Goal: Task Accomplishment & Management: Manage account settings

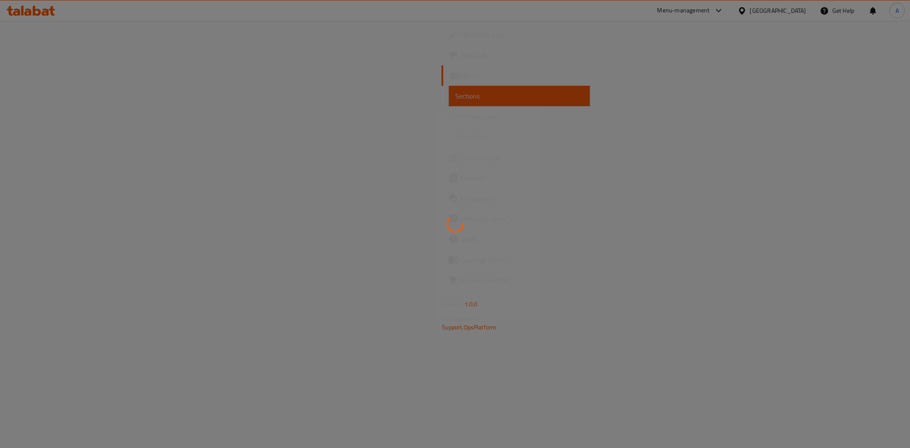
click at [775, 11] on div at bounding box center [455, 224] width 910 height 448
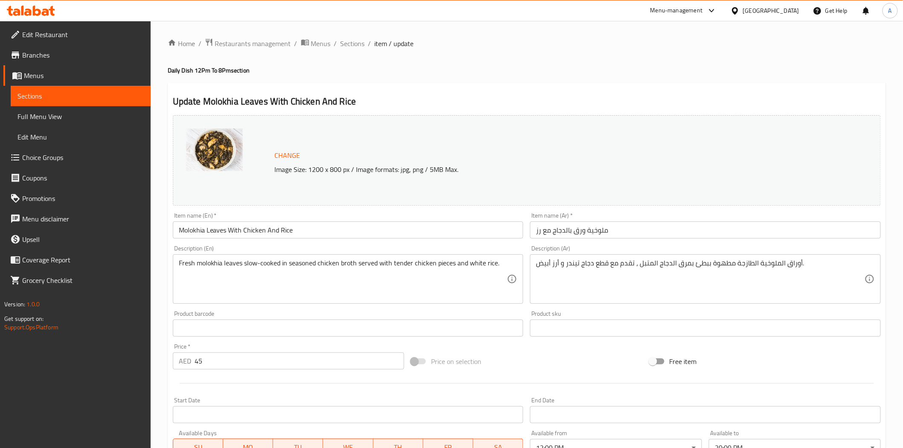
click at [750, 11] on div "United Arab Emirates" at bounding box center [771, 10] width 56 height 9
click at [685, 93] on div "[GEOGRAPHIC_DATA]" at bounding box center [707, 88] width 70 height 20
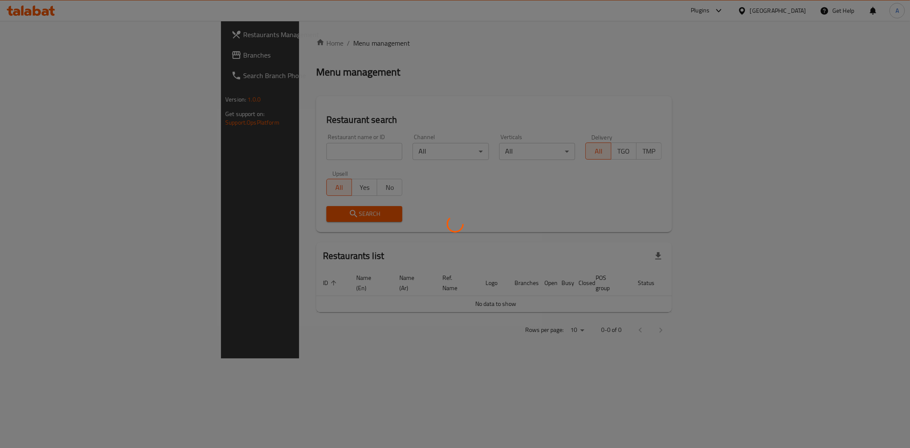
click at [82, 36] on div at bounding box center [455, 224] width 910 height 448
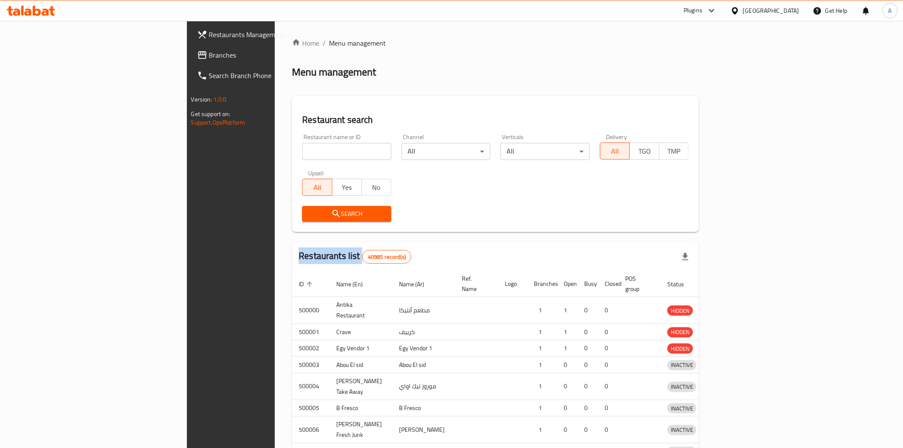
click at [82, 36] on div at bounding box center [451, 224] width 903 height 448
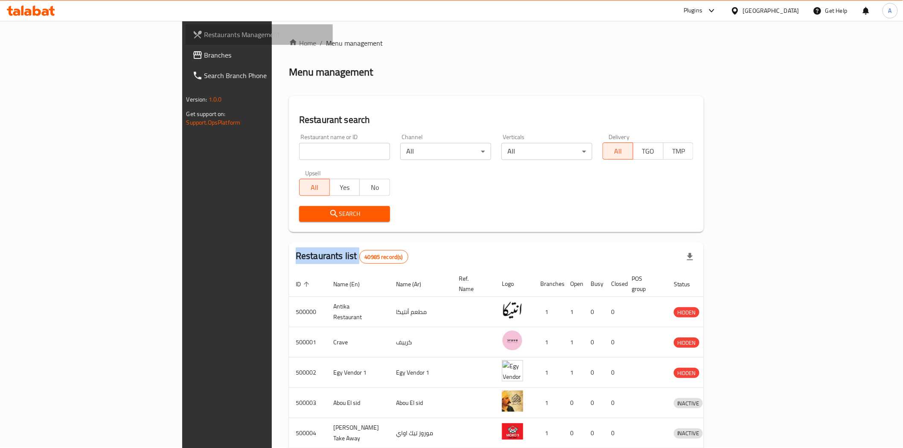
click at [204, 36] on span "Restaurants Management" at bounding box center [265, 34] width 122 height 10
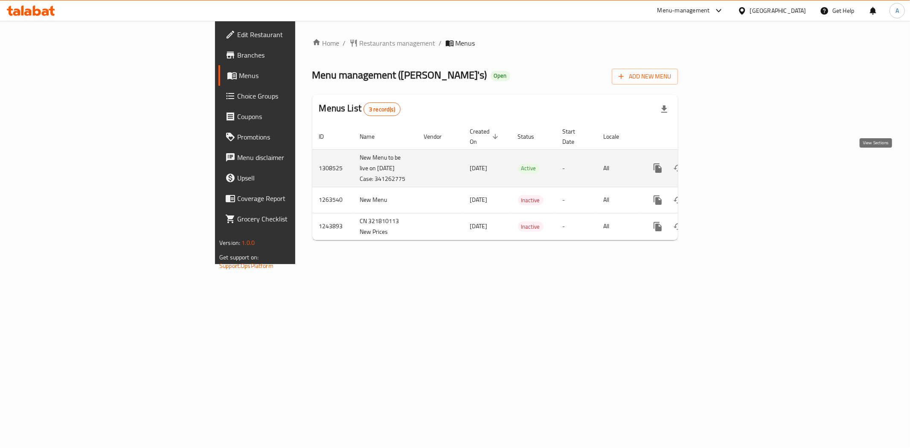
click at [730, 167] on link "enhanced table" at bounding box center [719, 168] width 20 height 20
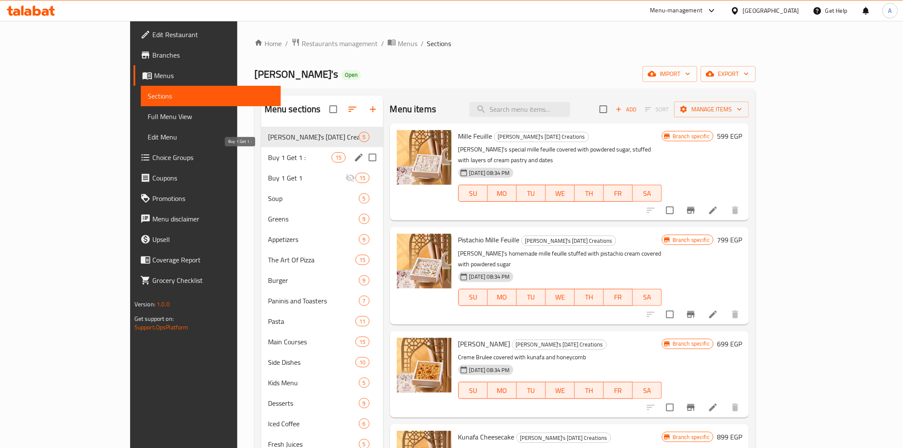
click at [268, 159] on span "Buy 1 Get 1 :" at bounding box center [300, 157] width 64 height 10
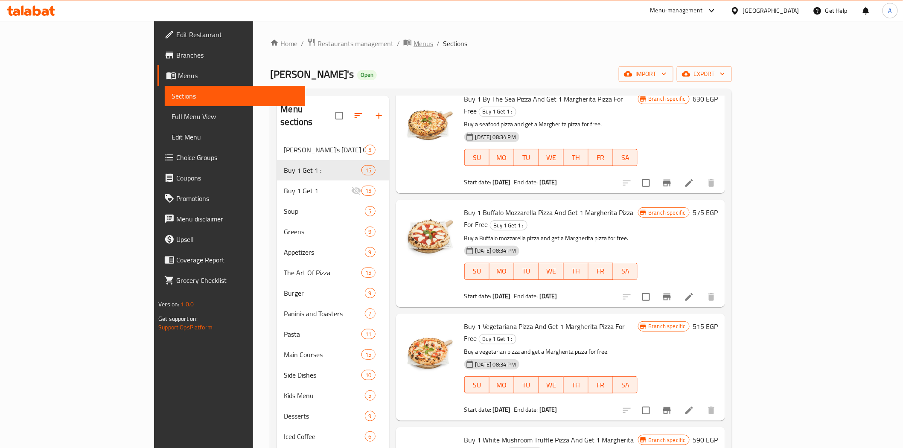
click at [414, 40] on span "Menus" at bounding box center [424, 43] width 20 height 10
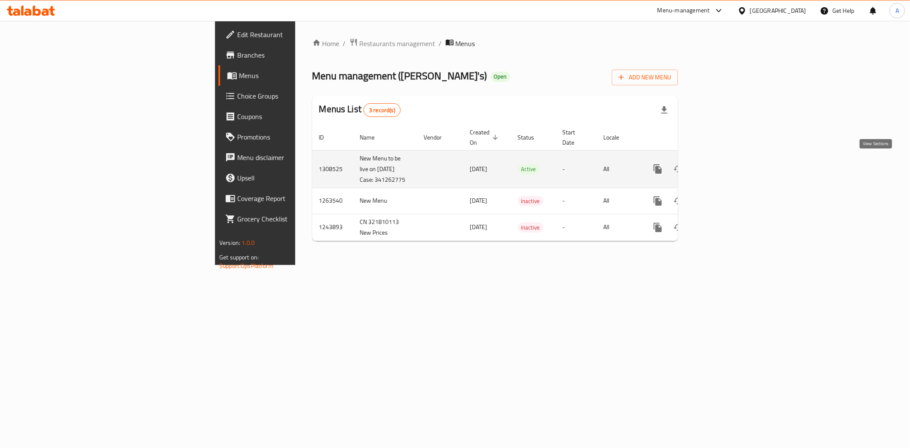
click at [725, 165] on icon "enhanced table" at bounding box center [719, 169] width 10 height 10
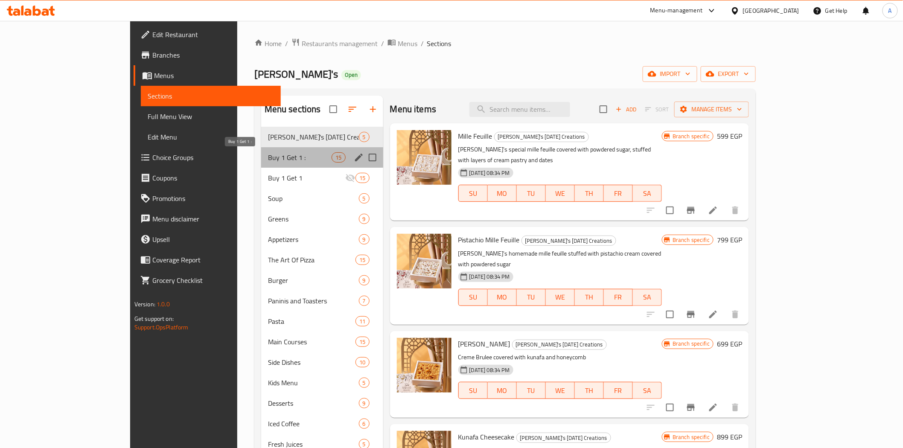
click at [268, 158] on span "Buy 1 Get 1 :" at bounding box center [300, 157] width 64 height 10
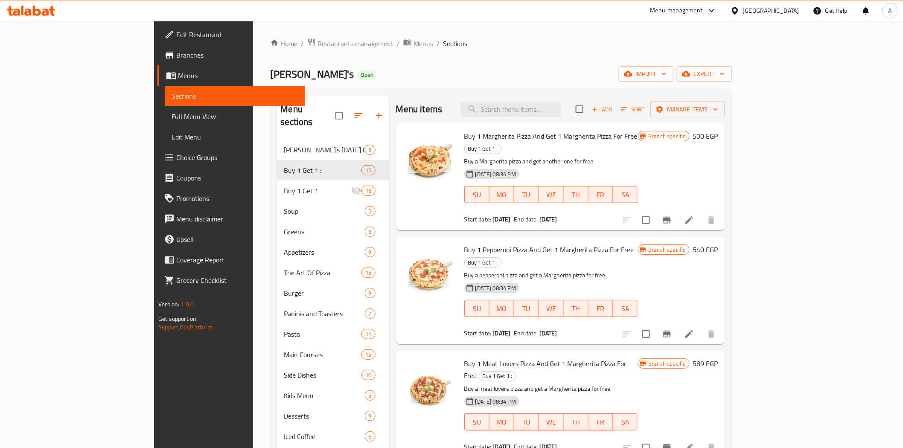
click at [568, 80] on div "Ted's Open import export" at bounding box center [500, 74] width 461 height 16
click at [570, 69] on div "Ted's Open import export" at bounding box center [500, 74] width 461 height 16
click at [548, 59] on div "Home / Restaurants management / Menus / Sections Ted's Open import export Menu …" at bounding box center [500, 294] width 461 height 513
click at [560, 61] on div "Home / Restaurants management / Menus / Sections Ted's Open import export Menu …" at bounding box center [500, 294] width 461 height 513
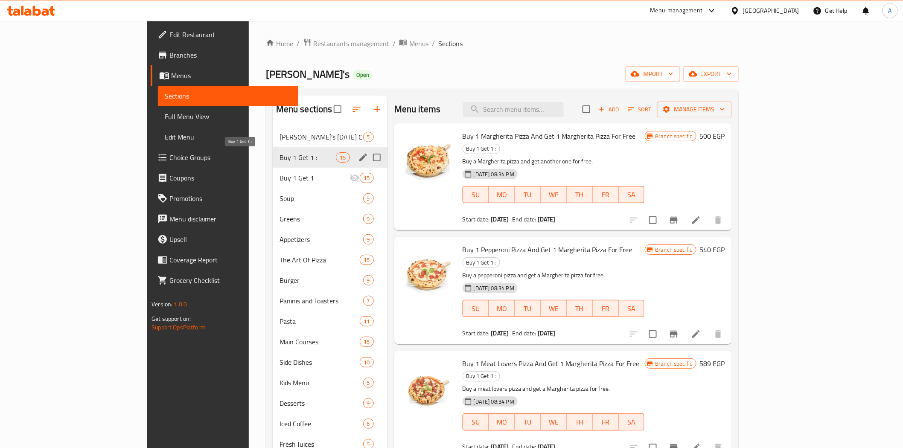
click at [280, 155] on span "Buy 1 Get 1 :" at bounding box center [308, 157] width 57 height 10
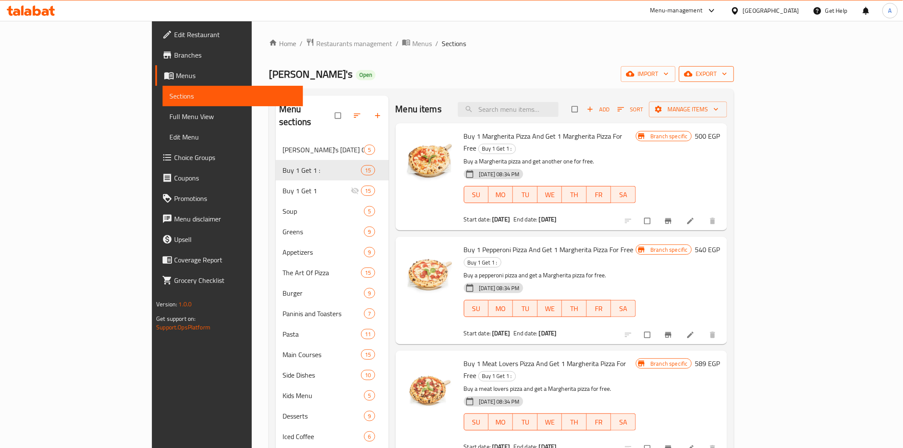
click at [727, 70] on span "export" at bounding box center [706, 74] width 41 height 11
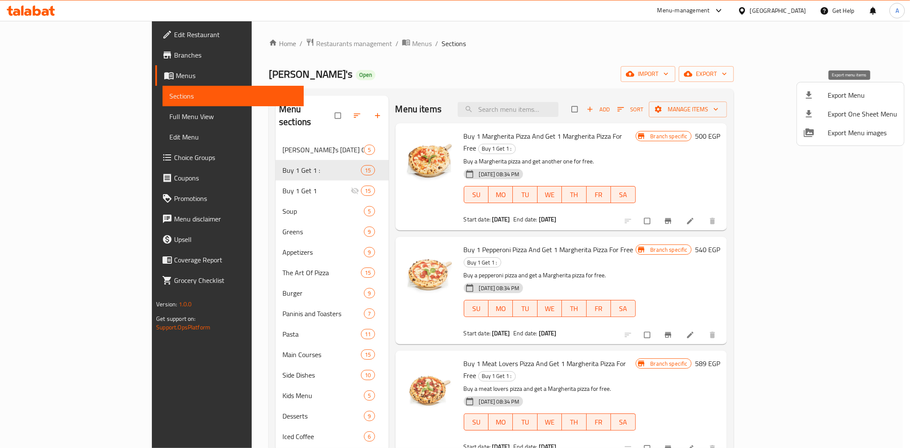
click at [850, 95] on span "Export Menu" at bounding box center [863, 95] width 70 height 10
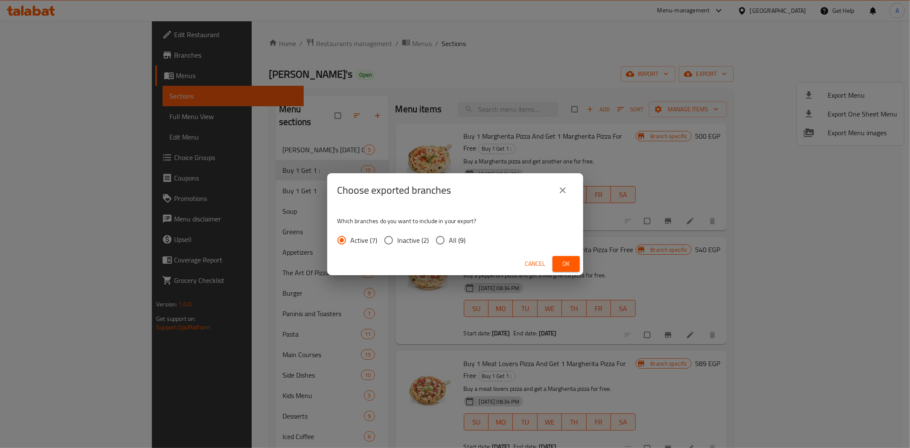
click at [446, 239] on input "All (9)" at bounding box center [440, 240] width 18 height 18
radio input "true"
click at [568, 265] on span "Ok" at bounding box center [566, 264] width 14 height 11
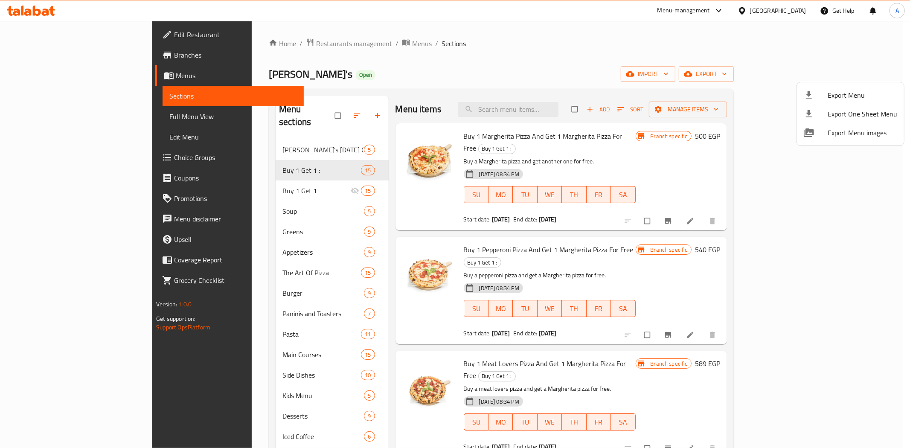
click at [533, 57] on div at bounding box center [455, 224] width 910 height 448
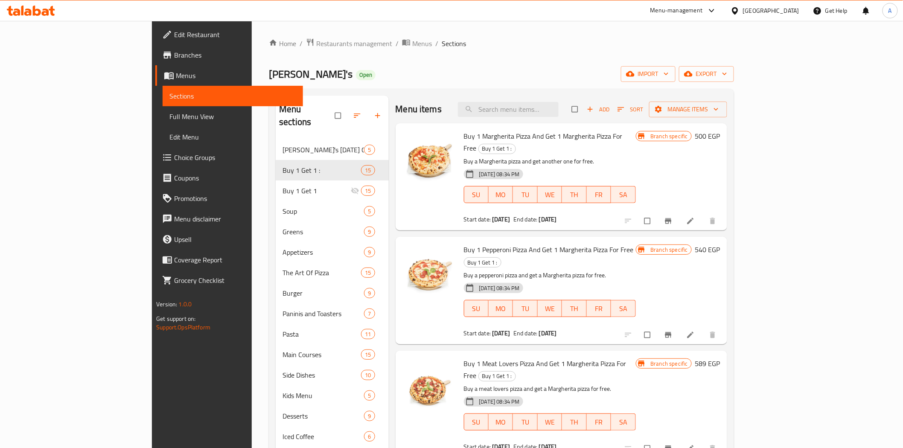
click at [703, 214] on li at bounding box center [691, 221] width 24 height 14
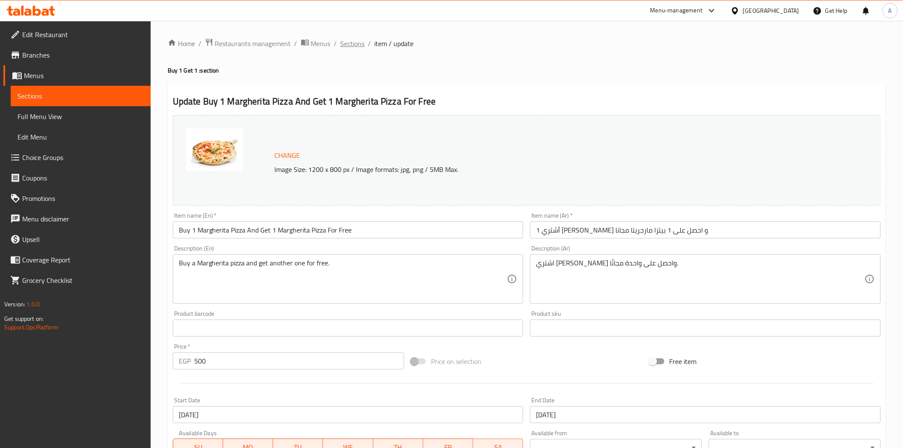
click at [355, 39] on span "Sections" at bounding box center [353, 43] width 24 height 10
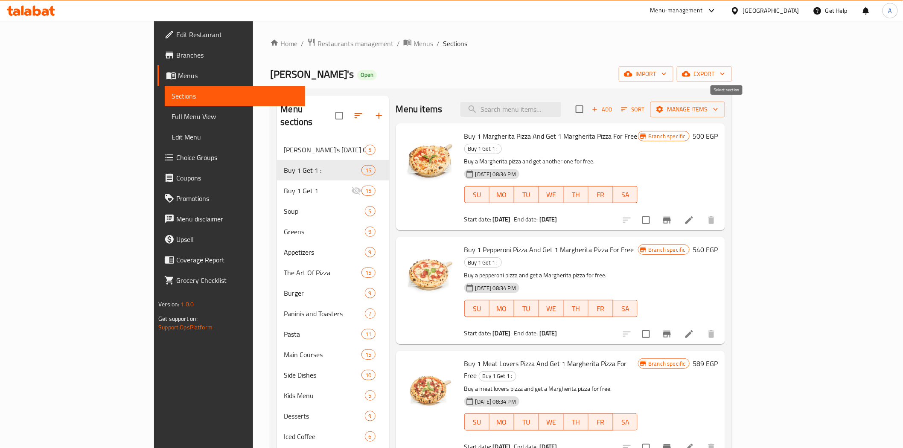
click at [588, 113] on input "checkbox" at bounding box center [580, 109] width 18 height 18
checkbox input "true"
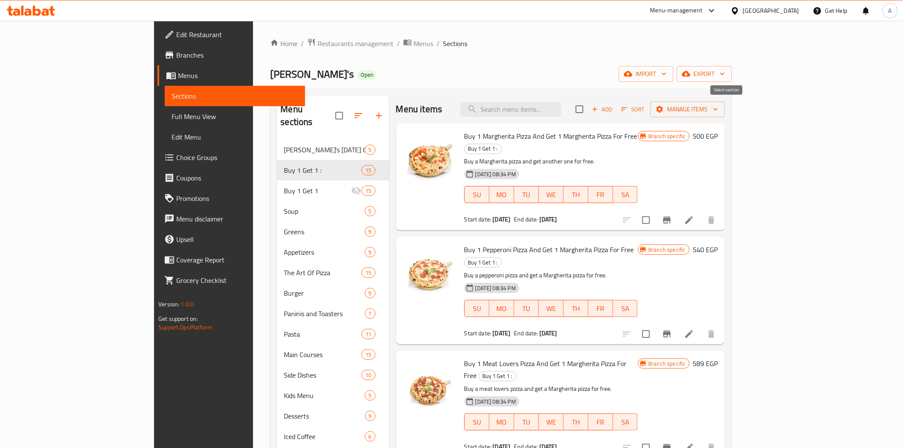
checkbox input "true"
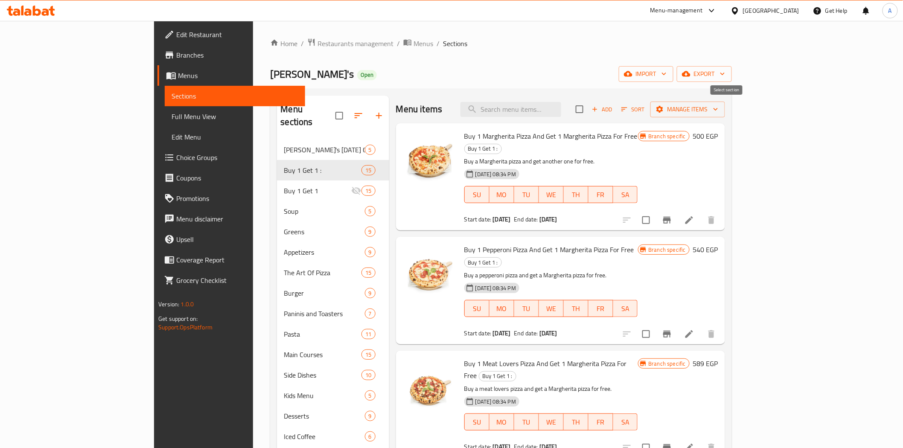
checkbox input "true"
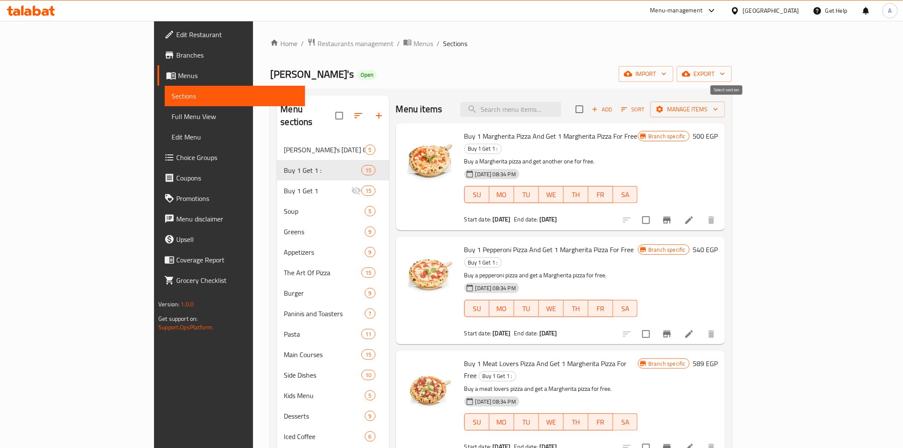
checkbox input "true"
click at [718, 114] on span "Manage items" at bounding box center [687, 109] width 61 height 11
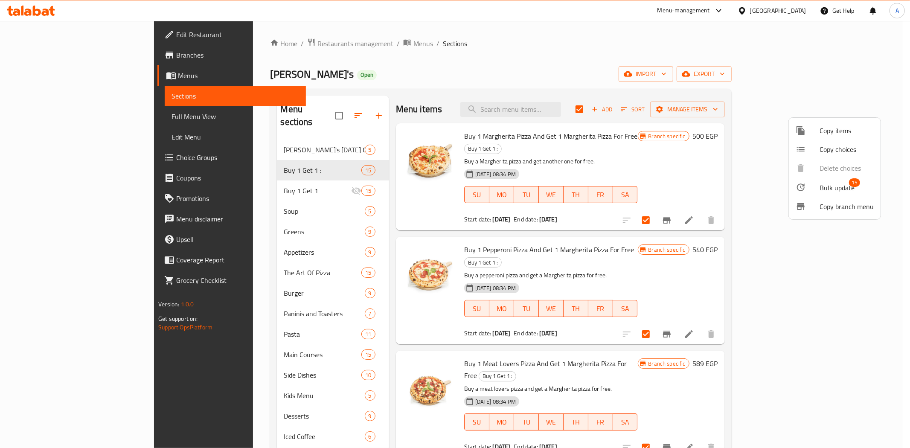
click at [829, 190] on span "Bulk update" at bounding box center [837, 188] width 35 height 10
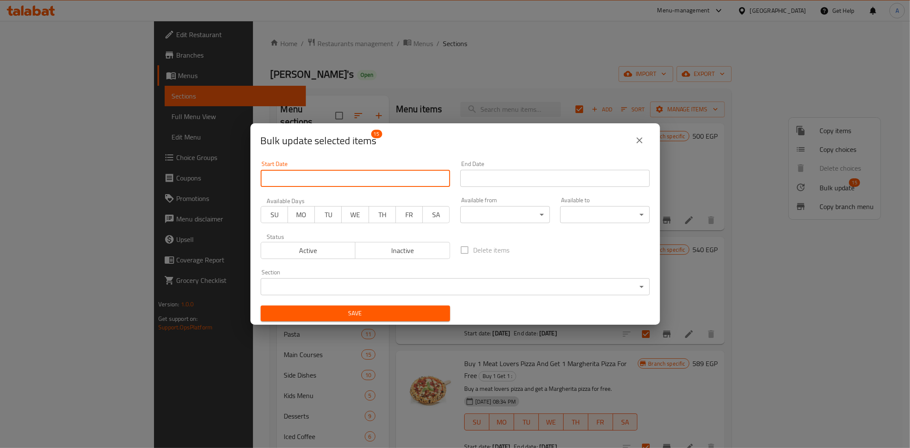
click at [423, 180] on input "Start Date" at bounding box center [355, 178] width 189 height 17
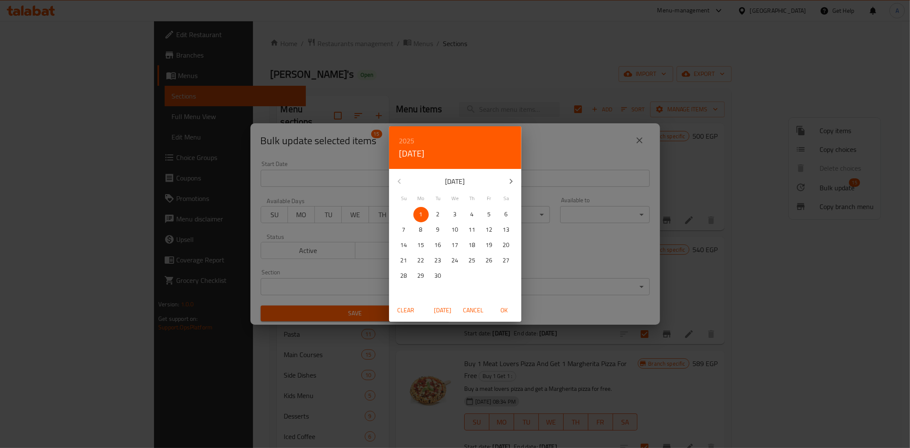
click at [501, 308] on span "OK" at bounding box center [504, 310] width 20 height 11
type input "[DATE]"
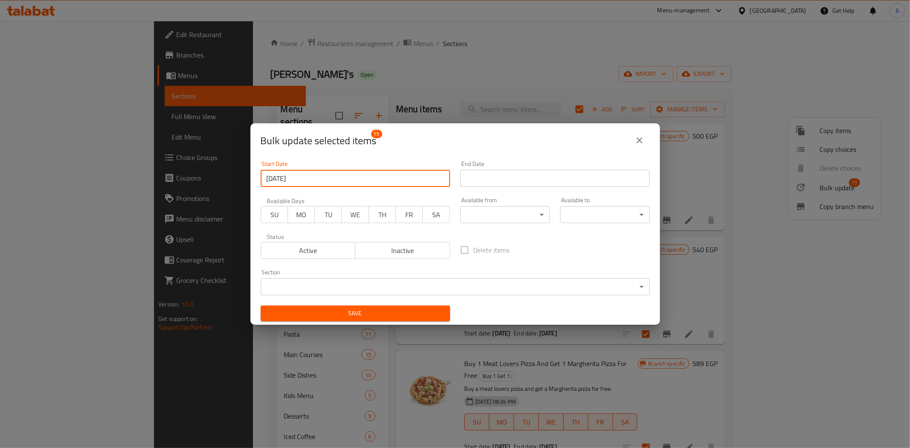
click at [524, 185] on input "Start Date" at bounding box center [554, 178] width 189 height 17
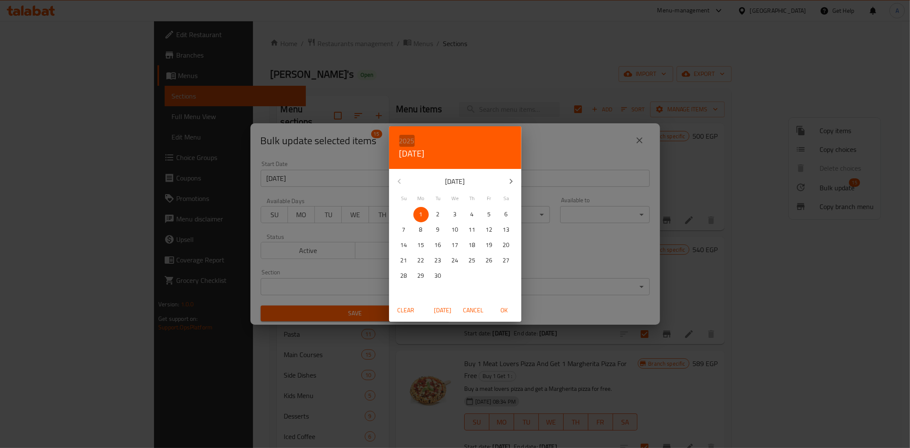
click at [402, 138] on h6 "2025" at bounding box center [406, 141] width 15 height 12
click at [455, 223] on div "2027" at bounding box center [455, 221] width 132 height 17
click at [403, 182] on icon "button" at bounding box center [399, 181] width 10 height 10
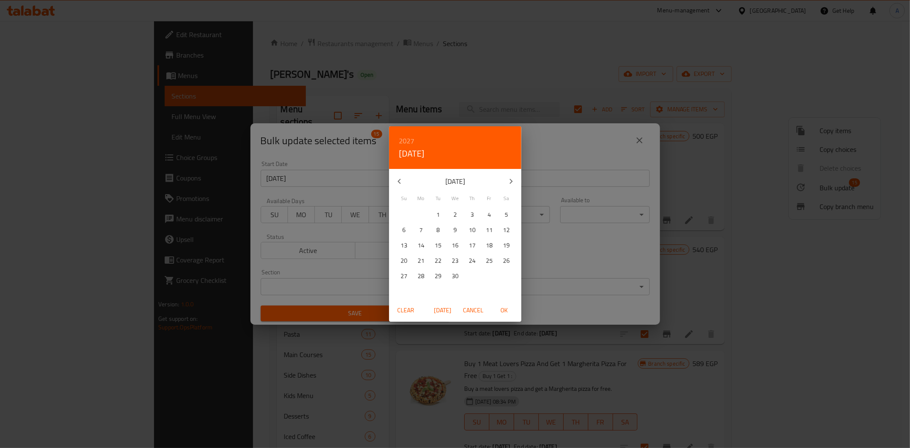
click at [403, 182] on icon "button" at bounding box center [399, 181] width 10 height 10
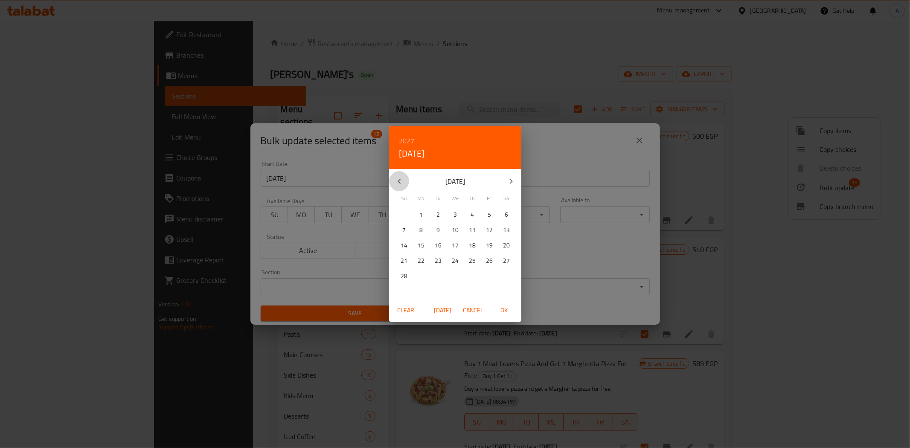
click at [403, 182] on icon "button" at bounding box center [399, 181] width 10 height 10
click at [503, 181] on button "button" at bounding box center [511, 181] width 20 height 20
click at [490, 210] on p "1" at bounding box center [489, 214] width 3 height 11
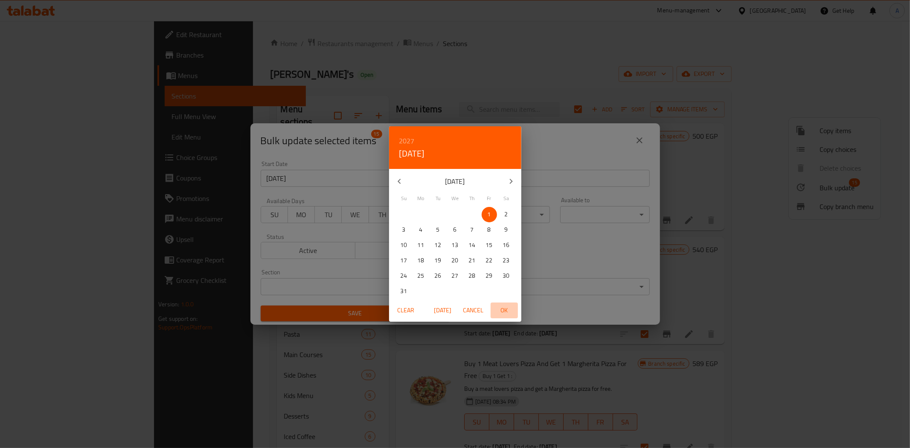
click at [504, 309] on span "OK" at bounding box center [504, 310] width 20 height 11
type input "[DATE]"
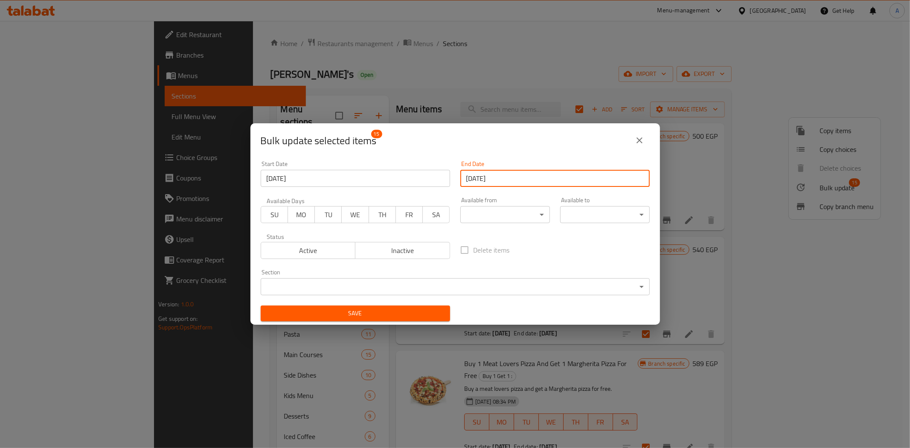
click at [526, 253] on div "Delete items" at bounding box center [555, 250] width 200 height 28
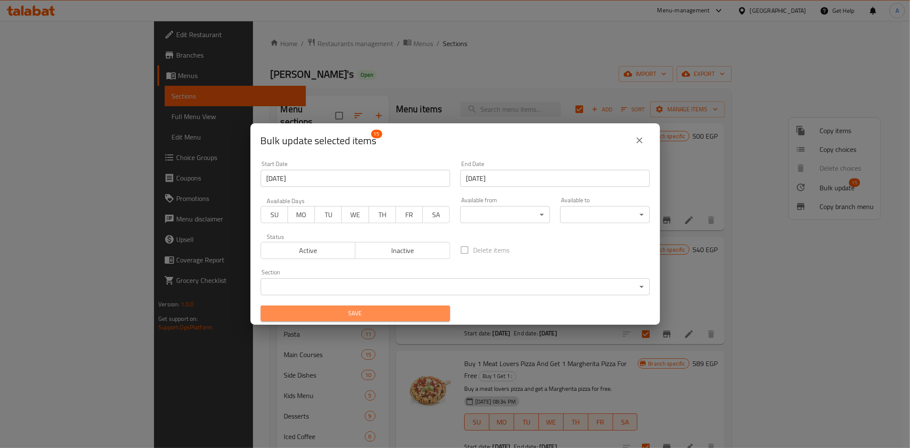
click at [396, 314] on span "Save" at bounding box center [356, 313] width 176 height 11
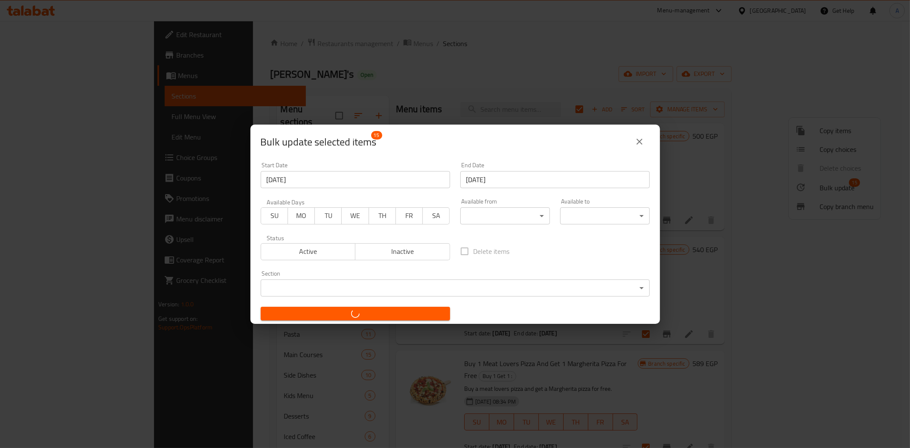
checkbox input "false"
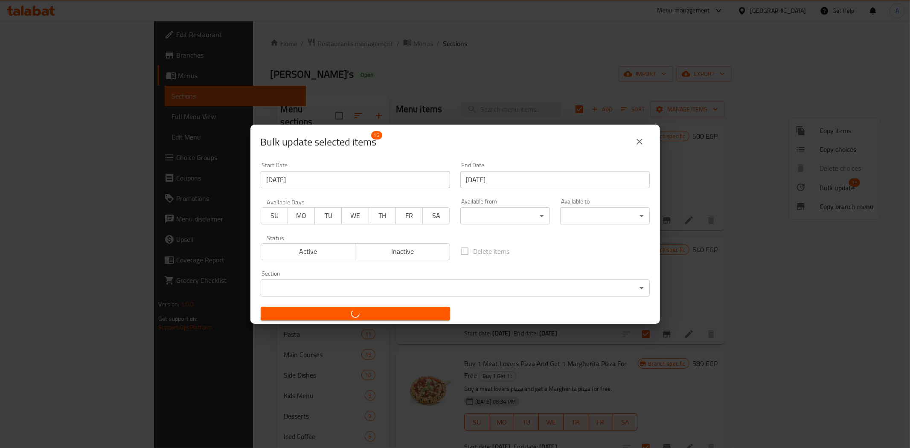
checkbox input "false"
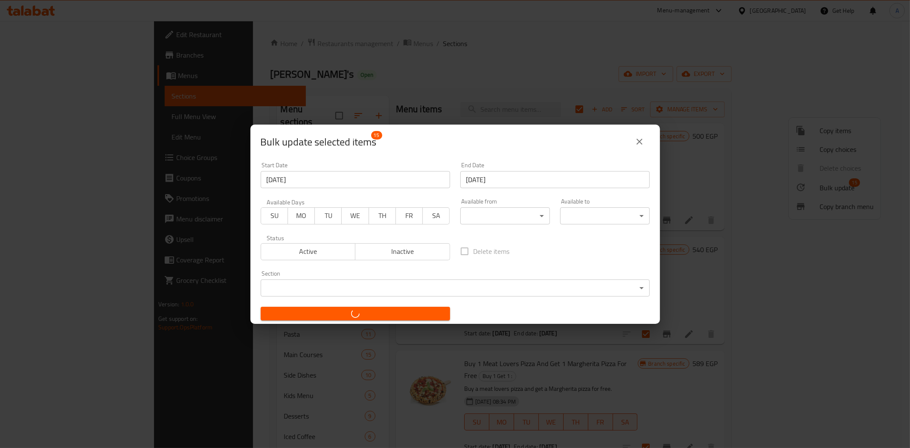
checkbox input "false"
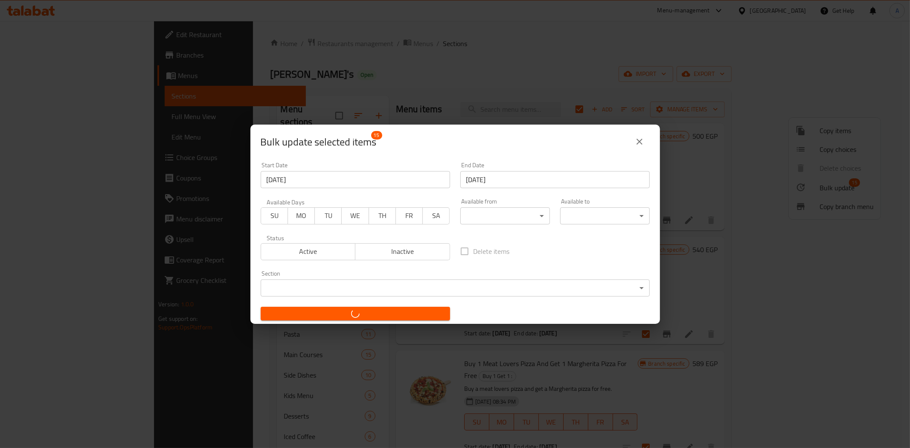
checkbox input "false"
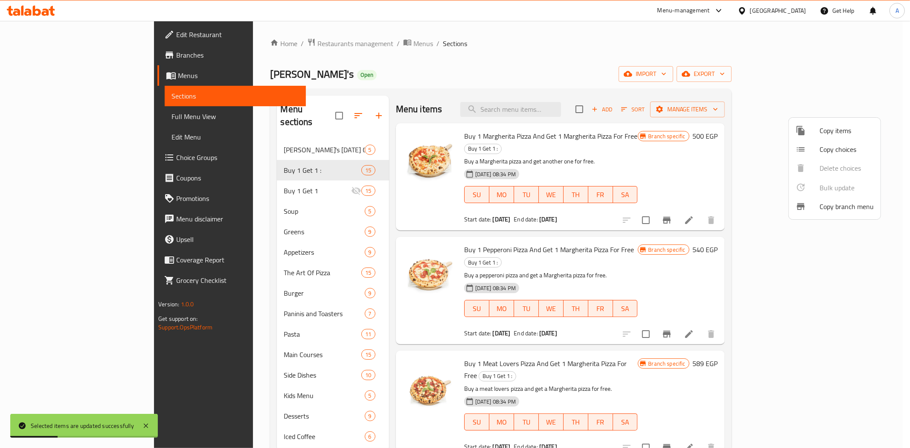
click at [542, 48] on div at bounding box center [455, 224] width 910 height 448
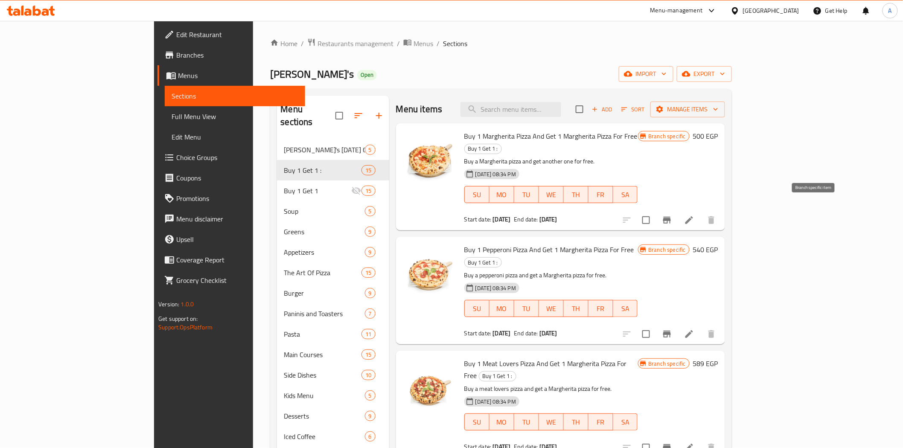
click at [671, 217] on icon "Branch-specific-item" at bounding box center [667, 220] width 8 height 7
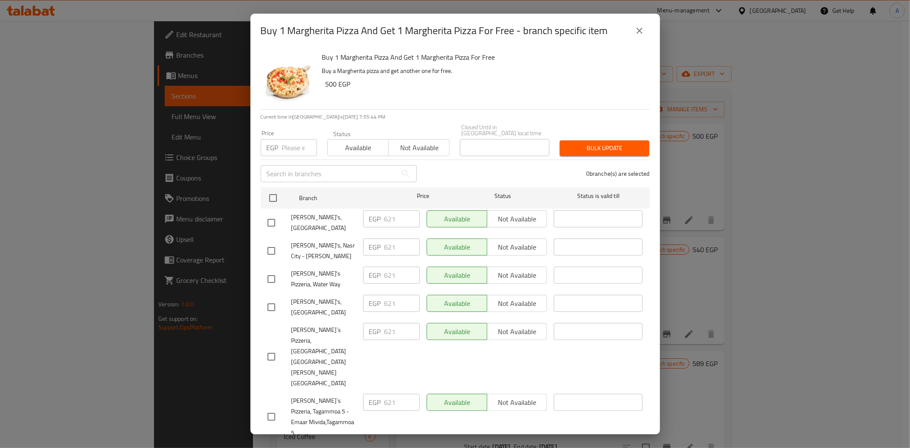
click at [489, 167] on div "0 branche(s) are selected" at bounding box center [538, 173] width 233 height 31
click at [494, 166] on div "0 branche(s) are selected" at bounding box center [538, 173] width 233 height 31
click at [487, 161] on div "0 branche(s) are selected" at bounding box center [538, 173] width 233 height 31
click at [453, 171] on div "0 branche(s) are selected" at bounding box center [538, 173] width 233 height 31
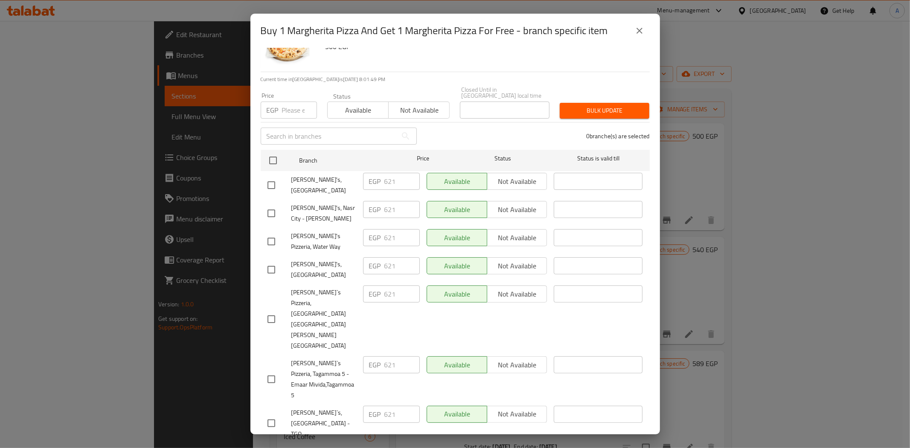
click at [418, 353] on div "EGP 621 ​" at bounding box center [392, 379] width 64 height 53
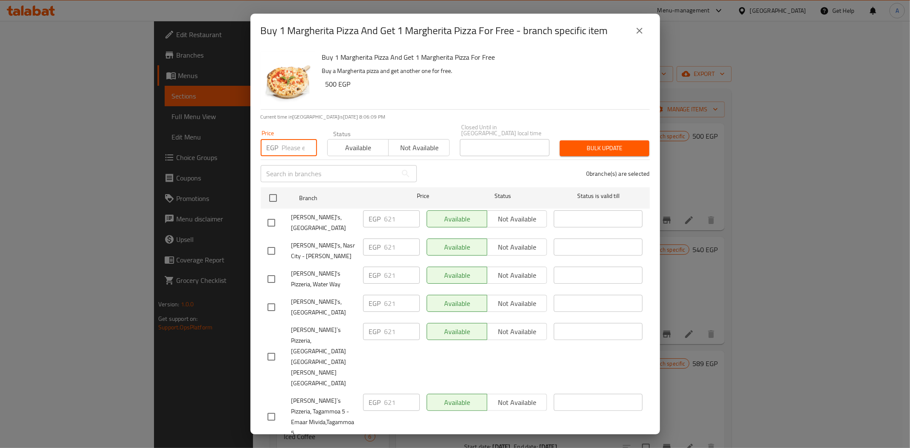
click at [289, 143] on input "number" at bounding box center [299, 147] width 35 height 17
paste input "662"
type input "662"
click at [539, 166] on div "0 branche(s) are selected" at bounding box center [538, 173] width 233 height 31
click at [453, 173] on div "0 branche(s) are selected" at bounding box center [538, 173] width 233 height 31
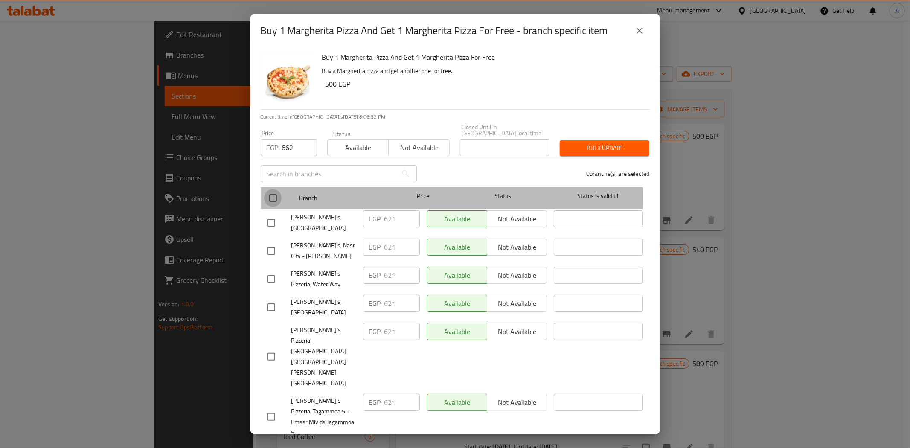
click at [276, 190] on input "checkbox" at bounding box center [273, 198] width 18 height 18
checkbox input "true"
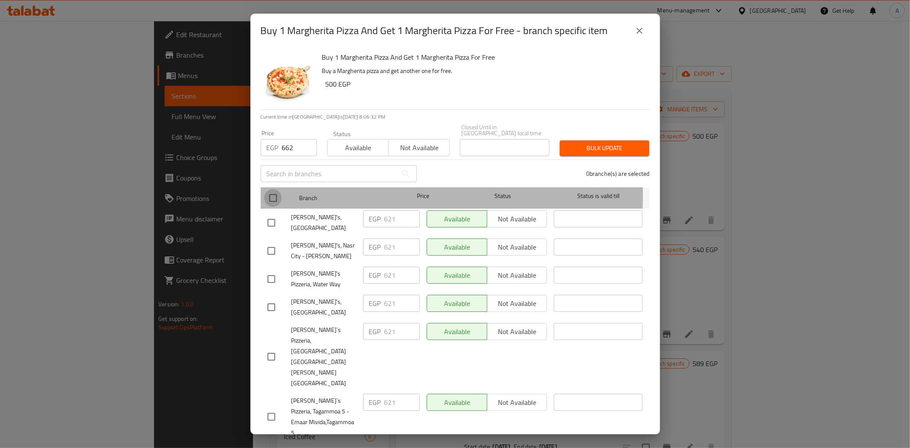
checkbox input "true"
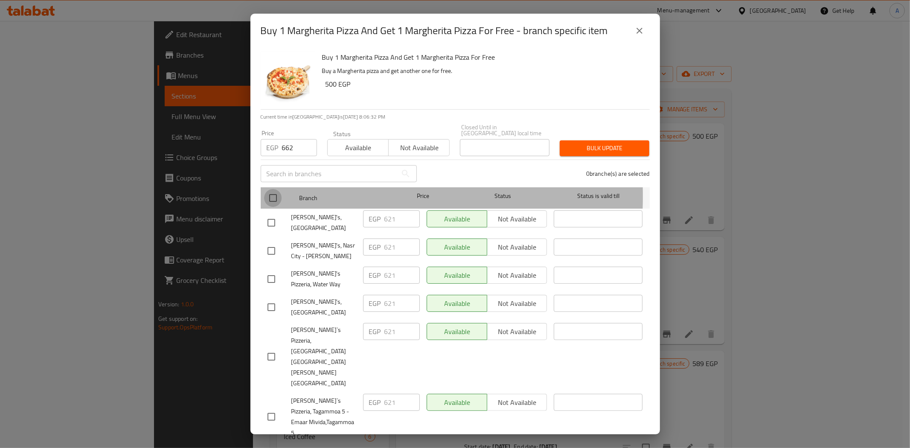
checkbox input "true"
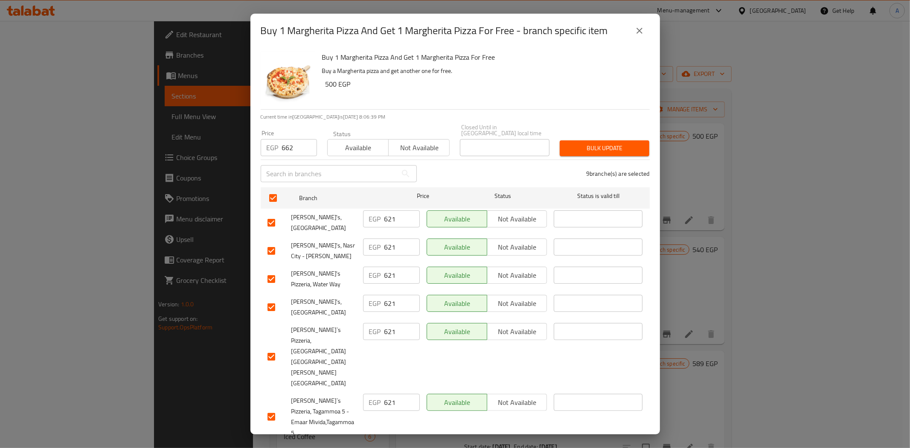
click at [585, 143] on span "Bulk update" at bounding box center [605, 148] width 76 height 11
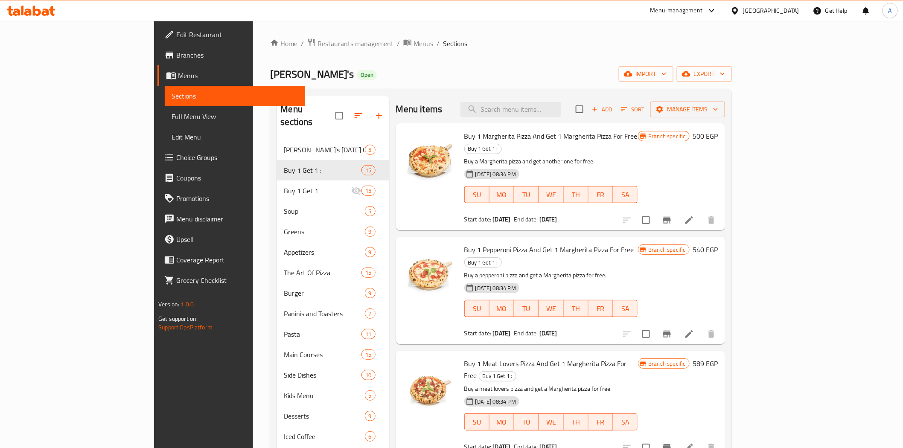
click at [677, 210] on button "Branch-specific-item" at bounding box center [667, 220] width 20 height 20
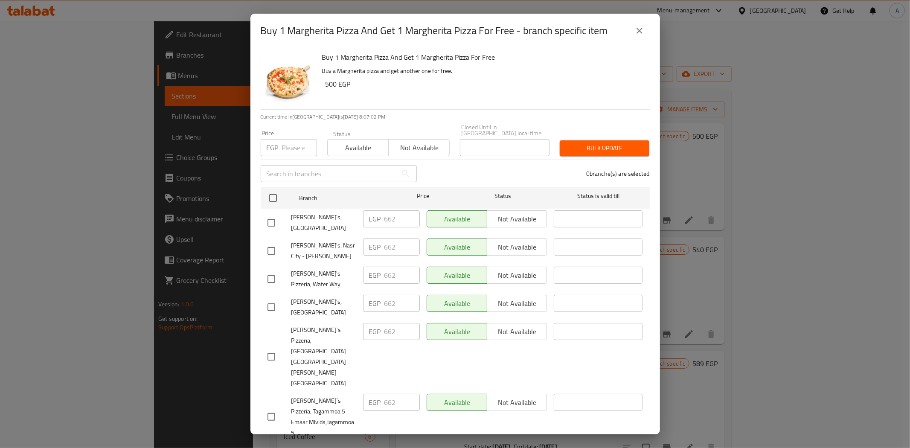
click at [284, 143] on input "number" at bounding box center [299, 147] width 35 height 17
paste input "742"
type input "742"
click at [459, 164] on div "0 branche(s) are selected" at bounding box center [538, 173] width 233 height 31
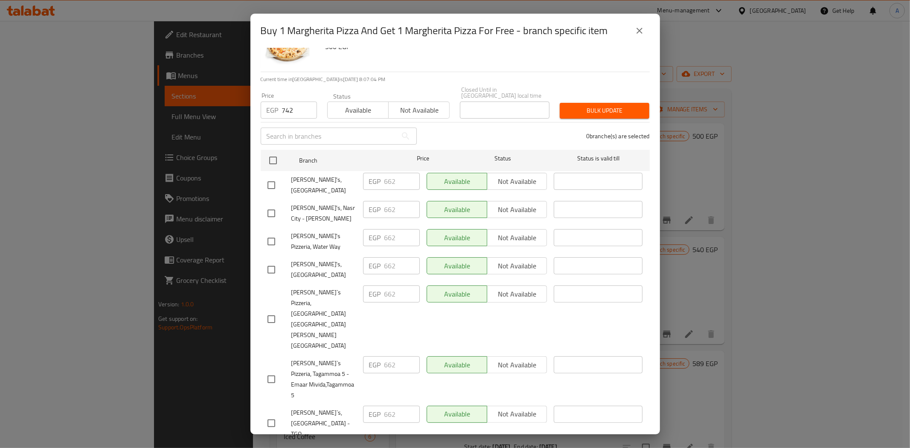
checkbox input "true"
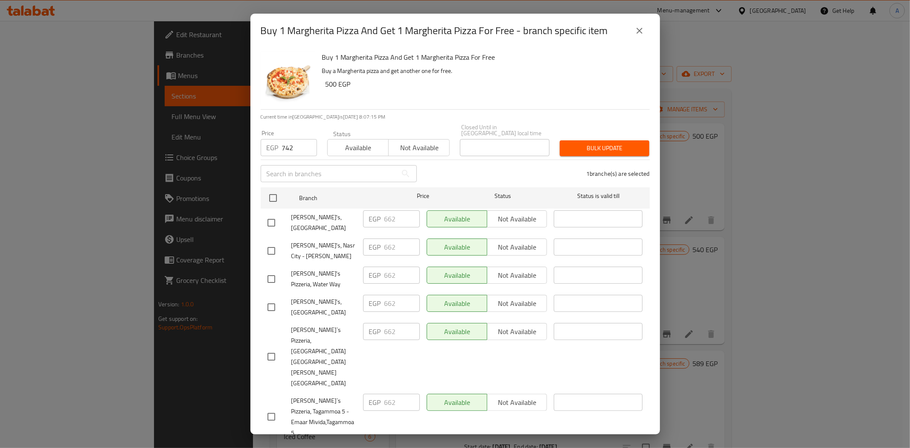
click at [599, 143] on span "Bulk update" at bounding box center [605, 148] width 76 height 11
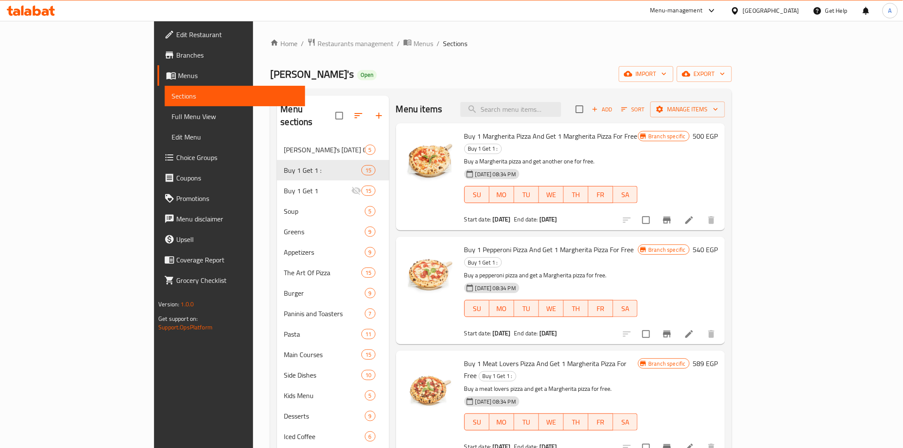
click at [671, 217] on icon "Branch-specific-item" at bounding box center [667, 220] width 8 height 7
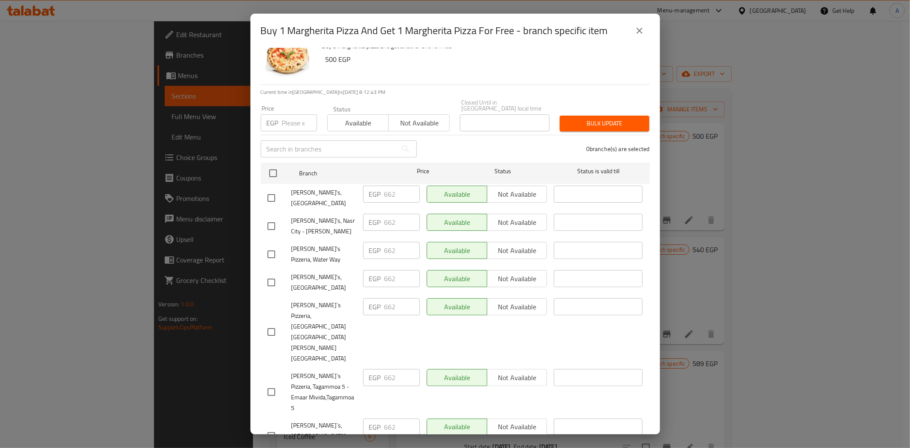
scroll to position [38, 0]
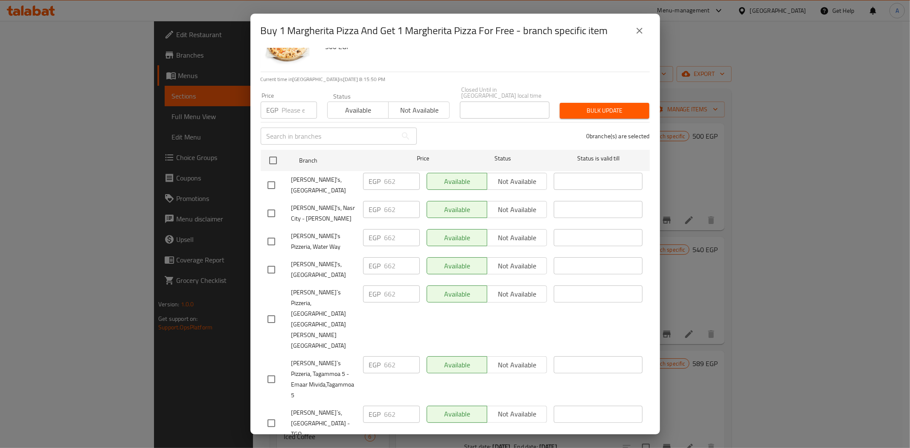
click at [638, 37] on button "close" at bounding box center [639, 30] width 20 height 20
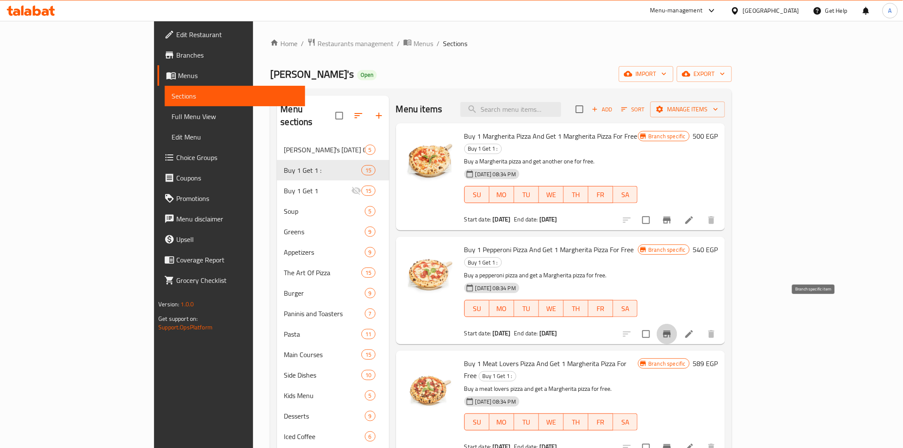
click at [677, 324] on button "Branch-specific-item" at bounding box center [667, 334] width 20 height 20
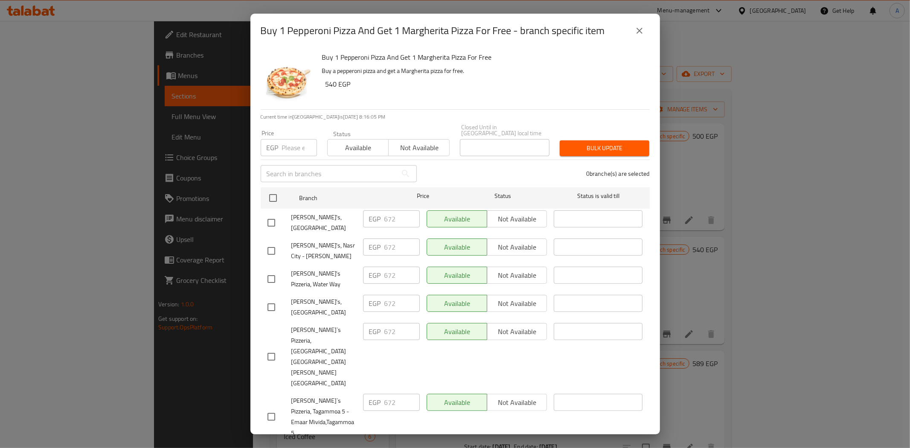
click at [295, 139] on input "number" at bounding box center [299, 147] width 35 height 17
paste input "708"
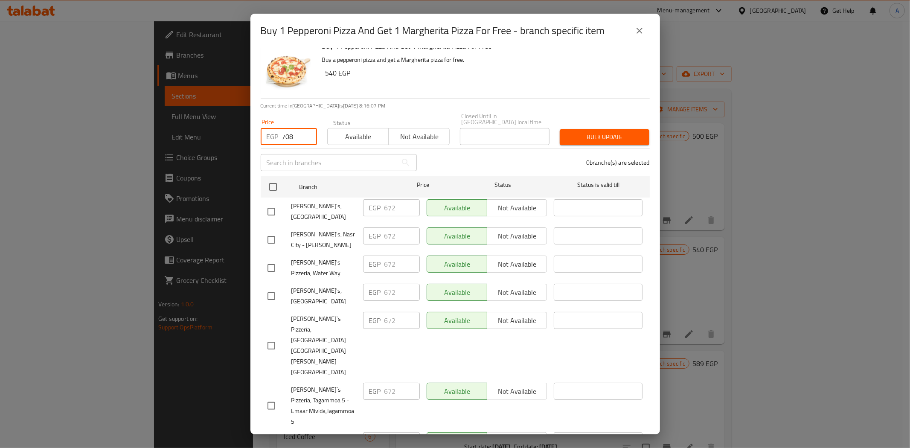
scroll to position [0, 0]
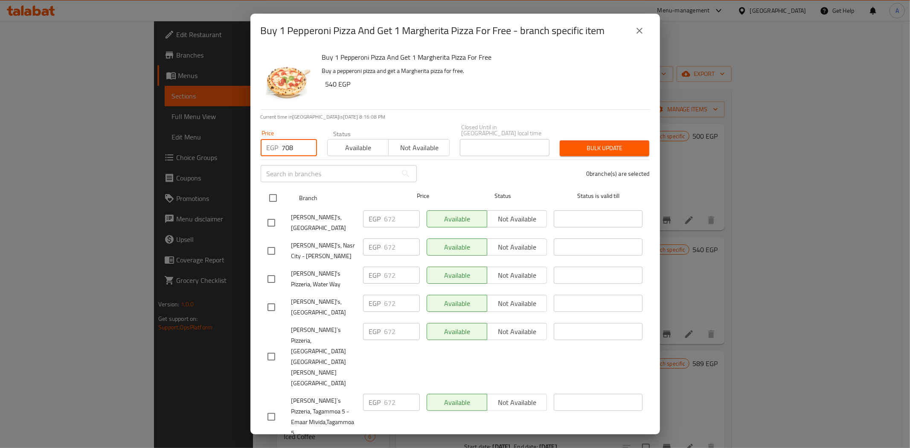
type input "708"
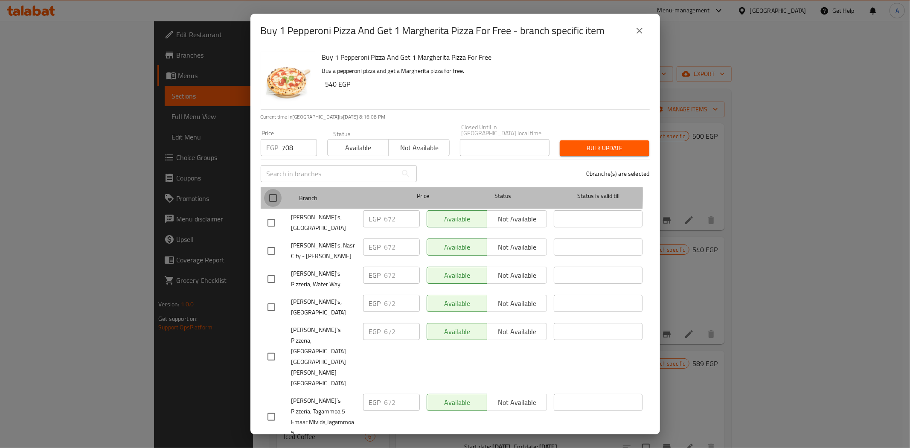
click at [279, 189] on input "checkbox" at bounding box center [273, 198] width 18 height 18
checkbox input "true"
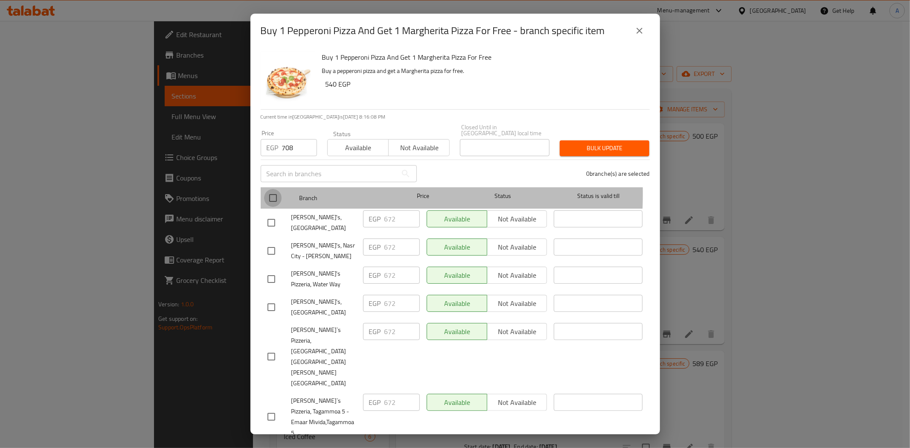
checkbox input "true"
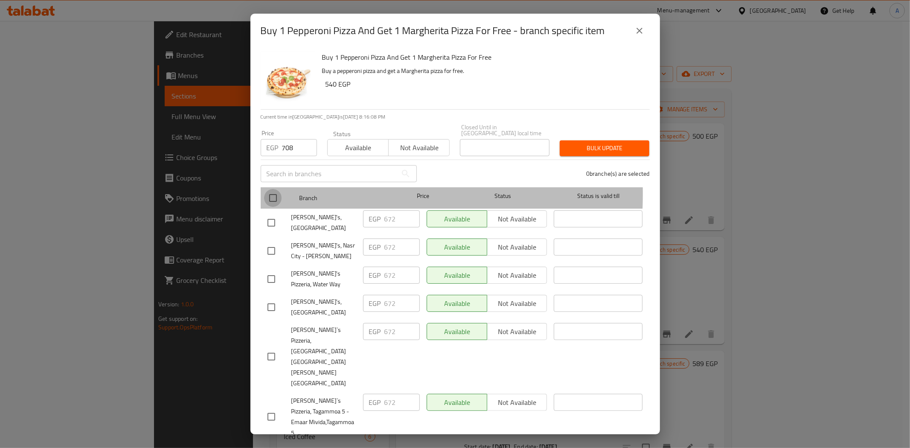
checkbox input "true"
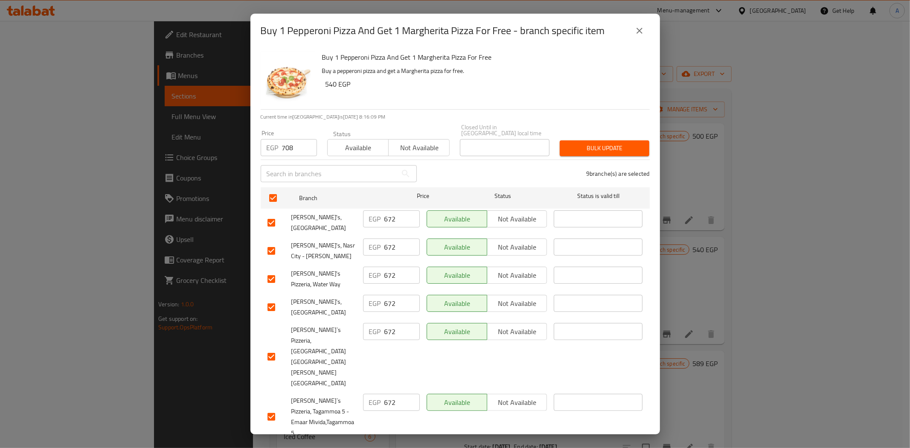
click at [590, 147] on button "Bulk update" at bounding box center [605, 148] width 90 height 16
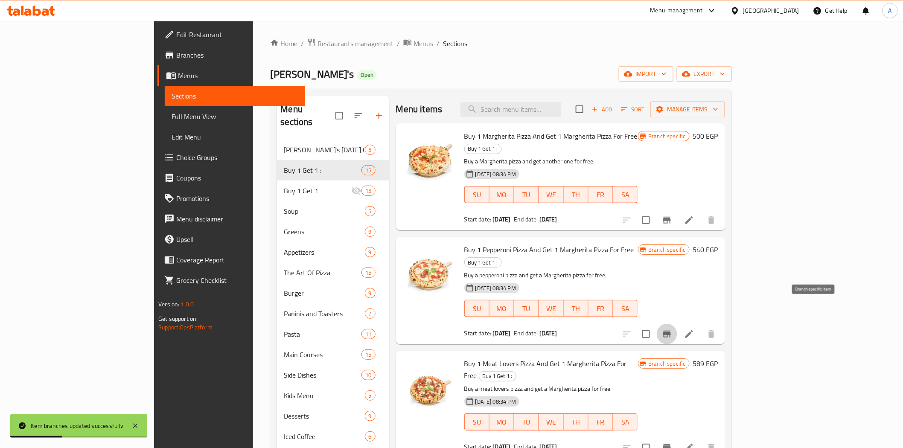
click at [672, 329] on icon "Branch-specific-item" at bounding box center [667, 334] width 10 height 10
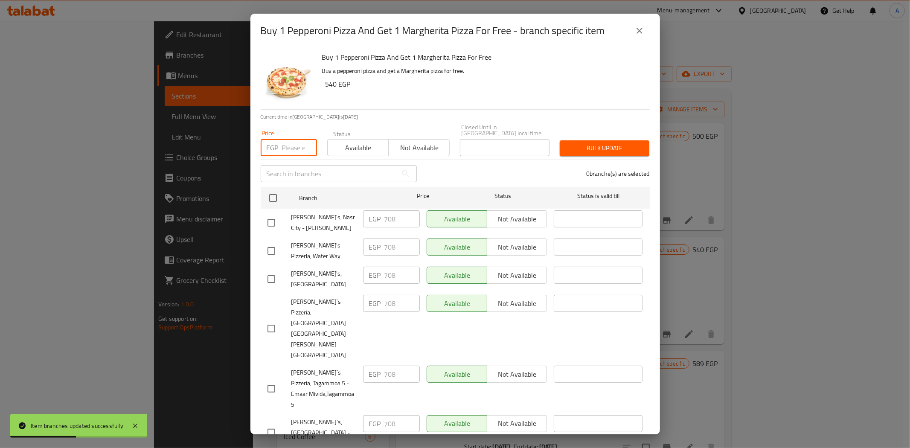
click at [291, 139] on input "number" at bounding box center [299, 147] width 35 height 17
paste input "793"
type input "793"
click at [446, 169] on div "0 branche(s) are selected" at bounding box center [538, 173] width 233 height 31
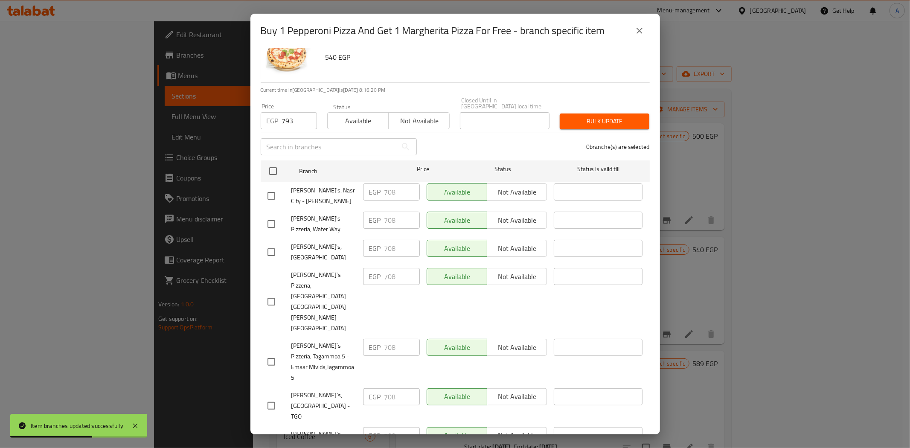
scroll to position [38, 0]
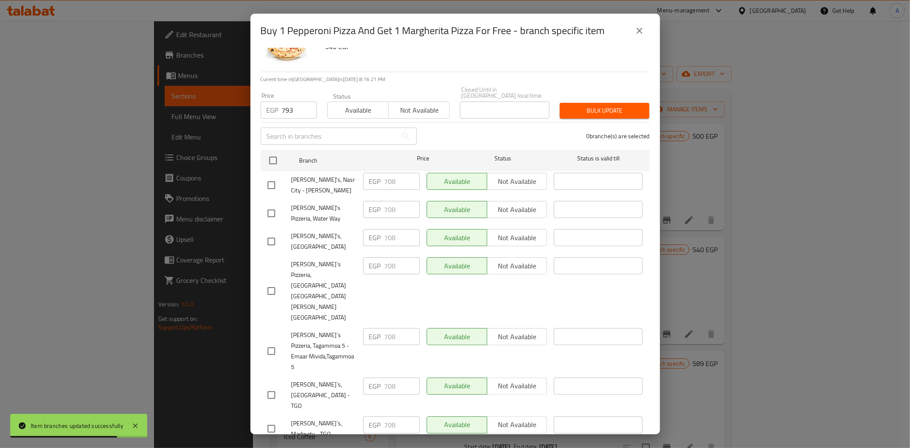
checkbox input "true"
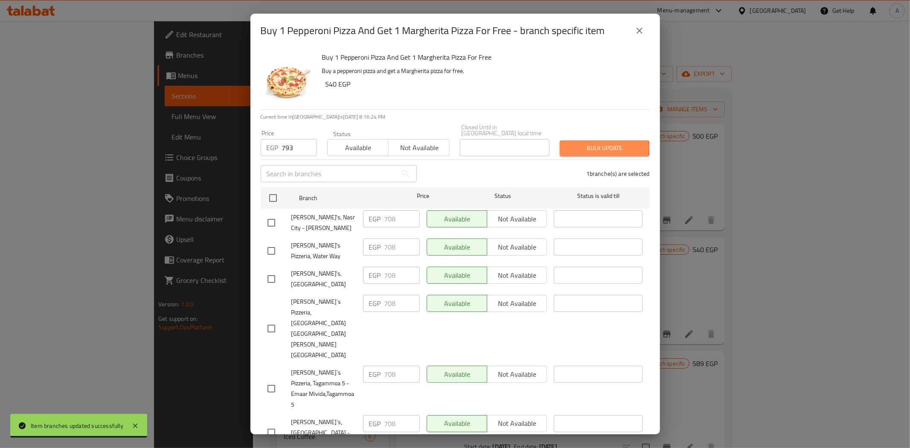
click at [589, 143] on span "Bulk update" at bounding box center [605, 148] width 76 height 11
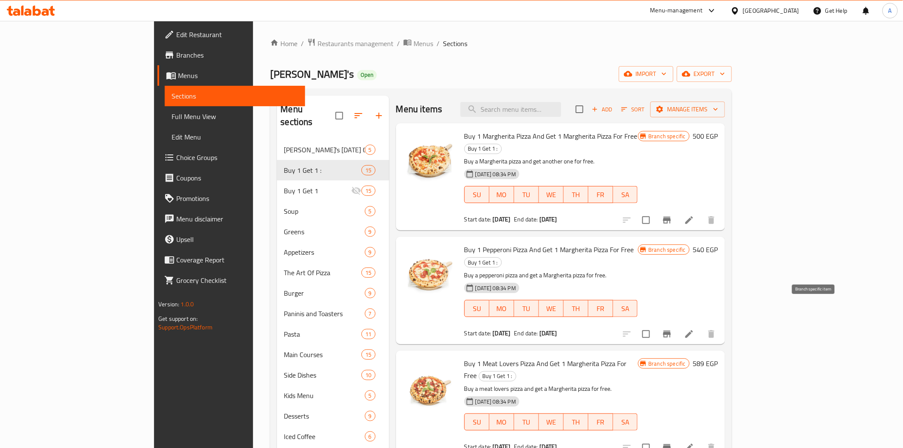
click at [677, 324] on button "Branch-specific-item" at bounding box center [667, 334] width 20 height 20
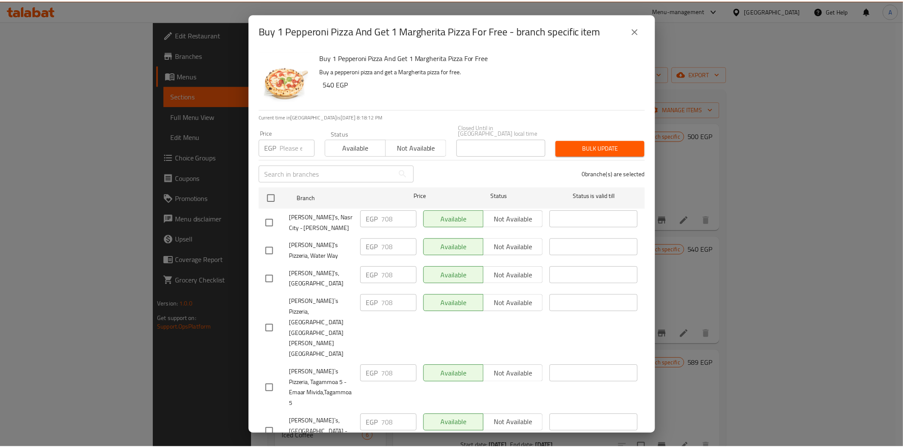
scroll to position [38, 0]
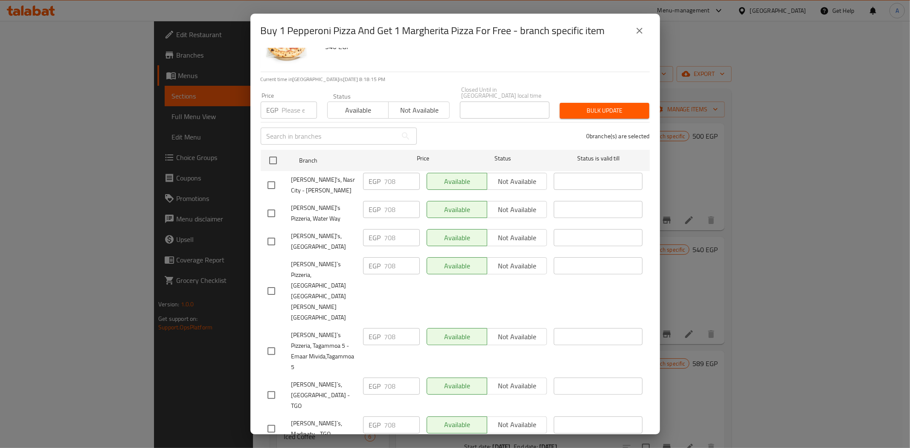
click at [646, 26] on button "close" at bounding box center [639, 30] width 20 height 20
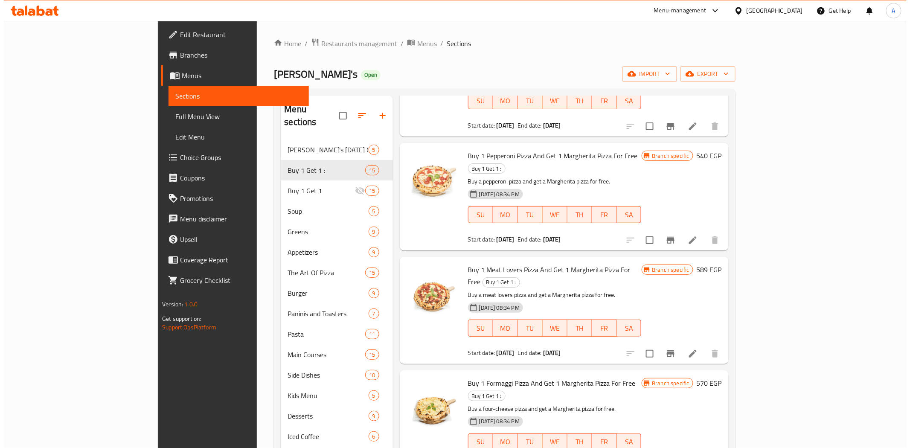
scroll to position [95, 0]
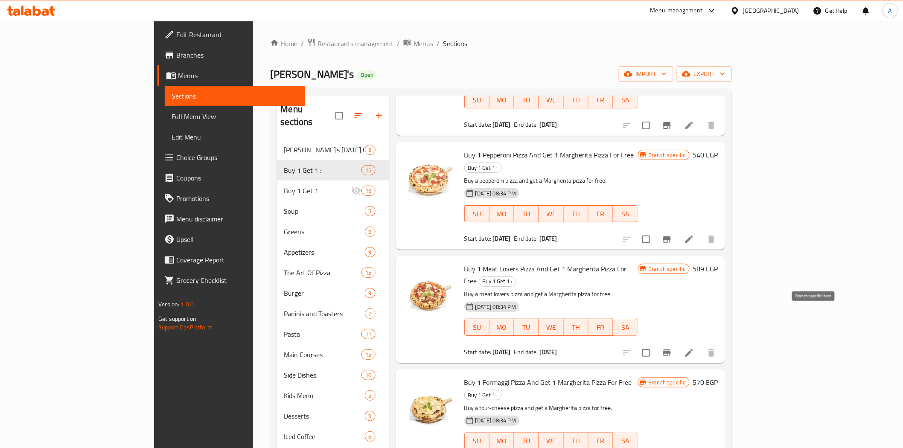
click at [671, 350] on icon "Branch-specific-item" at bounding box center [667, 353] width 8 height 7
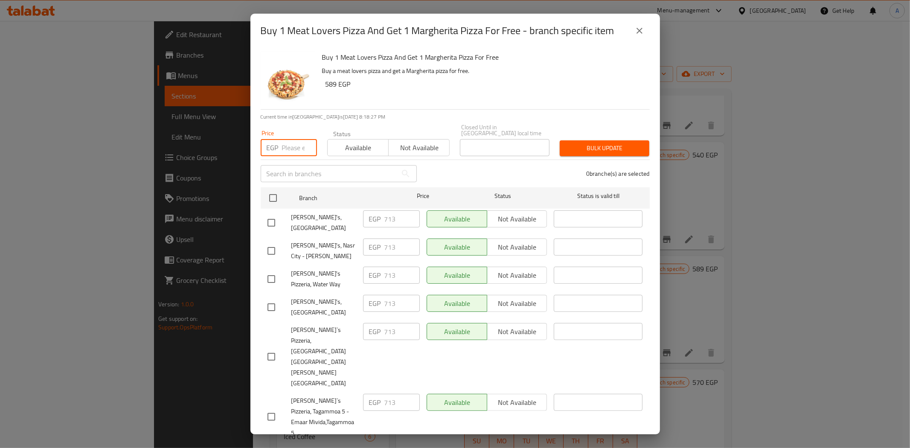
click at [297, 139] on input "number" at bounding box center [299, 147] width 35 height 17
paste input "759"
type input "759"
click at [455, 163] on div "0 branche(s) are selected" at bounding box center [538, 173] width 233 height 31
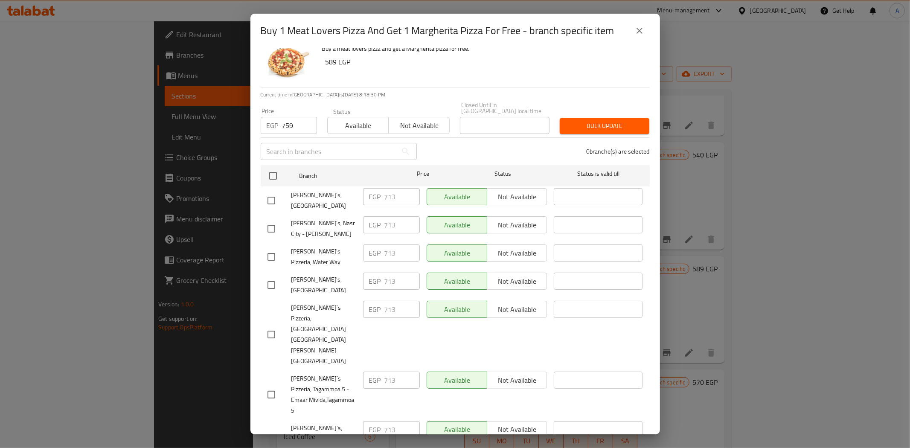
scroll to position [38, 0]
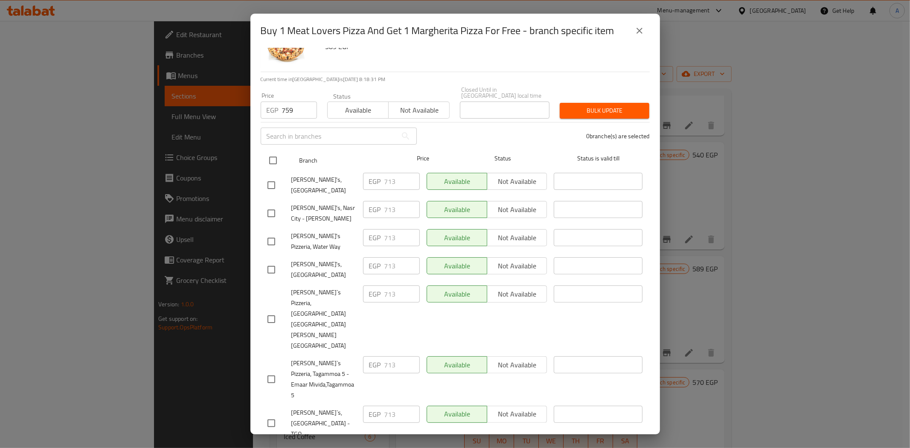
click at [283, 154] on div at bounding box center [280, 160] width 32 height 25
click at [272, 155] on input "checkbox" at bounding box center [273, 160] width 18 height 18
checkbox input "true"
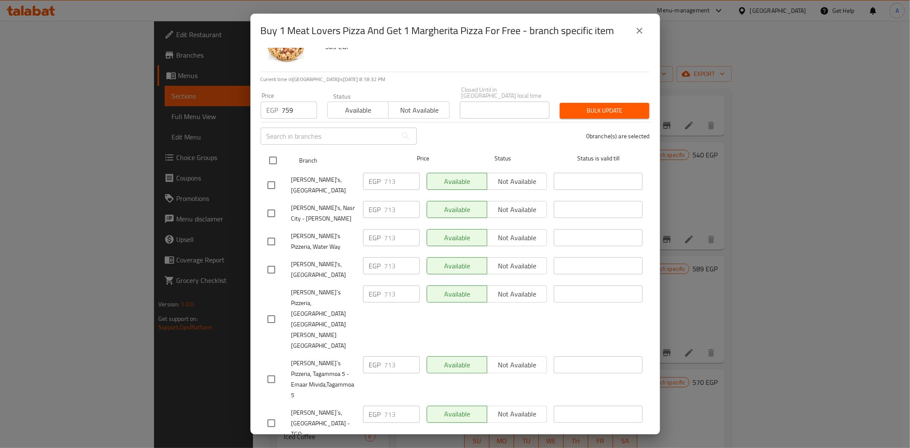
checkbox input "true"
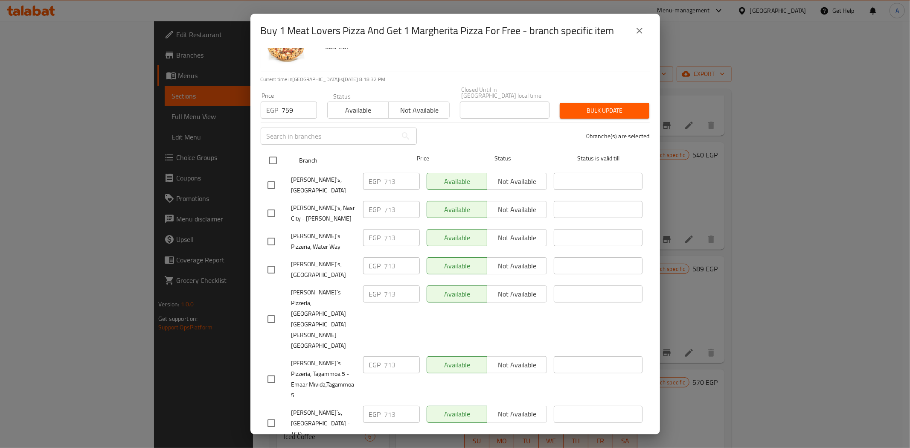
checkbox input "true"
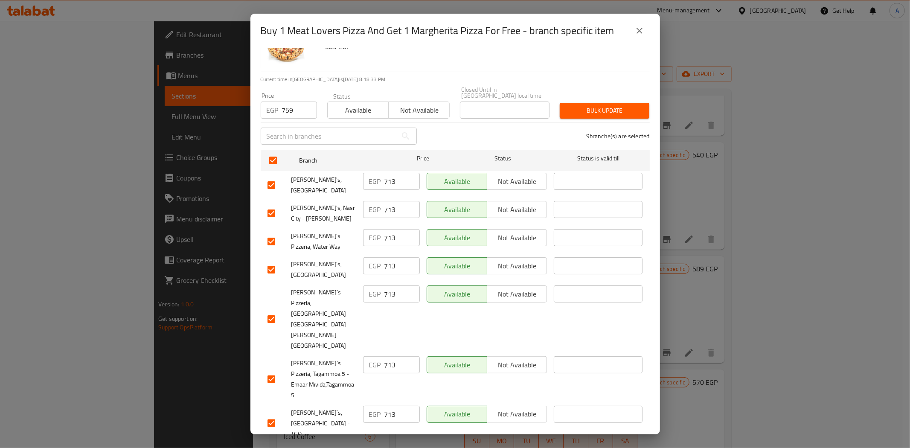
click at [579, 106] on span "Bulk update" at bounding box center [605, 110] width 76 height 11
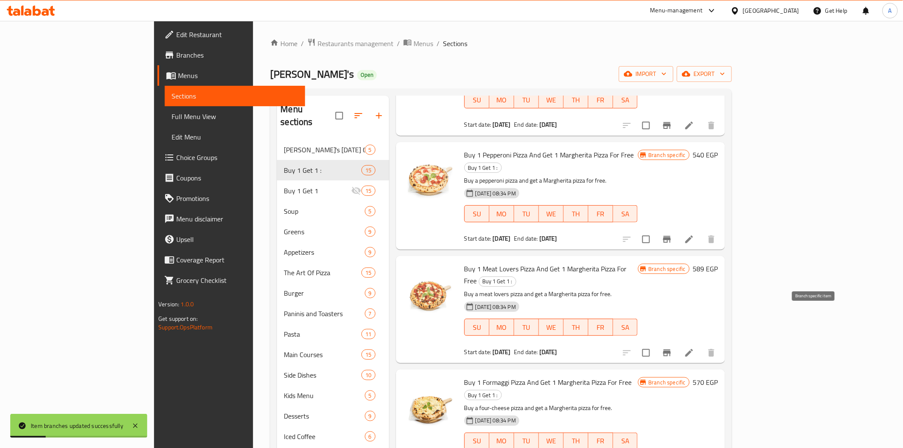
click at [672, 348] on icon "Branch-specific-item" at bounding box center [667, 353] width 10 height 10
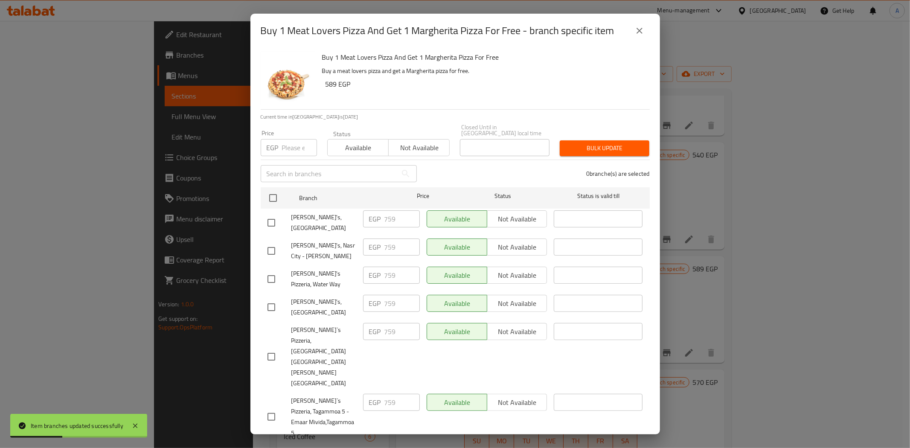
click at [293, 139] on input "number" at bounding box center [299, 147] width 35 height 17
paste input "850"
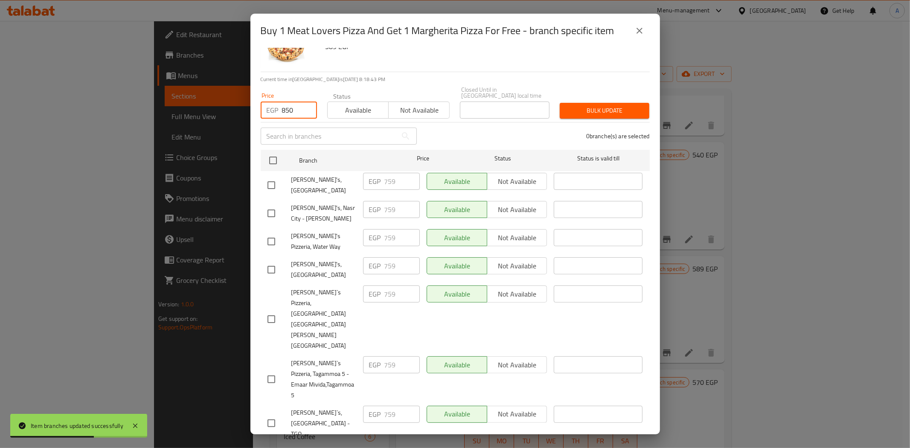
type input "850"
checkbox input "true"
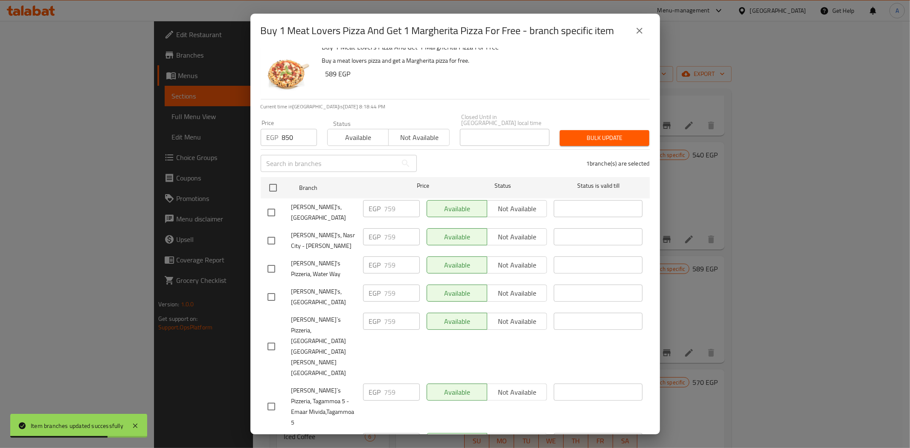
scroll to position [0, 0]
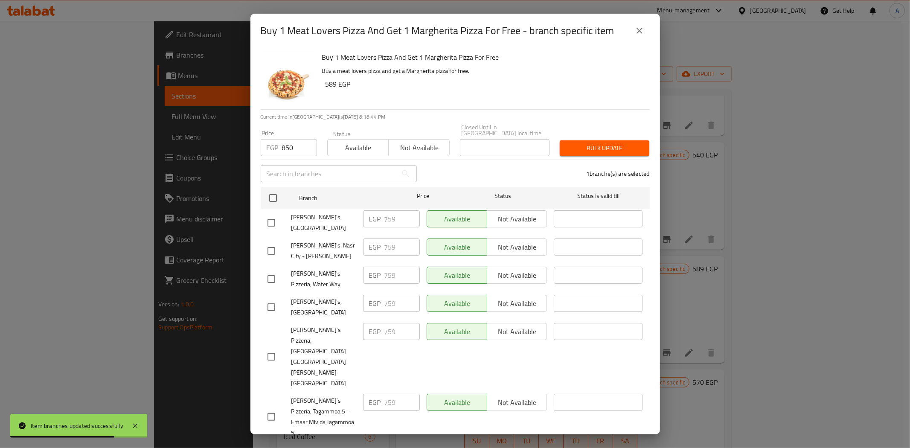
click at [590, 144] on span "Bulk update" at bounding box center [605, 148] width 76 height 11
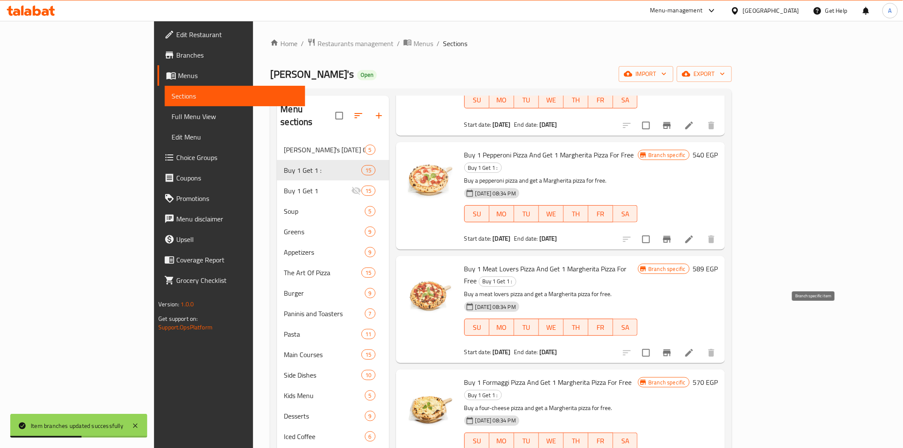
click at [672, 348] on icon "Branch-specific-item" at bounding box center [667, 353] width 10 height 10
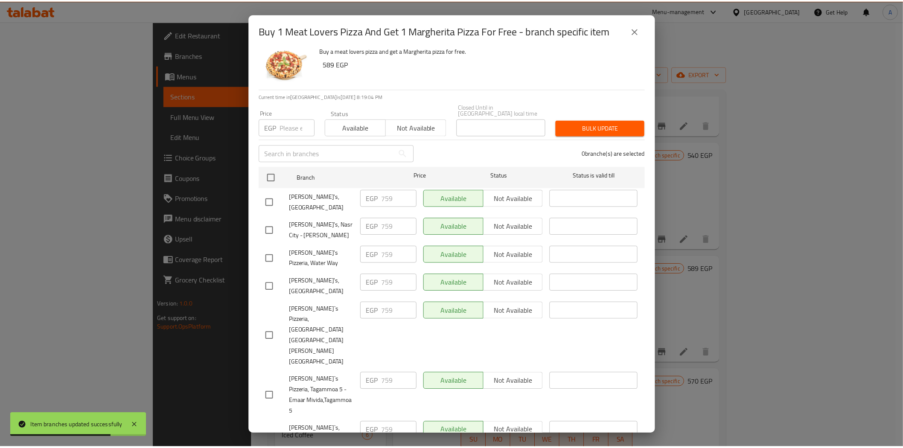
scroll to position [38, 0]
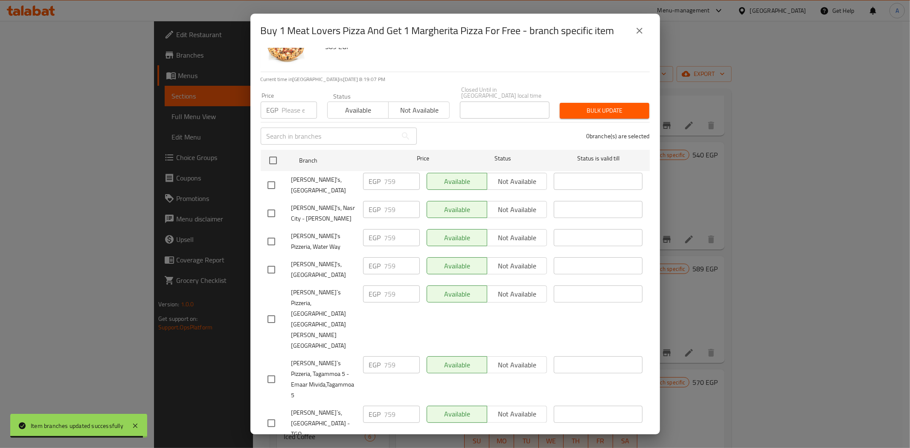
click at [639, 31] on icon "close" at bounding box center [640, 31] width 6 height 6
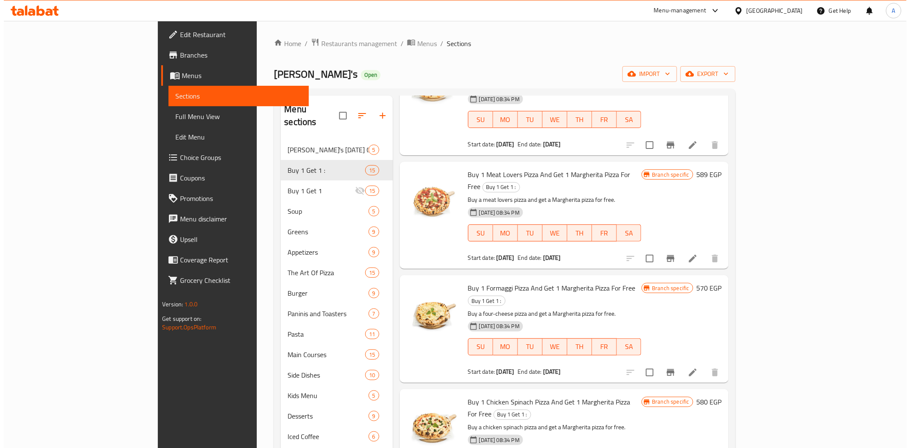
scroll to position [189, 0]
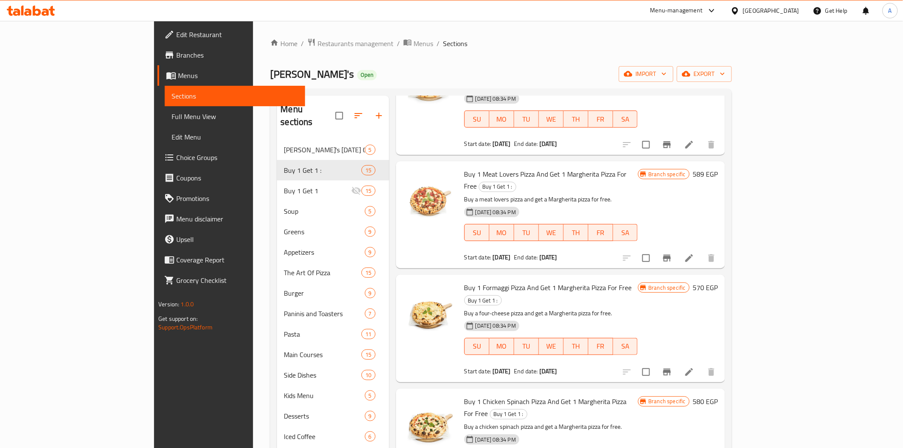
click at [672, 367] on icon "Branch-specific-item" at bounding box center [667, 372] width 10 height 10
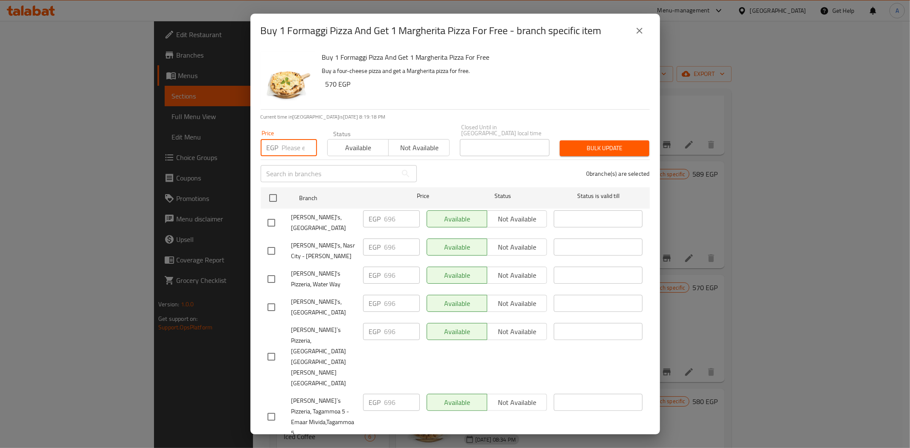
click at [294, 146] on input "number" at bounding box center [299, 147] width 35 height 17
paste input "742"
type input "742"
click at [446, 164] on div "0 branche(s) are selected" at bounding box center [538, 173] width 233 height 31
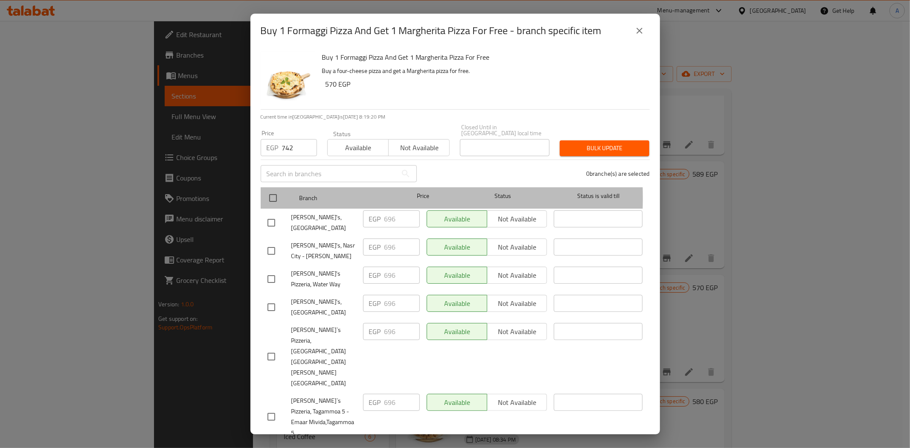
click at [262, 192] on div "Branch Price Status Status is valid till" at bounding box center [455, 197] width 389 height 21
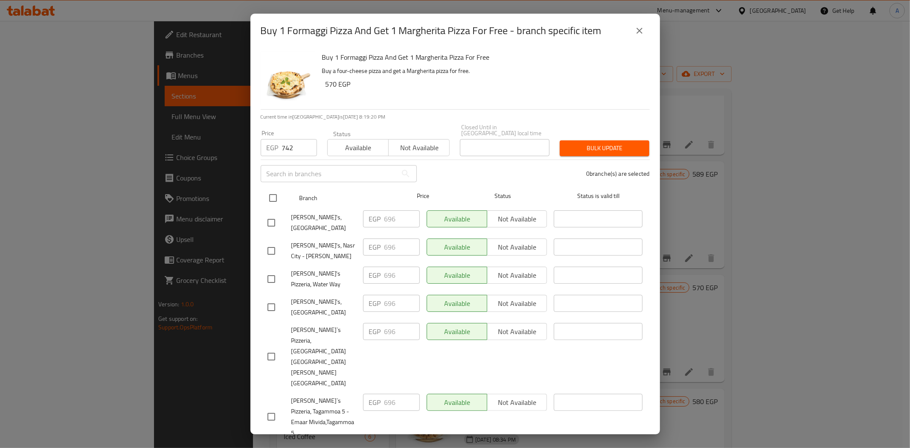
click at [265, 192] on input "checkbox" at bounding box center [273, 198] width 18 height 18
checkbox input "true"
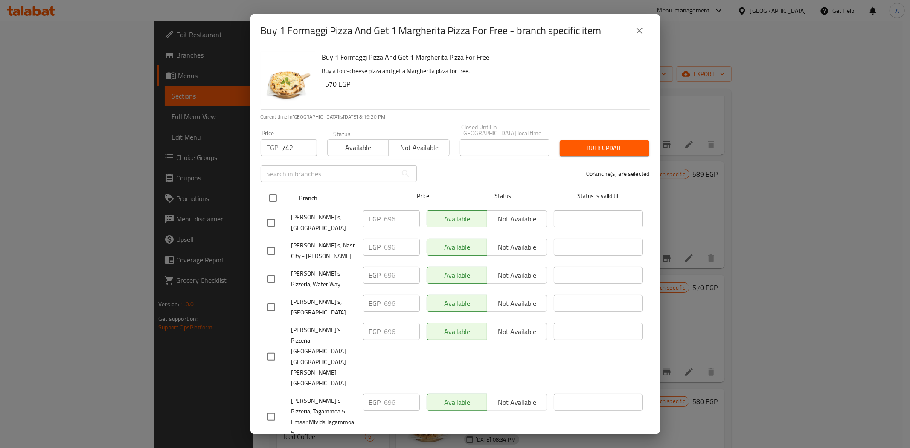
checkbox input "true"
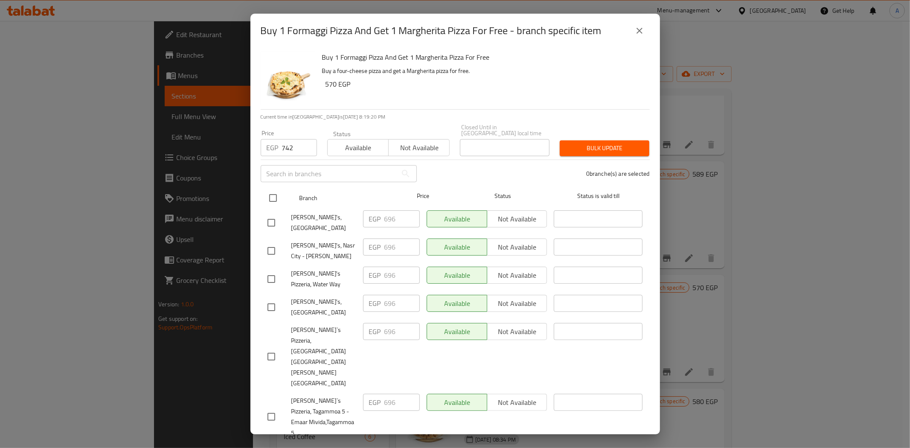
checkbox input "true"
click at [578, 143] on span "Bulk update" at bounding box center [605, 148] width 76 height 11
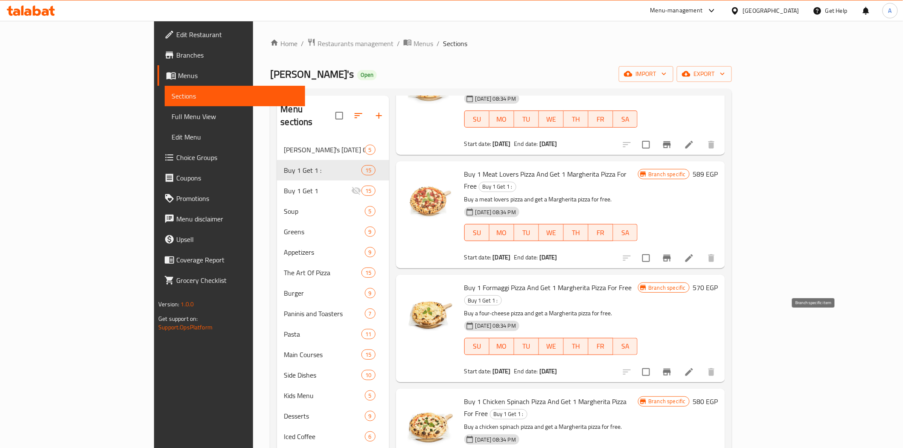
click at [677, 362] on button "Branch-specific-item" at bounding box center [667, 372] width 20 height 20
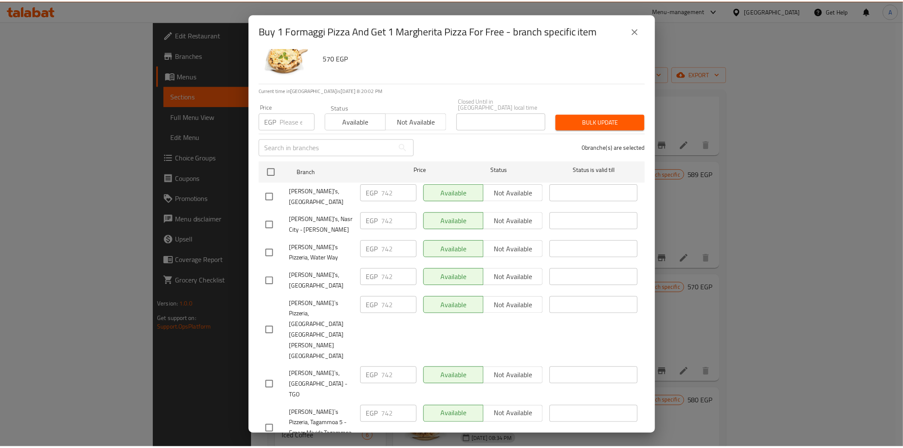
scroll to position [38, 0]
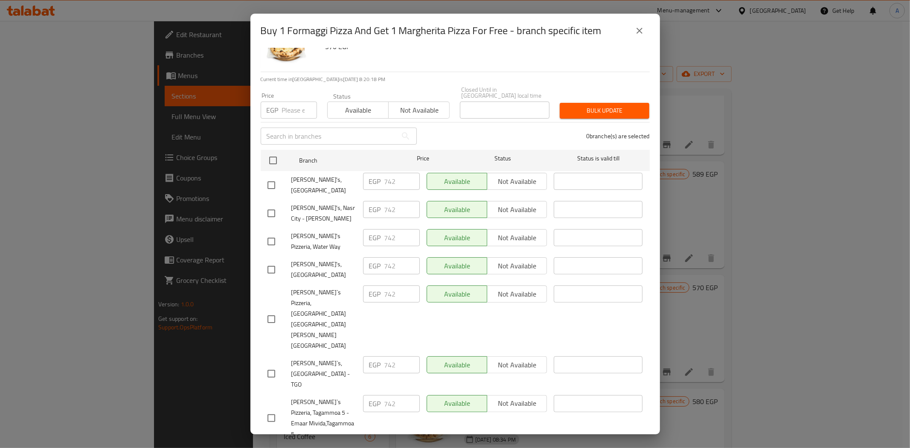
click at [294, 109] on input "number" at bounding box center [299, 110] width 35 height 17
paste input "827"
type input "827"
click at [429, 130] on div "0 branche(s) are selected" at bounding box center [538, 136] width 233 height 31
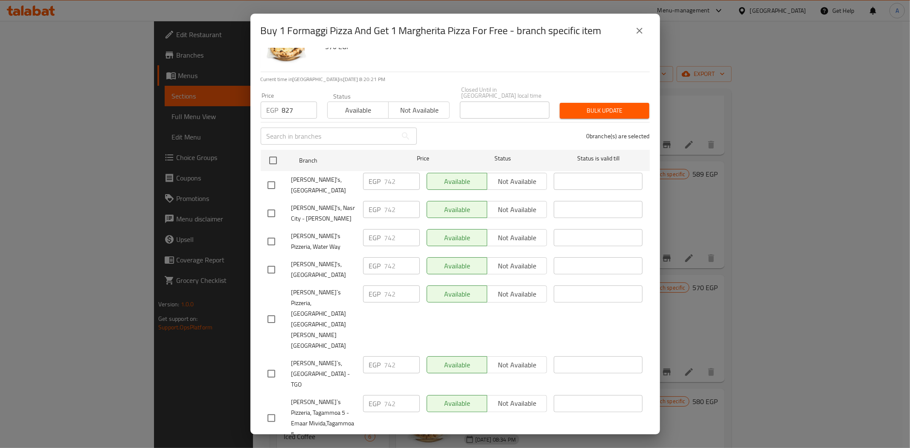
checkbox input "true"
click at [594, 105] on span "Bulk update" at bounding box center [605, 110] width 76 height 11
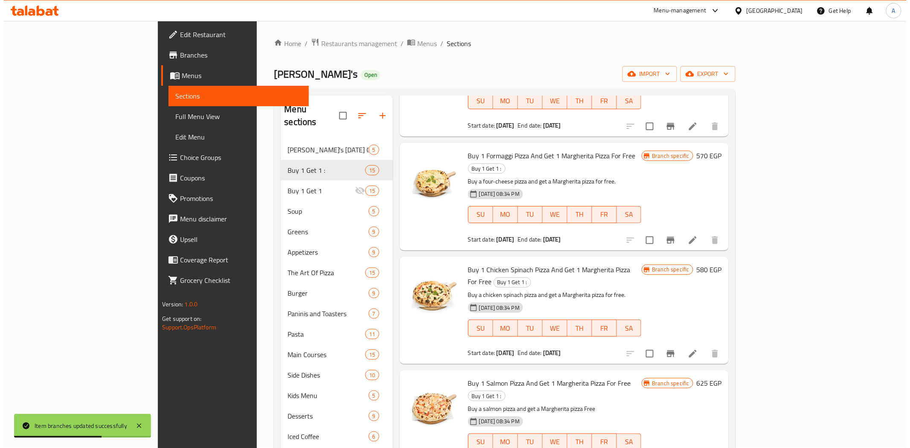
scroll to position [332, 0]
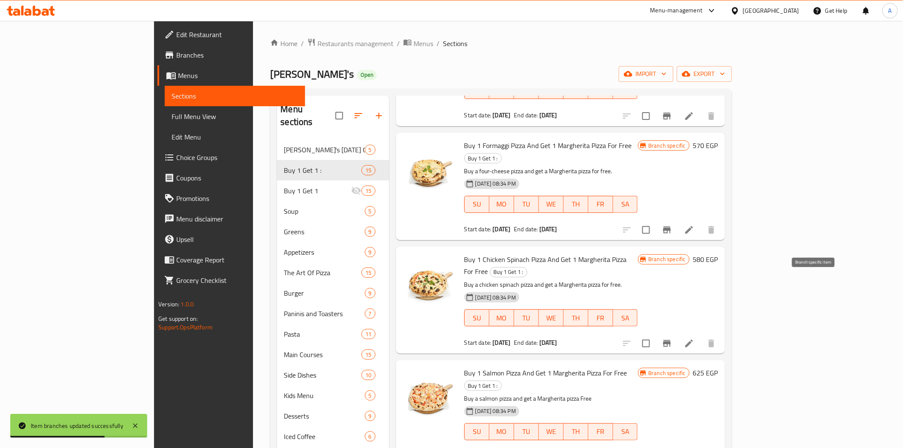
click at [671, 340] on icon "Branch-specific-item" at bounding box center [667, 343] width 8 height 7
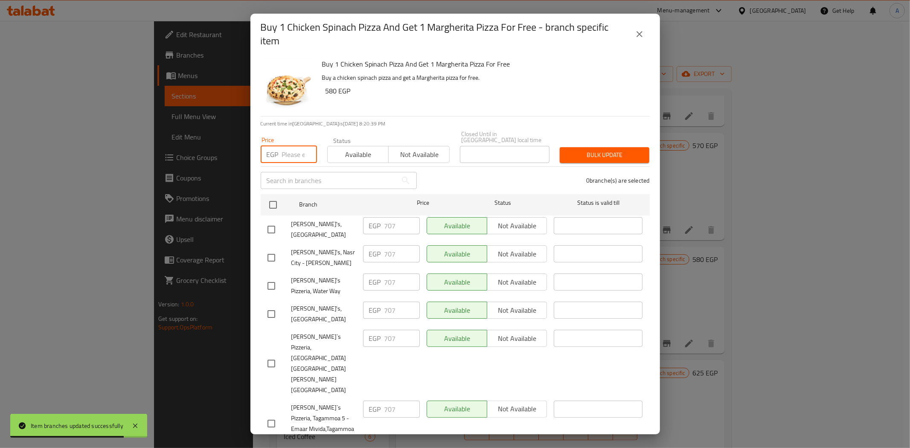
click at [289, 148] on input "number" at bounding box center [299, 154] width 35 height 17
paste input "753"
type input "753"
click at [476, 180] on div "0 branche(s) are selected" at bounding box center [538, 180] width 233 height 31
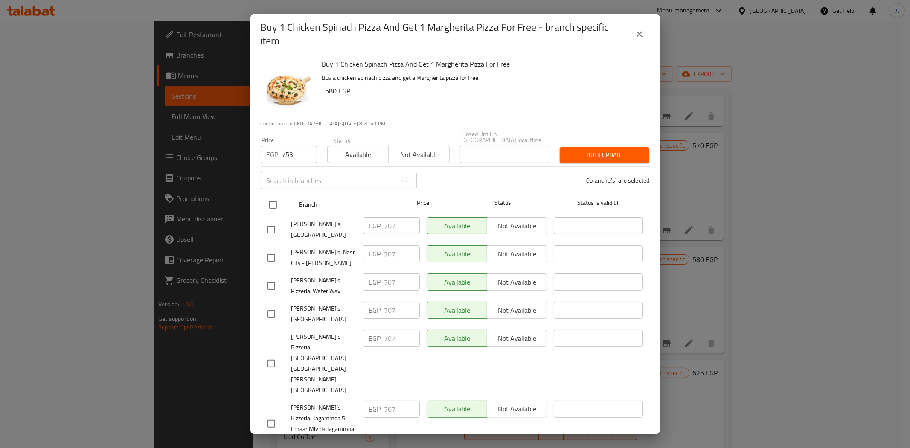
click at [272, 196] on input "checkbox" at bounding box center [273, 205] width 18 height 18
checkbox input "true"
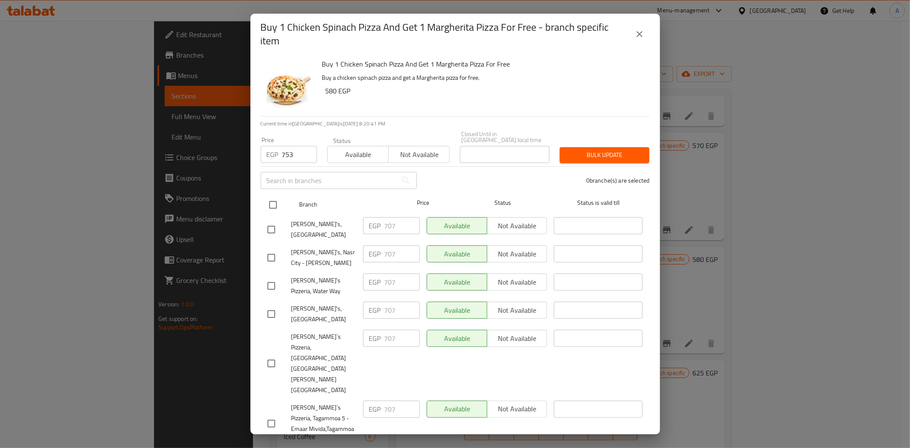
checkbox input "true"
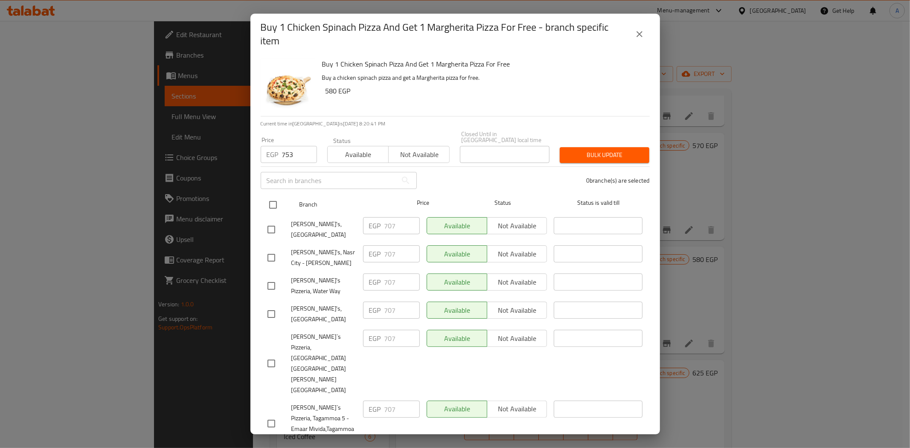
checkbox input "true"
click at [578, 150] on span "Bulk update" at bounding box center [605, 155] width 76 height 11
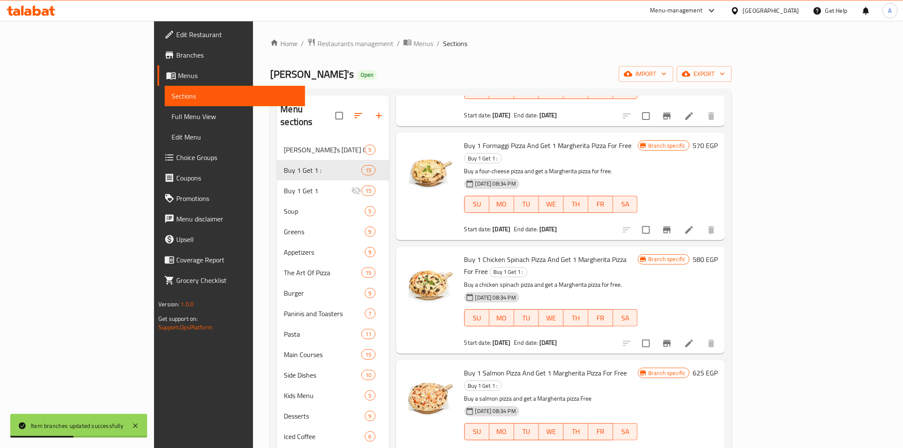
click at [671, 340] on icon "Branch-specific-item" at bounding box center [667, 343] width 8 height 7
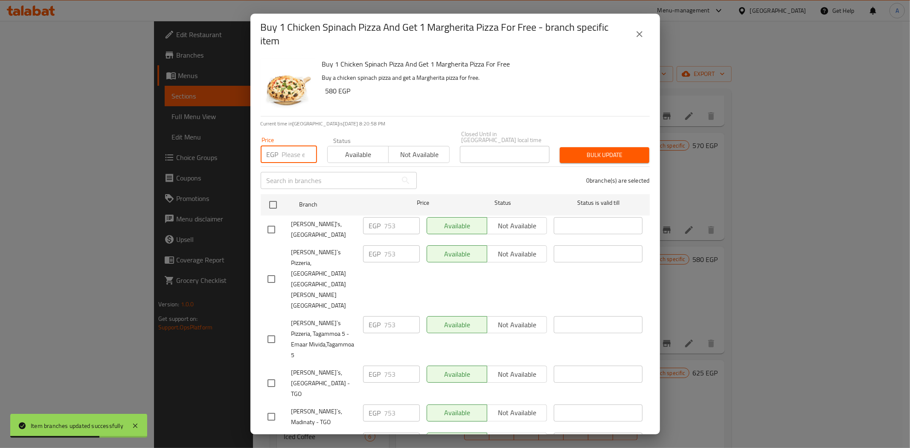
click at [297, 146] on input "number" at bounding box center [299, 154] width 35 height 17
paste input "845"
type input "845"
click at [461, 169] on div "0 branche(s) are selected" at bounding box center [538, 180] width 233 height 31
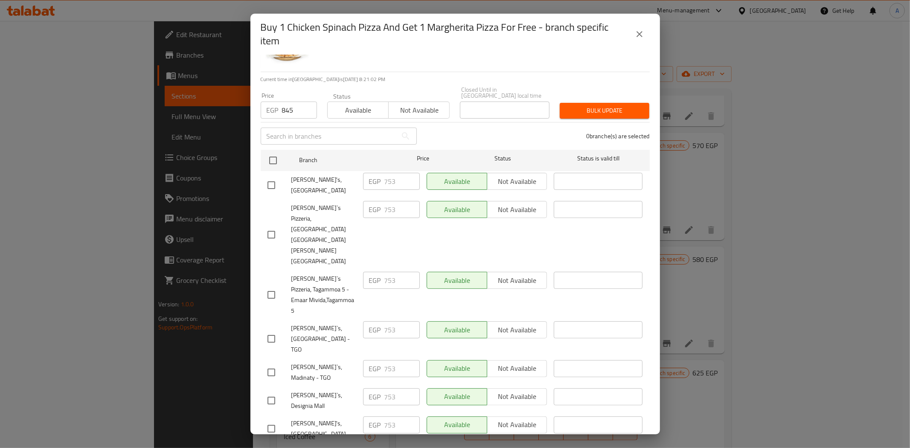
click at [267, 392] on input "checkbox" at bounding box center [271, 401] width 18 height 18
checkbox input "true"
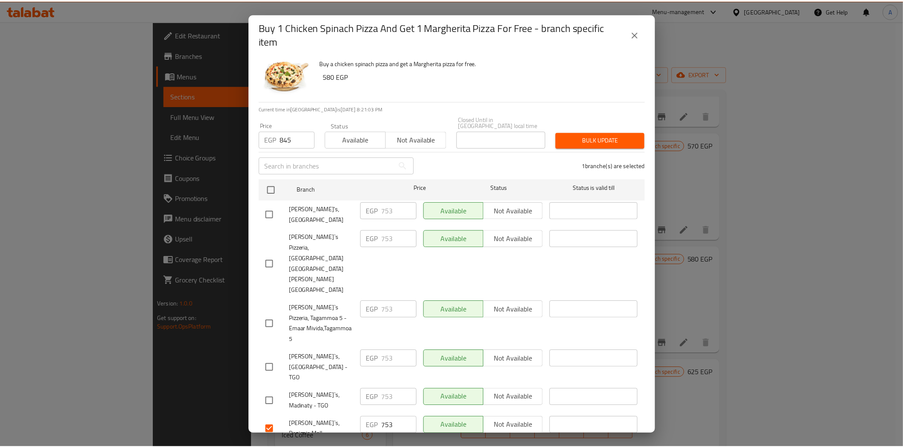
scroll to position [0, 0]
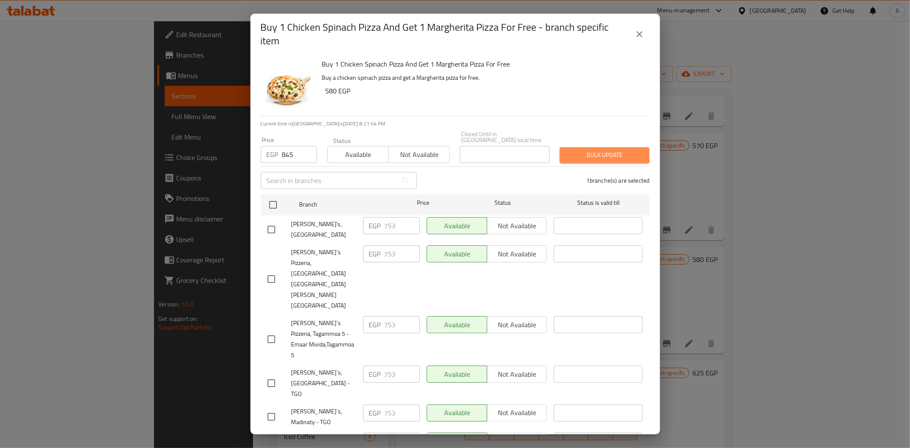
click at [594, 150] on span "Bulk update" at bounding box center [605, 155] width 76 height 11
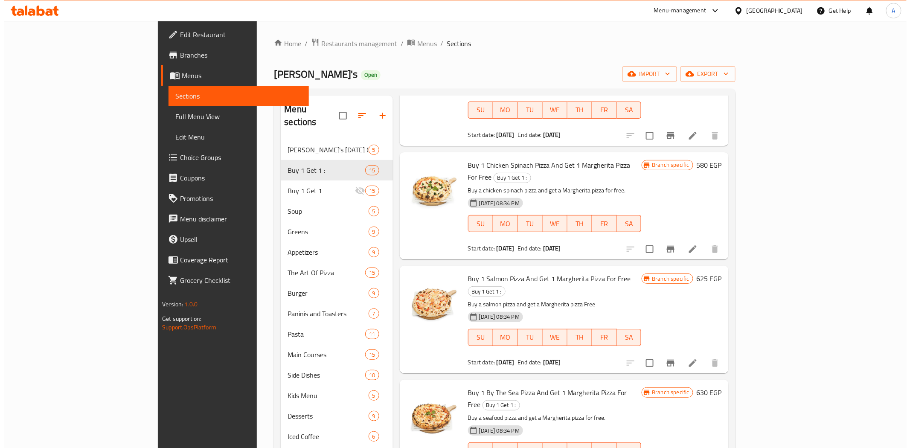
scroll to position [427, 0]
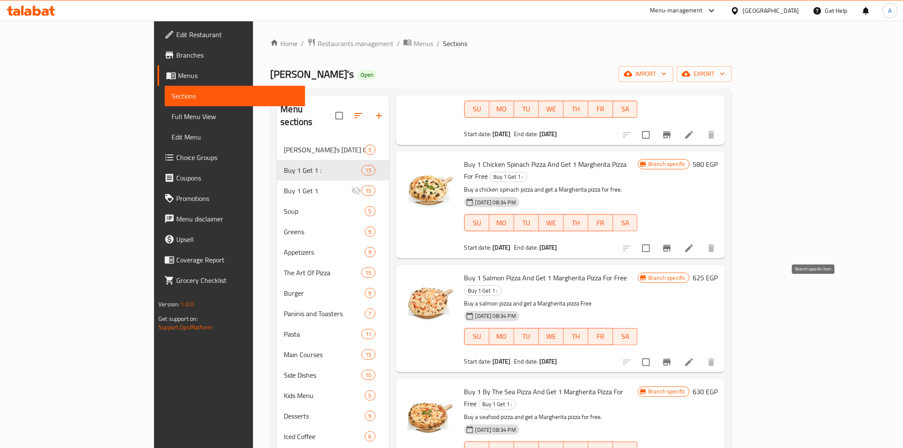
click at [671, 359] on icon "Branch-specific-item" at bounding box center [667, 362] width 8 height 7
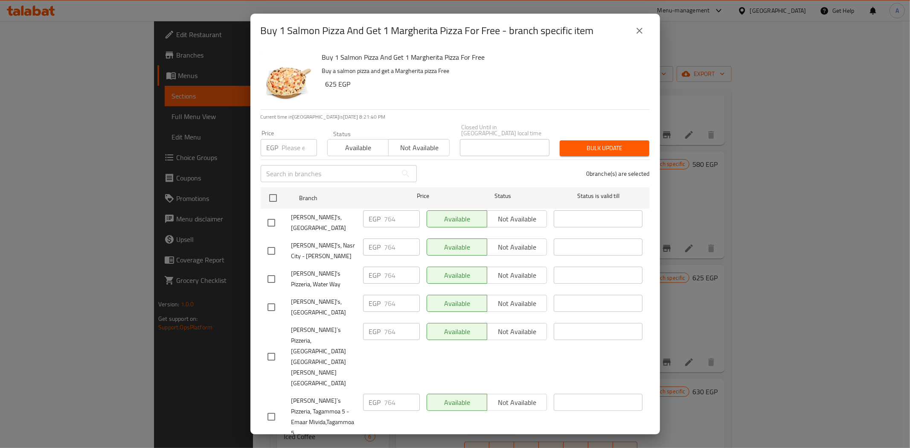
click at [291, 146] on input "number" at bounding box center [299, 147] width 35 height 17
paste input "810"
type input "810"
click at [492, 172] on div "0 branche(s) are selected" at bounding box center [538, 173] width 233 height 31
click at [274, 189] on input "checkbox" at bounding box center [273, 198] width 18 height 18
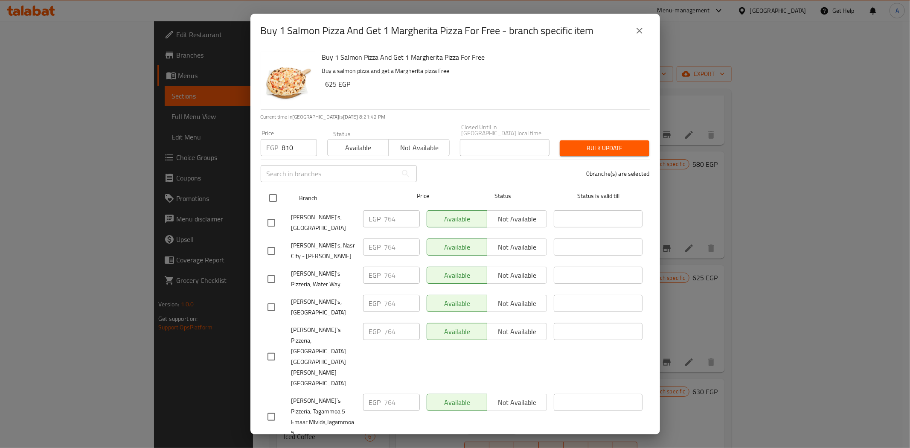
checkbox input "true"
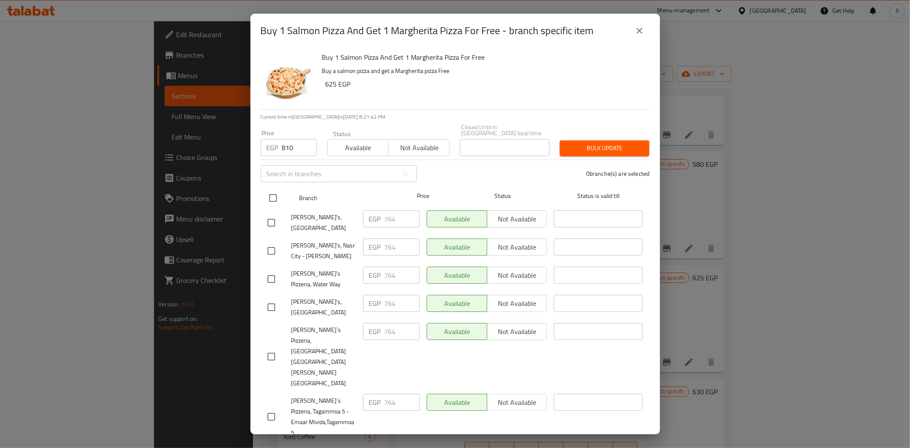
checkbox input "true"
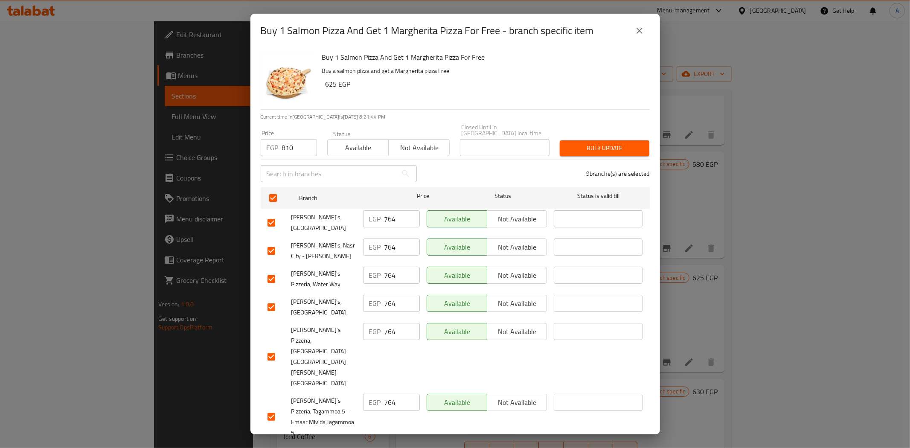
click at [561, 147] on button "Bulk update" at bounding box center [605, 148] width 90 height 16
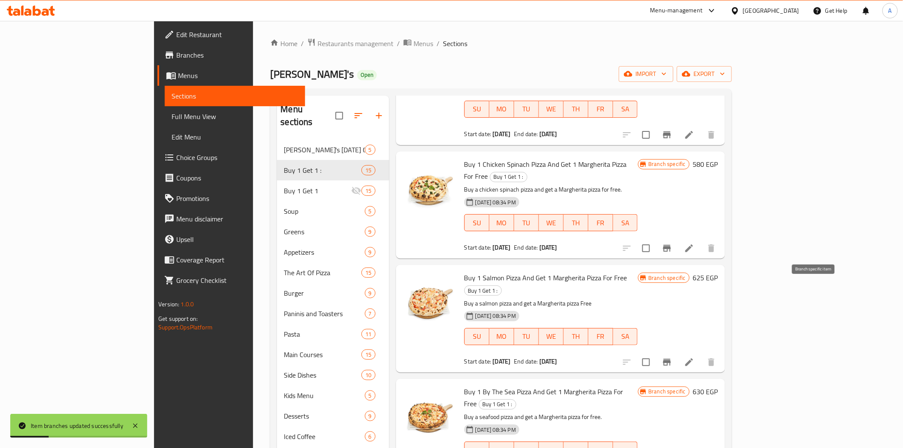
click at [672, 357] on icon "Branch-specific-item" at bounding box center [667, 362] width 10 height 10
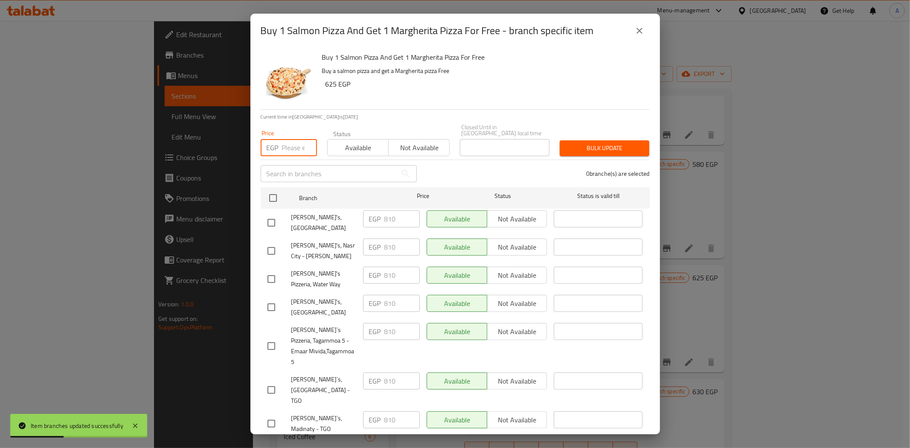
click at [293, 142] on input "number" at bounding box center [299, 147] width 35 height 17
paste input "907"
type input "907"
click at [480, 169] on div "0 branche(s) are selected" at bounding box center [538, 173] width 233 height 31
drag, startPoint x: 272, startPoint y: 397, endPoint x: 304, endPoint y: 367, distance: 44.1
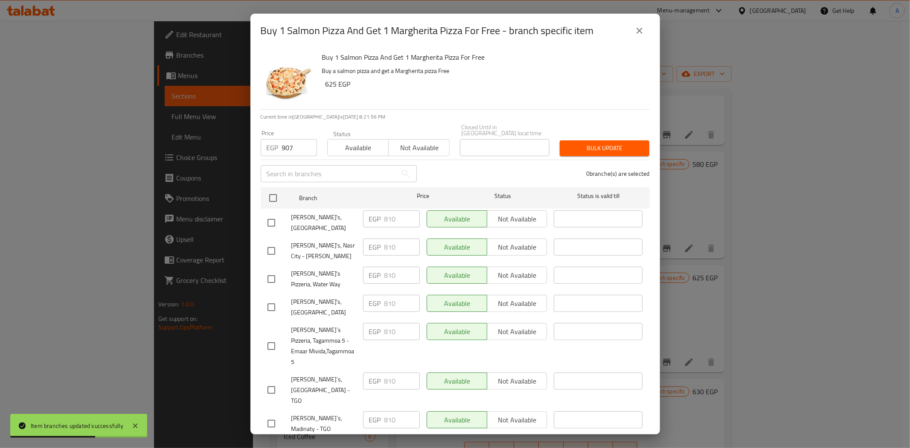
click at [271, 443] on input "checkbox" at bounding box center [271, 452] width 18 height 18
checkbox input "true"
click at [593, 143] on span "Bulk update" at bounding box center [605, 148] width 76 height 11
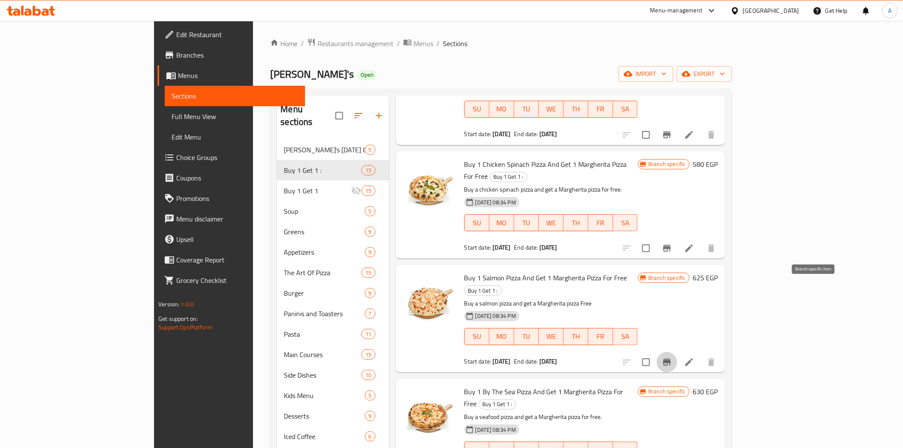
click at [677, 352] on button "Branch-specific-item" at bounding box center [667, 362] width 20 height 20
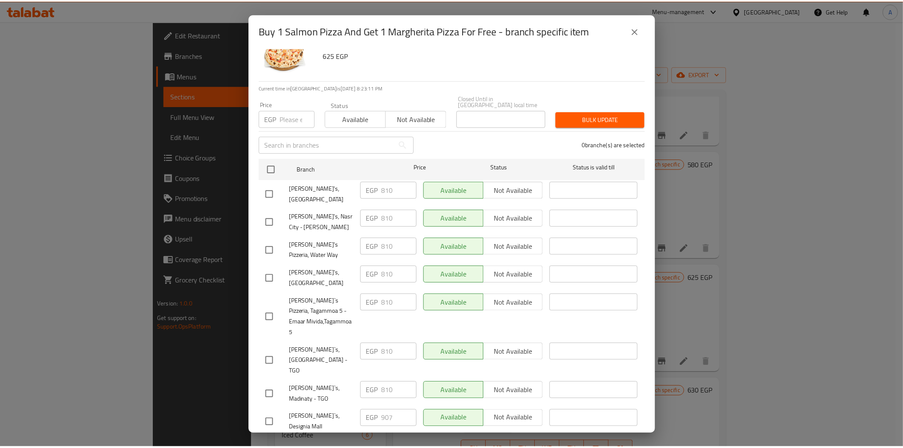
scroll to position [38, 0]
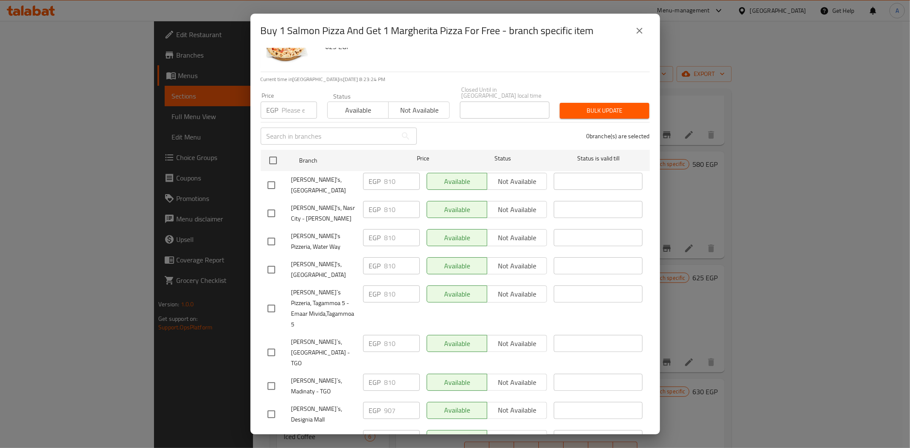
click at [643, 29] on icon "close" at bounding box center [640, 31] width 10 height 10
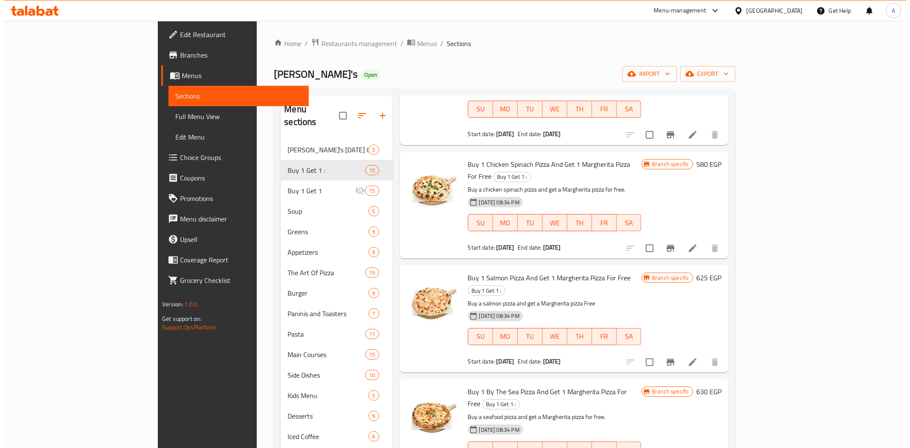
scroll to position [474, 0]
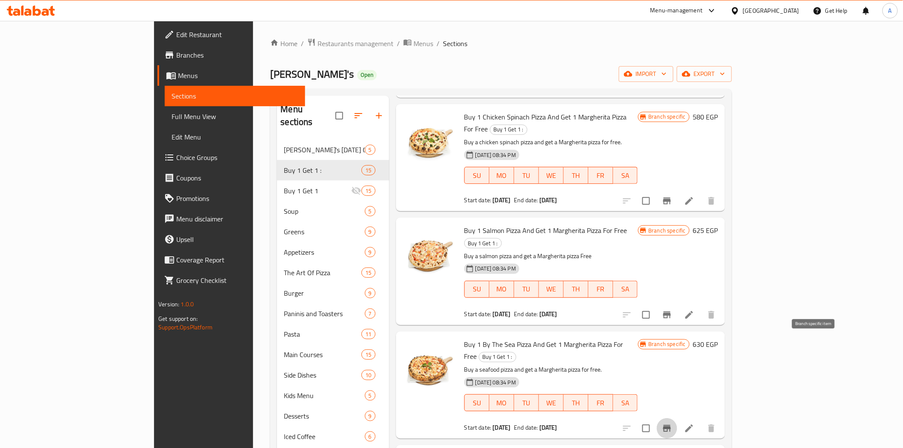
click at [672, 423] on icon "Branch-specific-item" at bounding box center [667, 428] width 10 height 10
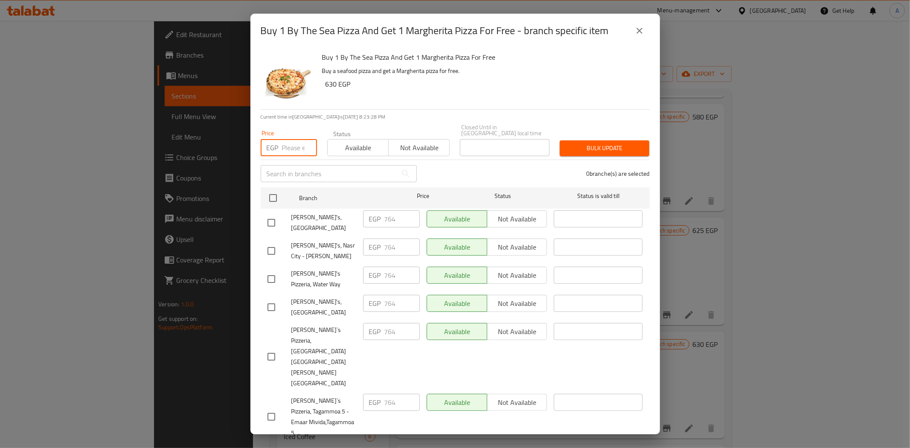
click at [294, 141] on input "number" at bounding box center [299, 147] width 35 height 17
paste input "810"
type input "810"
click at [271, 192] on input "checkbox" at bounding box center [273, 198] width 18 height 18
checkbox input "true"
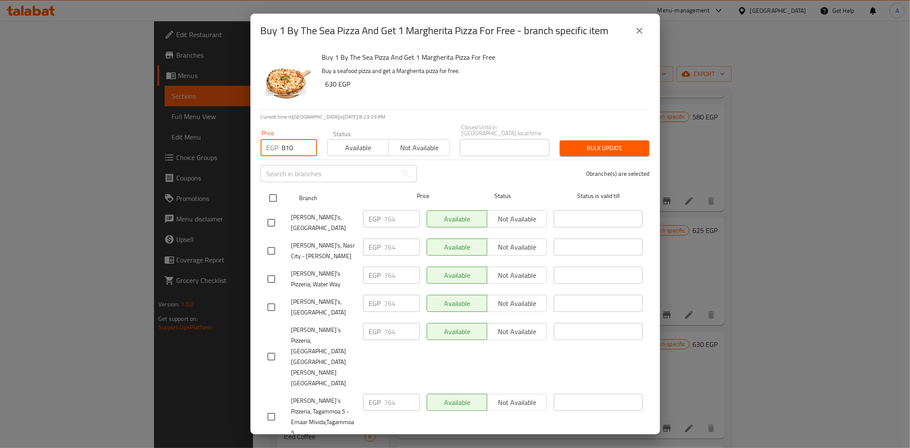
checkbox input "true"
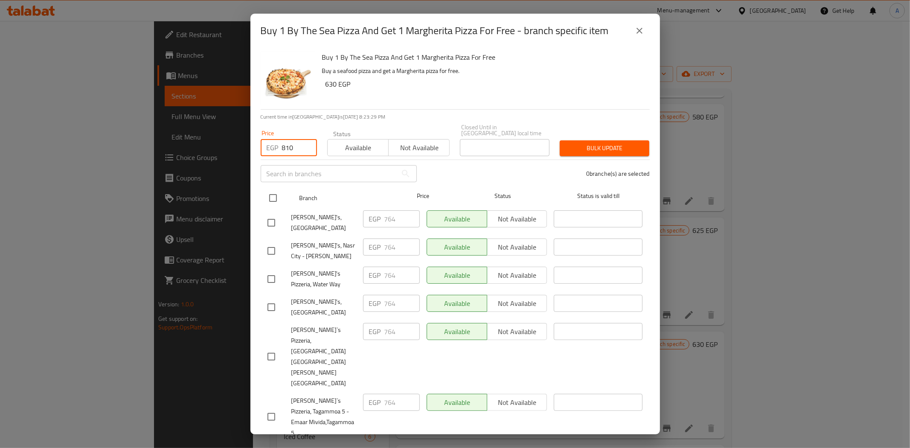
checkbox input "true"
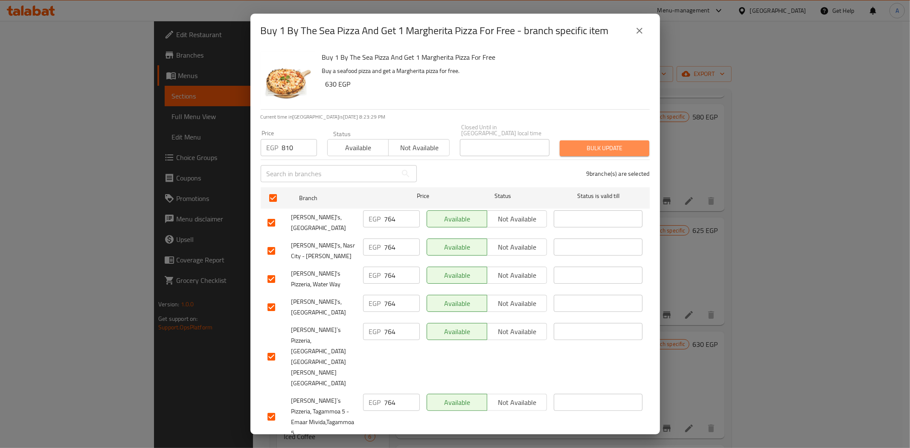
click at [607, 143] on span "Bulk update" at bounding box center [605, 148] width 76 height 11
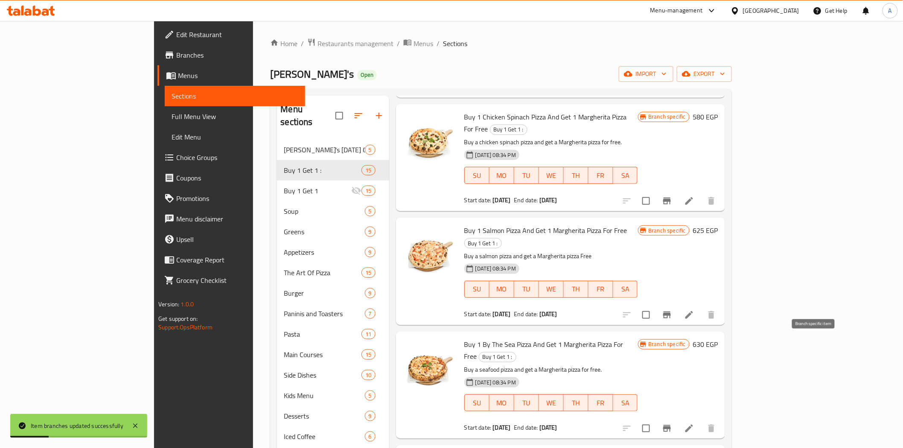
click at [672, 423] on icon "Branch-specific-item" at bounding box center [667, 428] width 10 height 10
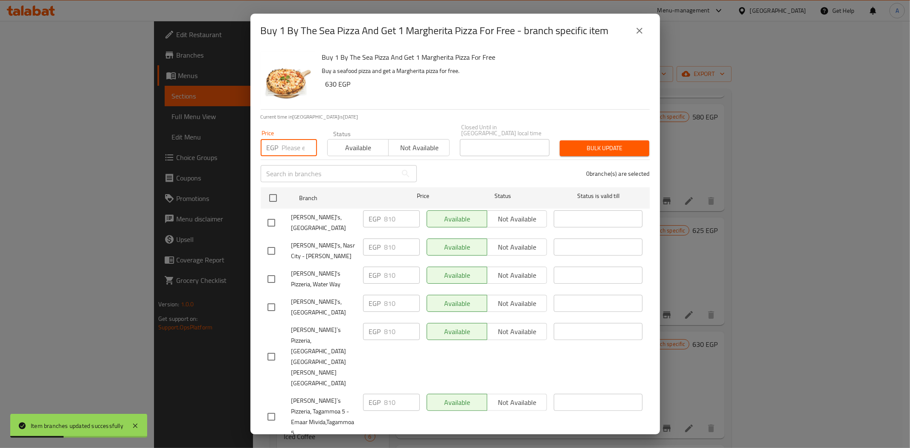
click at [294, 139] on input "number" at bounding box center [299, 147] width 35 height 17
paste input "907"
type input "907"
click at [503, 170] on div "0 branche(s) are selected" at bounding box center [538, 173] width 233 height 31
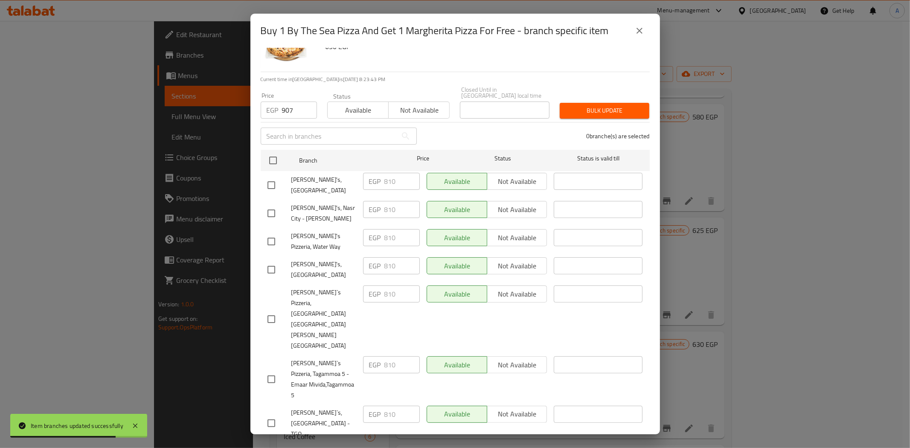
checkbox input "true"
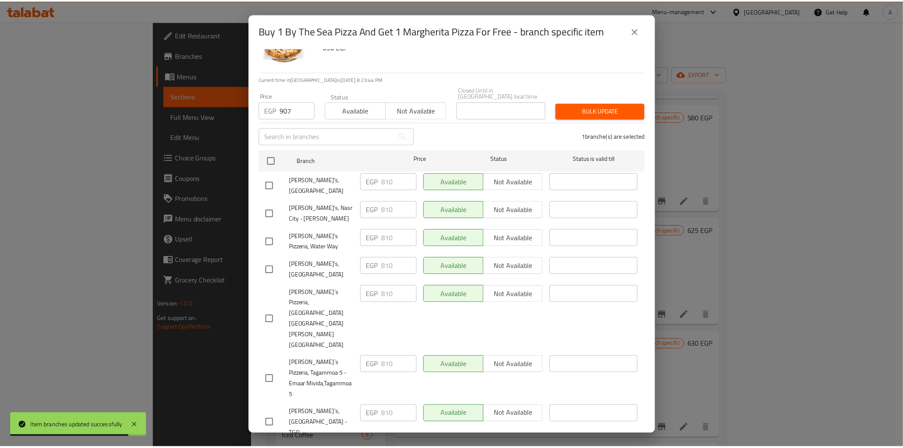
scroll to position [0, 0]
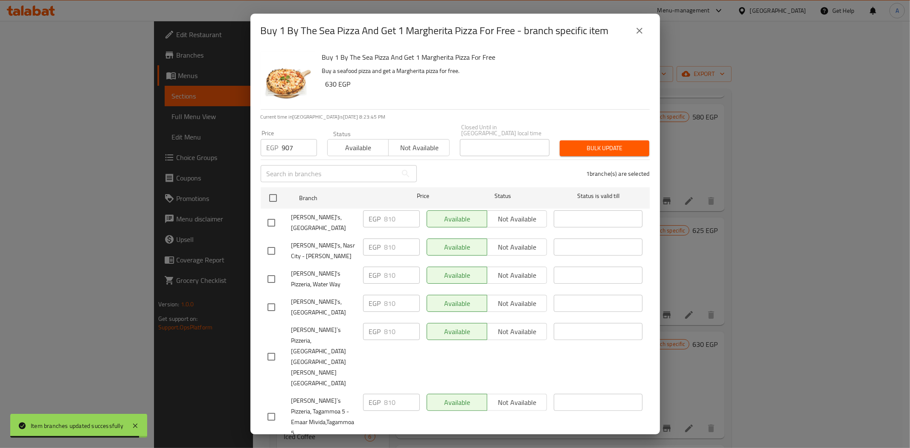
click at [582, 143] on span "Bulk update" at bounding box center [605, 148] width 76 height 11
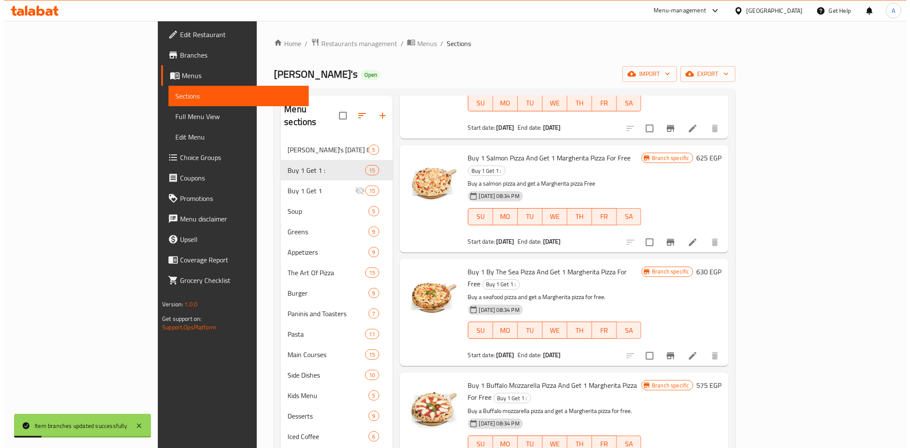
scroll to position [569, 0]
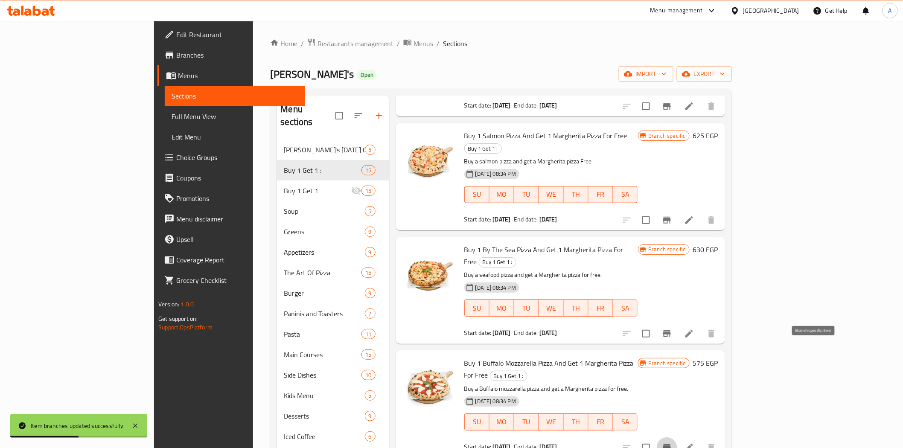
click at [672, 443] on icon "Branch-specific-item" at bounding box center [667, 448] width 10 height 10
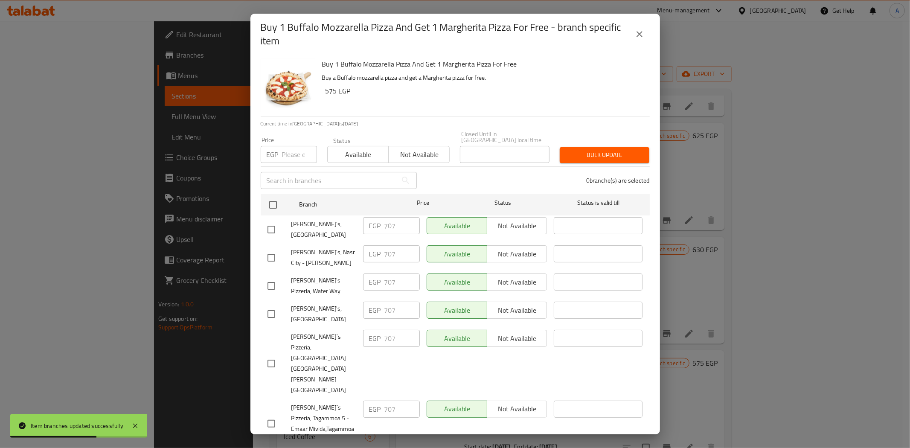
click at [292, 152] on input "number" at bounding box center [299, 154] width 35 height 17
paste input "753"
type input "753"
click at [485, 167] on div "0 branche(s) are selected" at bounding box center [538, 180] width 233 height 31
click at [271, 198] on input "checkbox" at bounding box center [273, 205] width 18 height 18
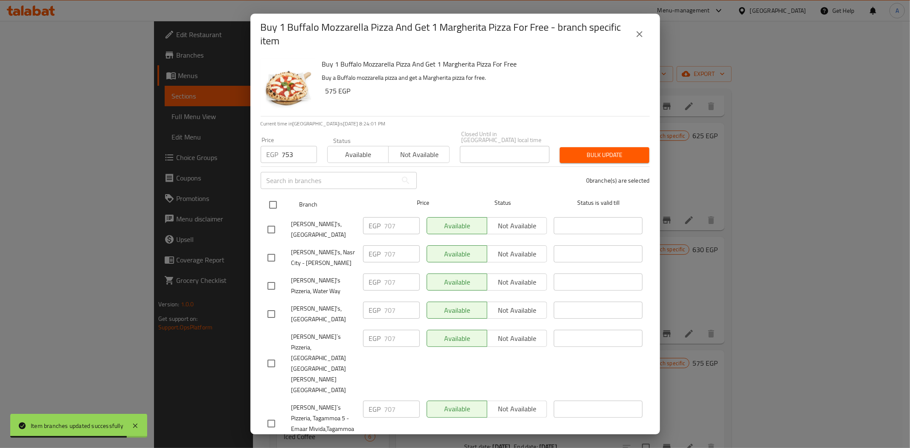
checkbox input "true"
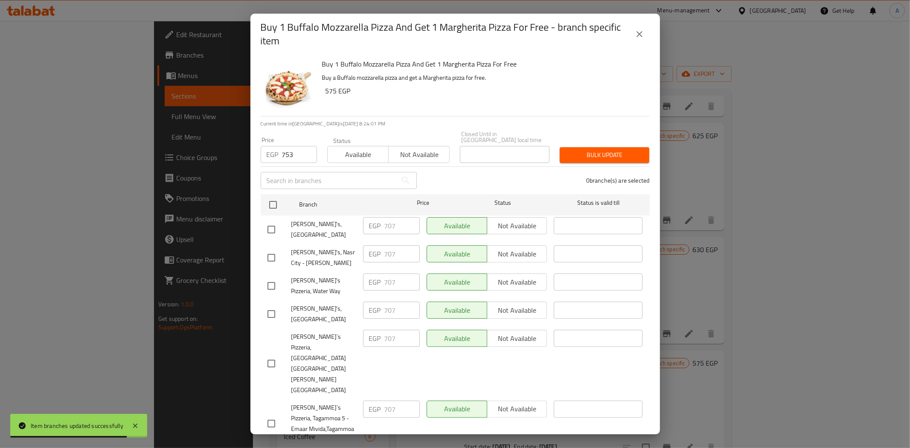
checkbox input "true"
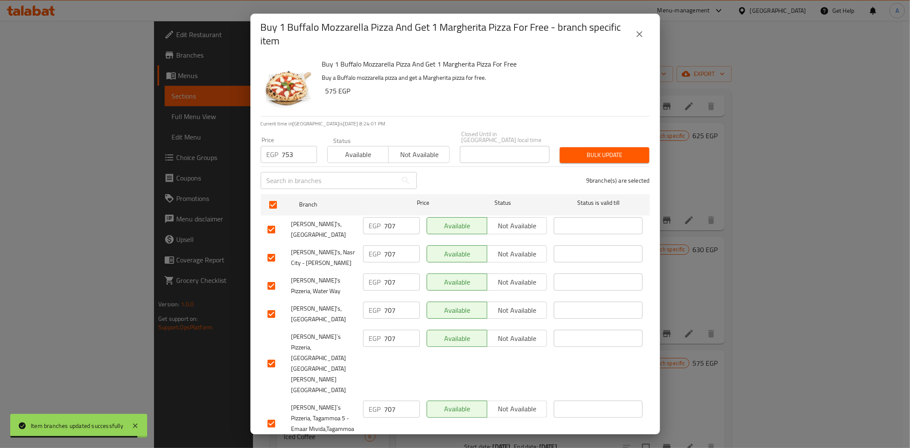
click at [585, 150] on span "Bulk update" at bounding box center [605, 155] width 76 height 11
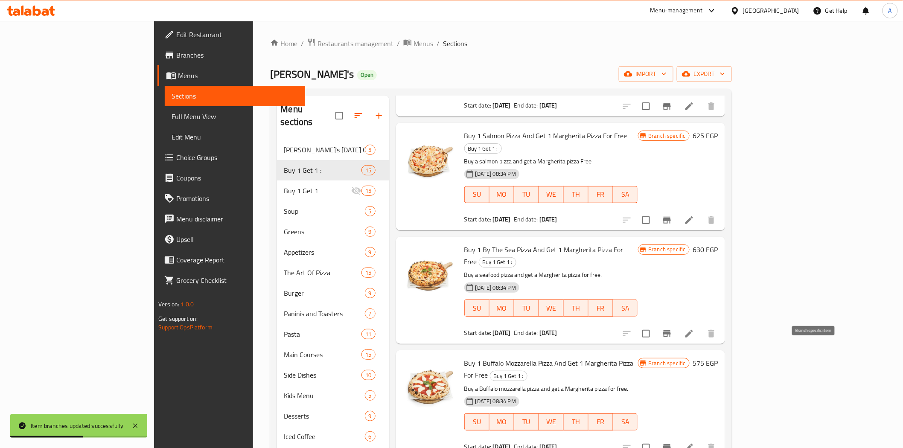
click at [672, 443] on icon "Branch-specific-item" at bounding box center [667, 448] width 10 height 10
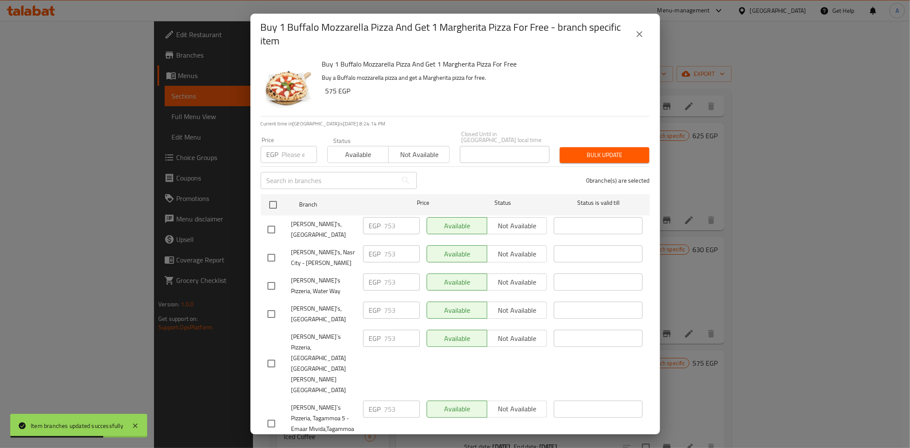
click at [291, 151] on input "number" at bounding box center [299, 154] width 35 height 17
paste input "845"
type input "845"
click at [501, 176] on div "0 branche(s) are selected" at bounding box center [538, 180] width 233 height 31
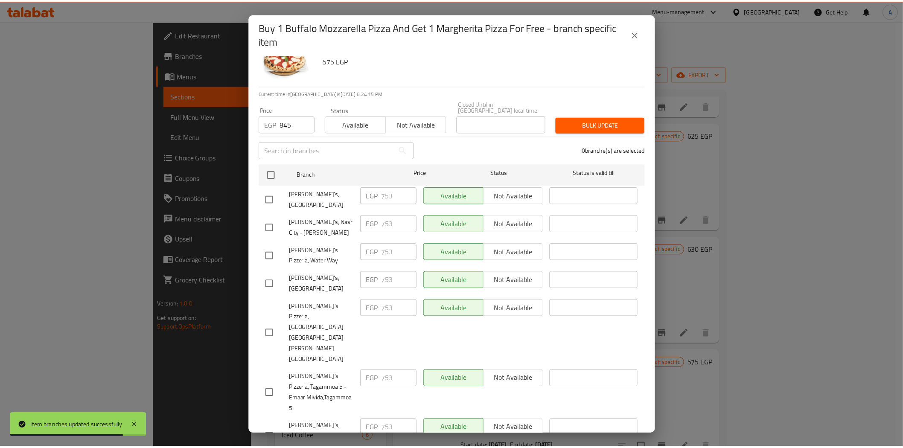
scroll to position [44, 0]
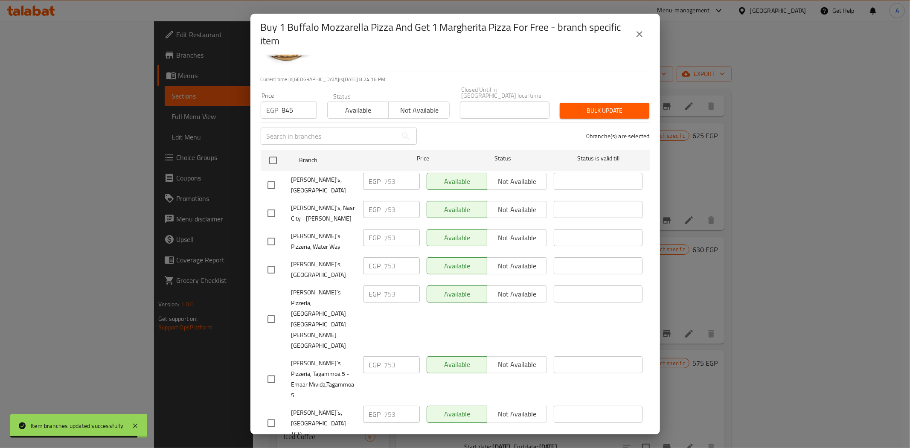
checkbox input "true"
click at [575, 105] on span "Bulk update" at bounding box center [605, 110] width 76 height 11
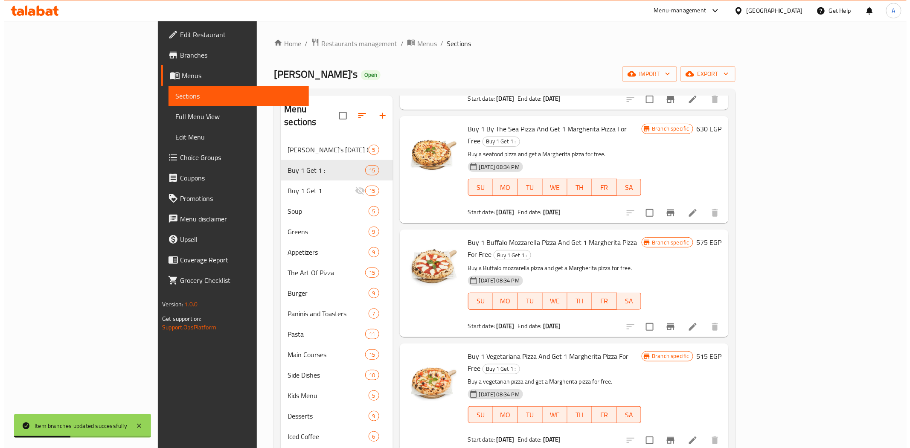
scroll to position [711, 0]
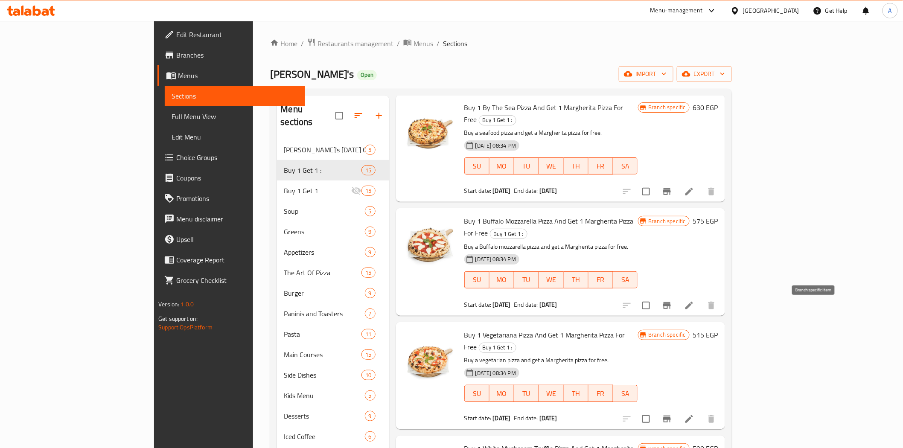
click at [671, 416] on icon "Branch-specific-item" at bounding box center [667, 419] width 8 height 7
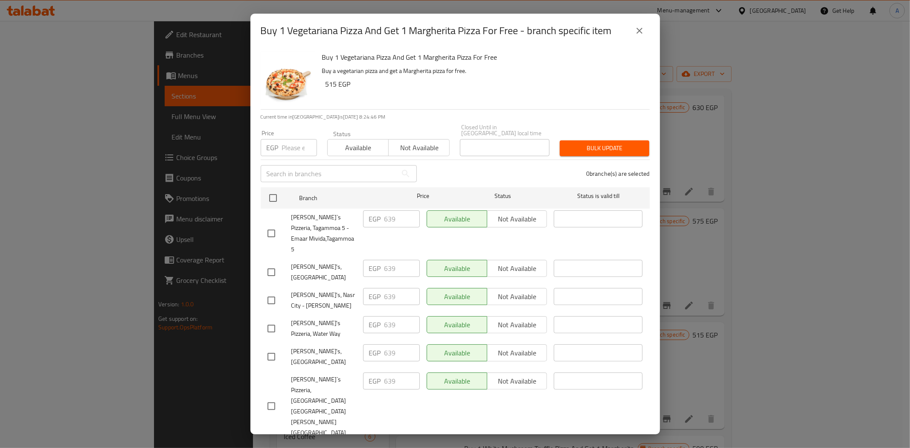
click at [292, 141] on input "number" at bounding box center [299, 147] width 35 height 17
paste input "685"
type input "685"
click at [445, 163] on div "0 branche(s) are selected" at bounding box center [538, 173] width 233 height 31
click at [279, 190] on input "checkbox" at bounding box center [273, 198] width 18 height 18
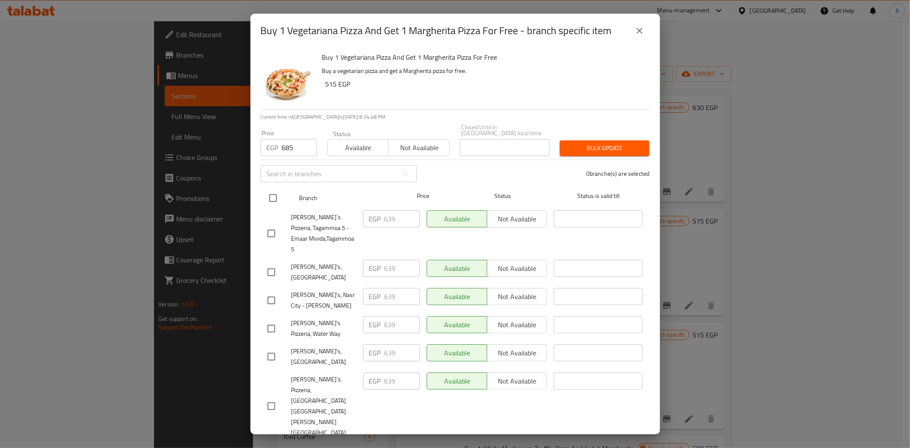
checkbox input "true"
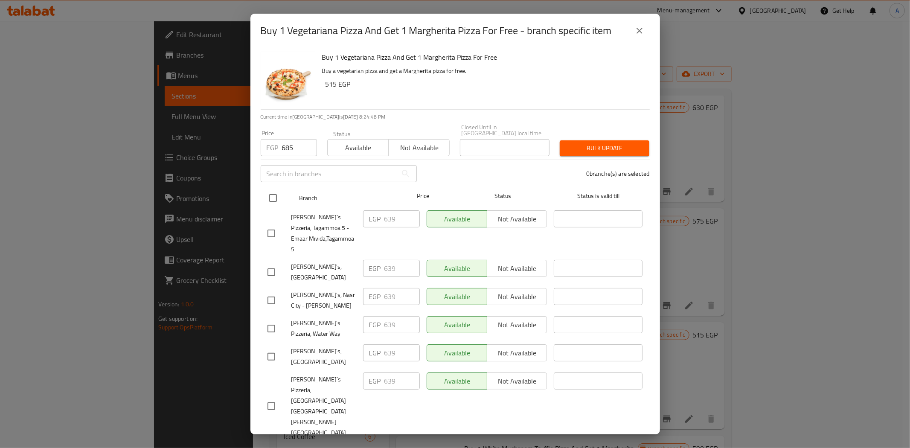
checkbox input "true"
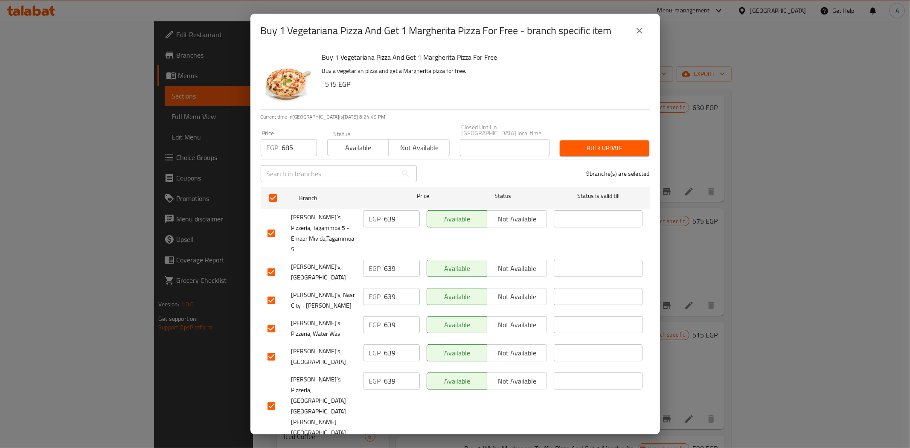
click at [585, 143] on span "Bulk update" at bounding box center [605, 148] width 76 height 11
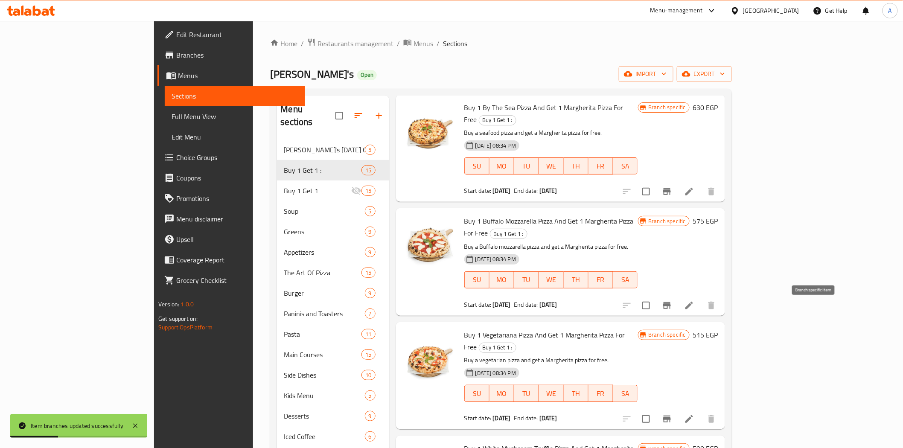
click at [671, 416] on icon "Branch-specific-item" at bounding box center [667, 419] width 8 height 7
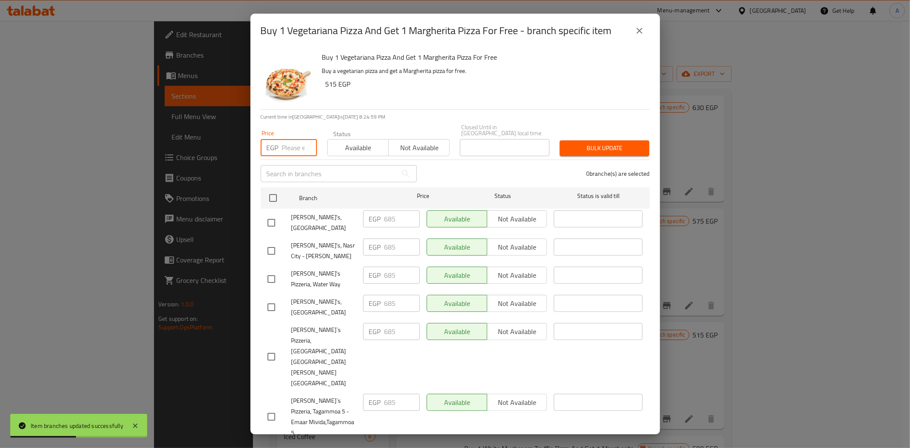
click at [298, 146] on input "number" at bounding box center [299, 147] width 35 height 17
paste input "770"
type input "770"
click at [487, 164] on div "0 branche(s) are selected" at bounding box center [538, 173] width 233 height 31
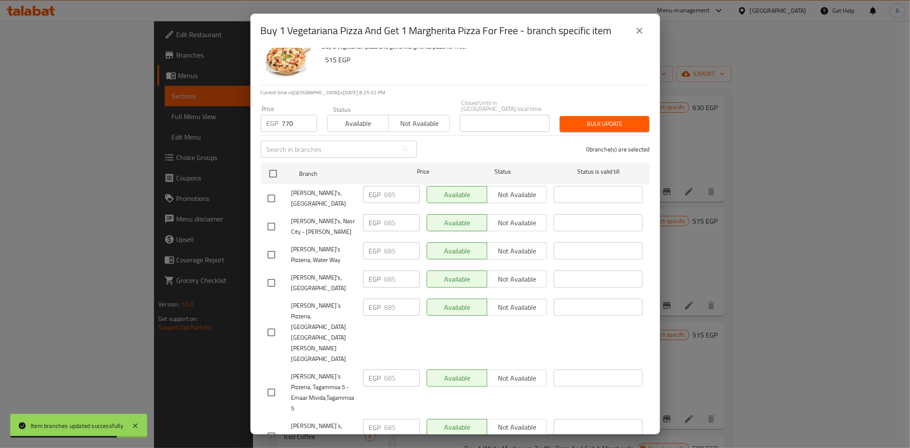
scroll to position [38, 0]
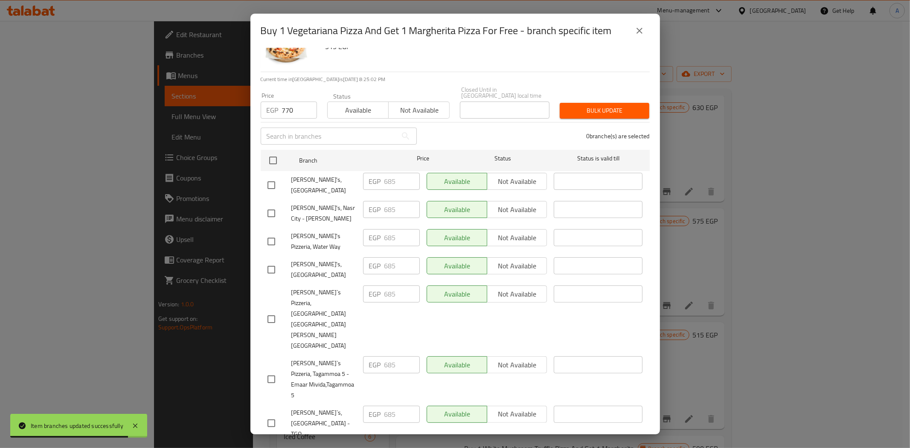
checkbox input "true"
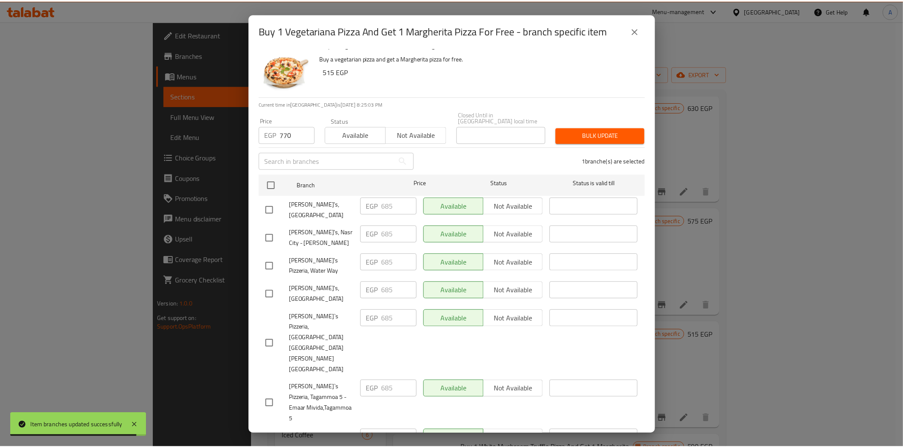
scroll to position [0, 0]
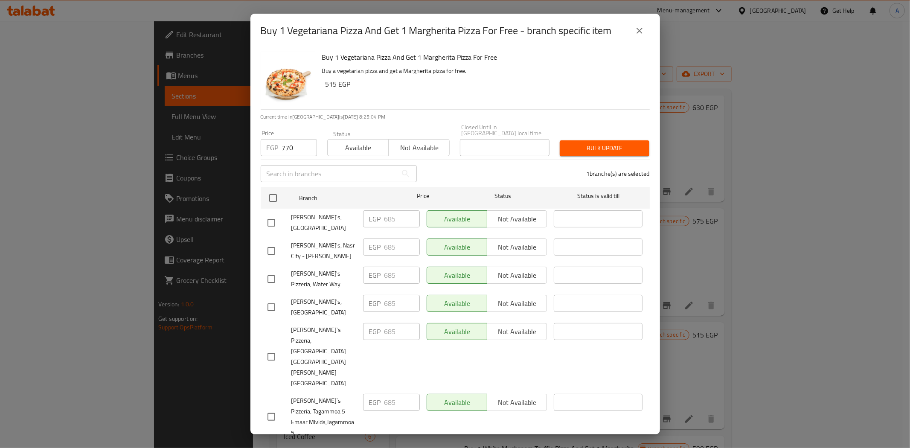
click at [583, 143] on span "Bulk update" at bounding box center [605, 148] width 76 height 11
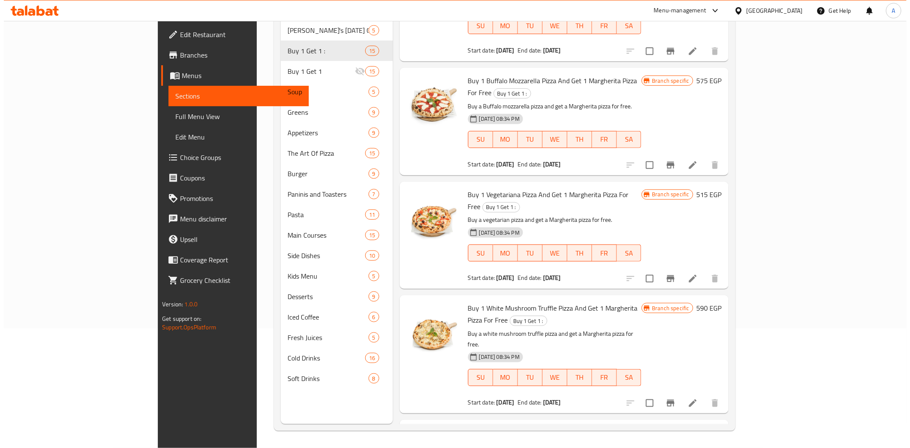
scroll to position [720, 0]
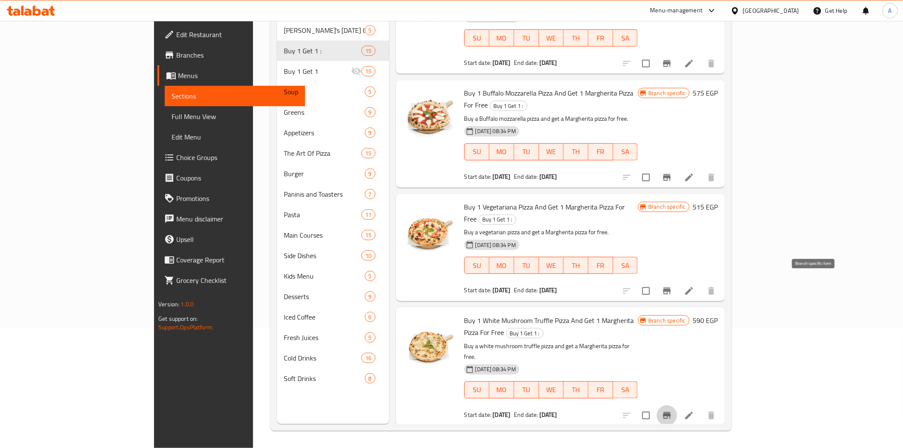
click at [672, 411] on icon "Branch-specific-item" at bounding box center [667, 416] width 10 height 10
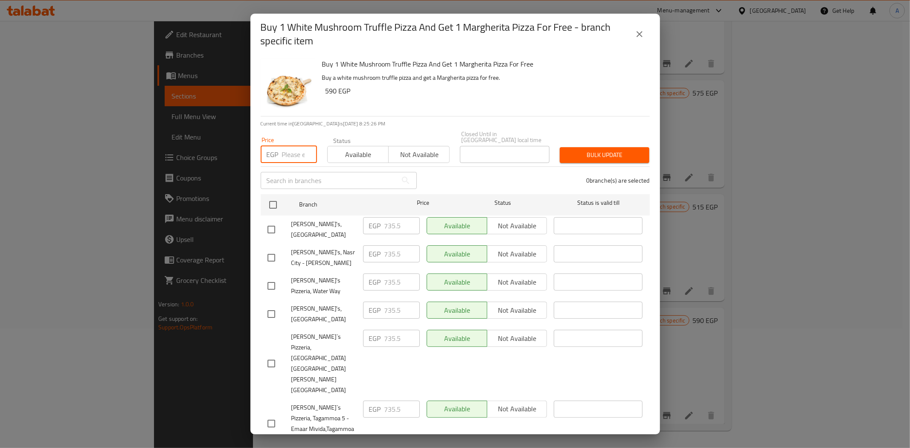
click at [293, 147] on input "number" at bounding box center [299, 154] width 35 height 17
paste input "770"
type input "770"
click at [449, 168] on div "0 branche(s) are selected" at bounding box center [538, 180] width 233 height 31
click at [265, 197] on input "checkbox" at bounding box center [273, 205] width 18 height 18
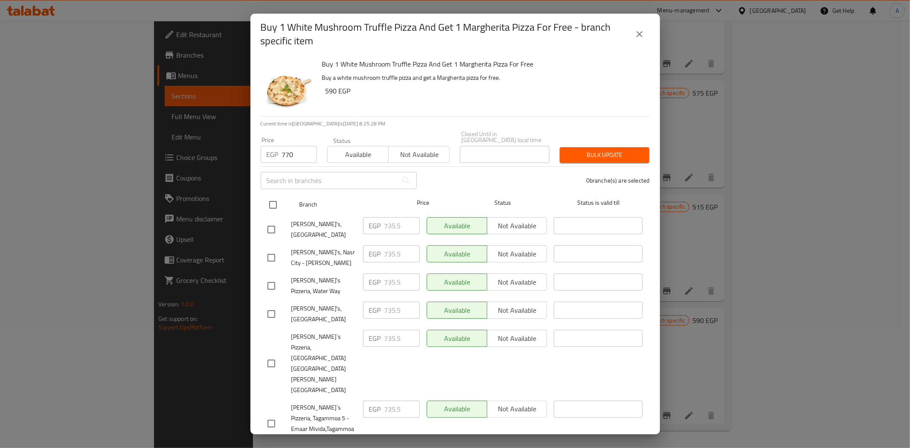
checkbox input "true"
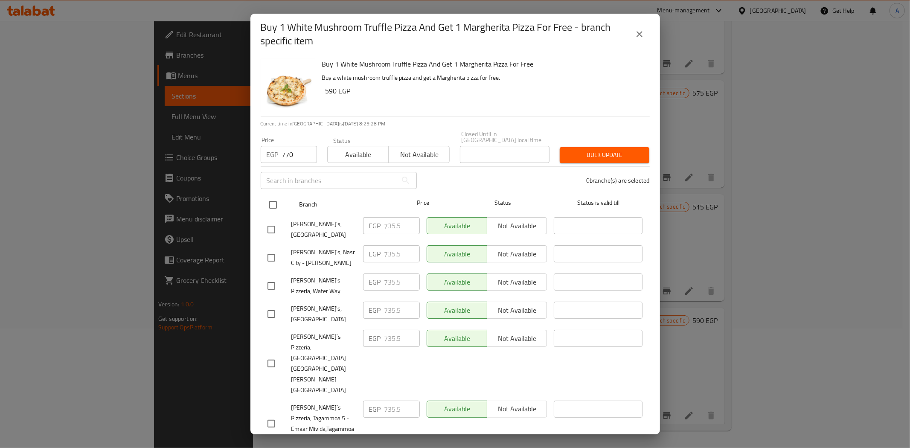
checkbox input "true"
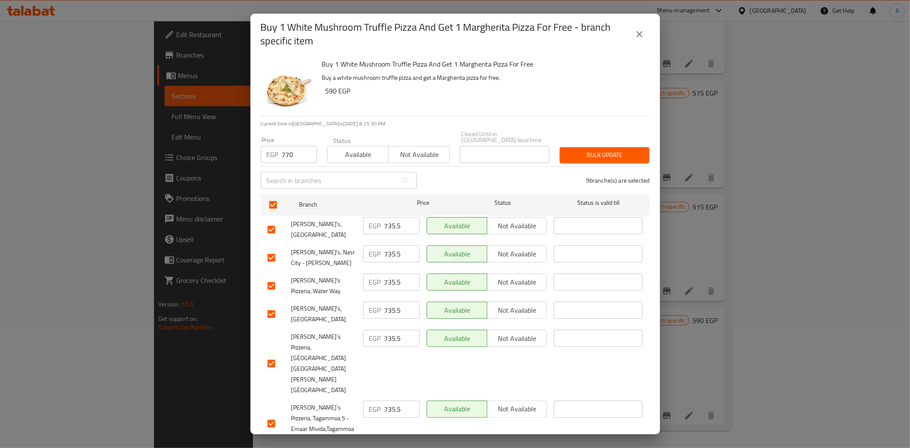
click at [576, 150] on span "Bulk update" at bounding box center [605, 155] width 76 height 11
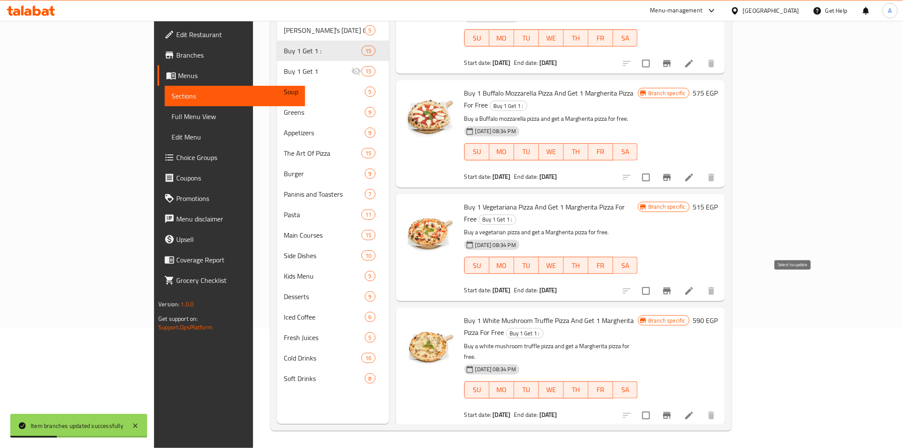
click at [672, 411] on icon "Branch-specific-item" at bounding box center [667, 416] width 10 height 10
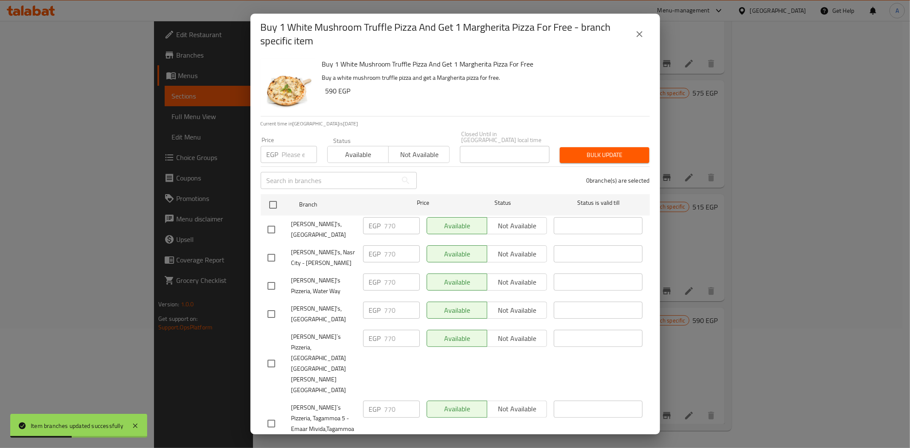
click at [287, 146] on input "number" at bounding box center [299, 154] width 35 height 17
paste input "862"
type input "862"
click at [489, 175] on div "0 branche(s) are selected" at bounding box center [538, 180] width 233 height 31
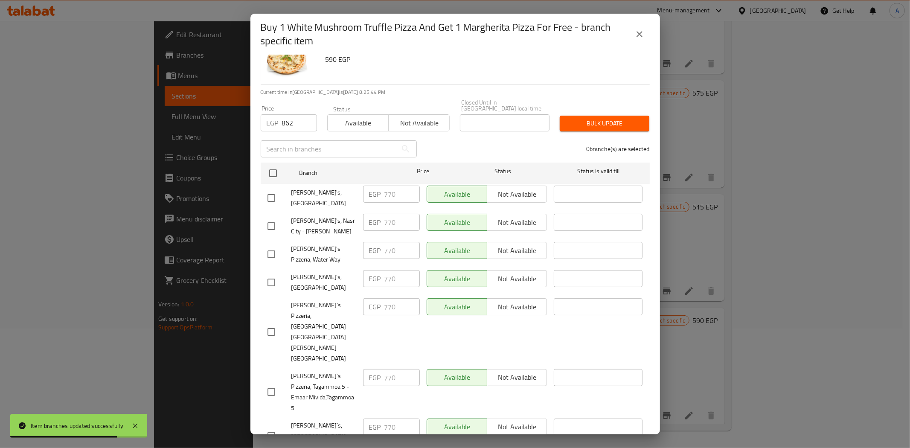
scroll to position [44, 0]
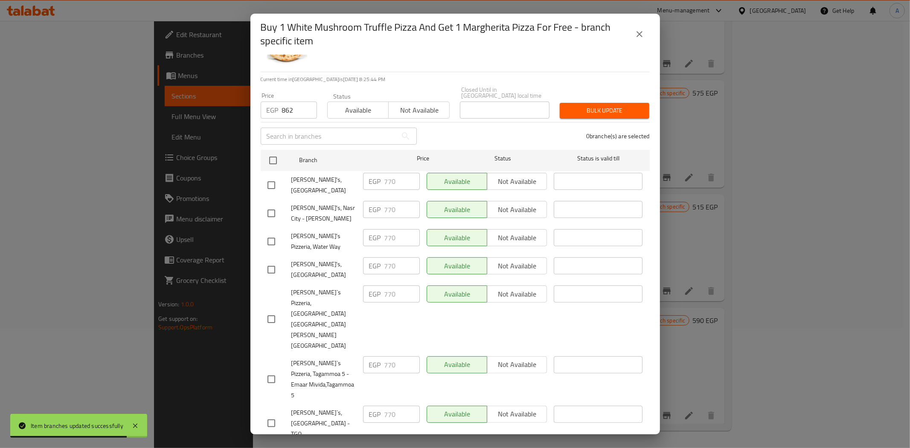
checkbox input "true"
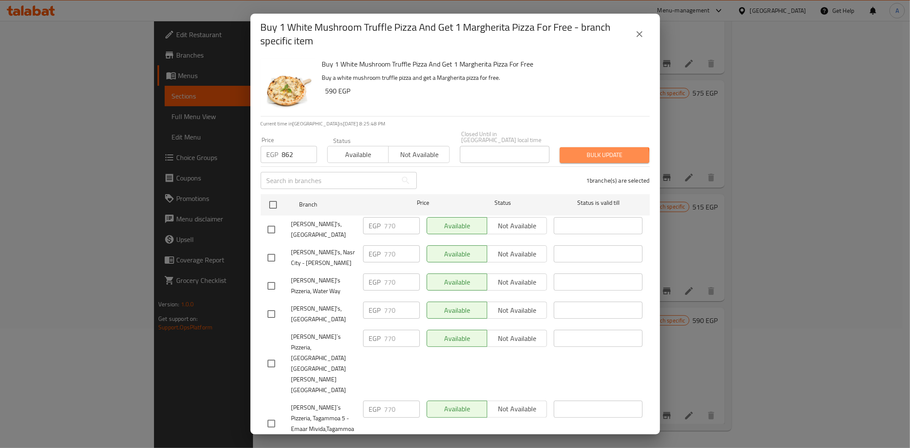
click at [581, 152] on span "Bulk update" at bounding box center [605, 155] width 76 height 11
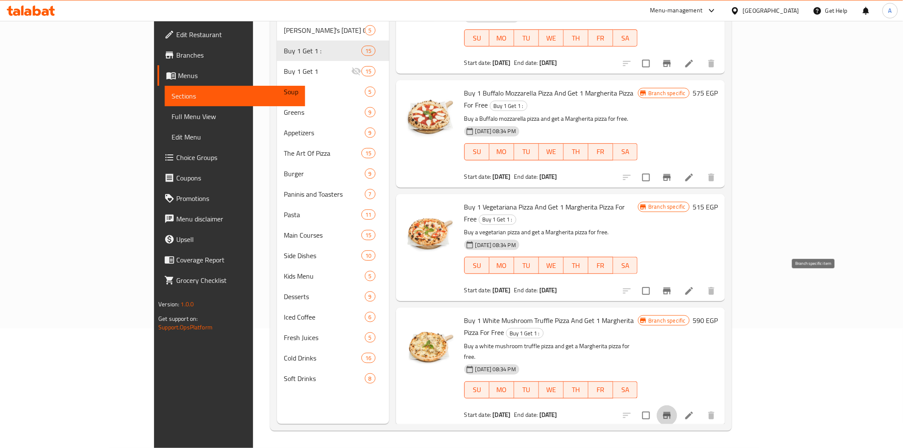
click at [671, 412] on icon "Branch-specific-item" at bounding box center [667, 415] width 8 height 7
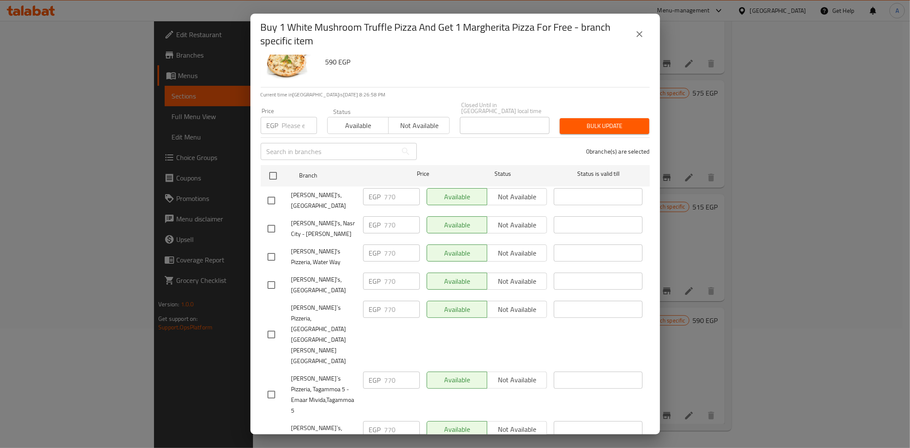
scroll to position [44, 0]
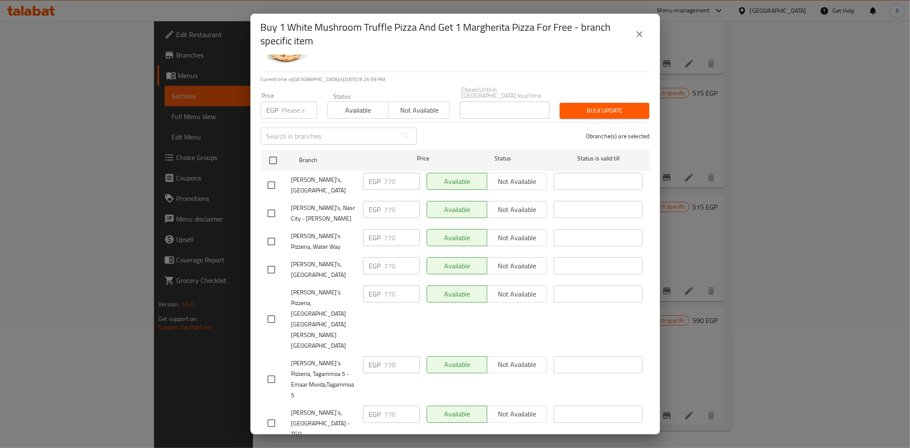
click at [635, 36] on icon "close" at bounding box center [640, 34] width 10 height 10
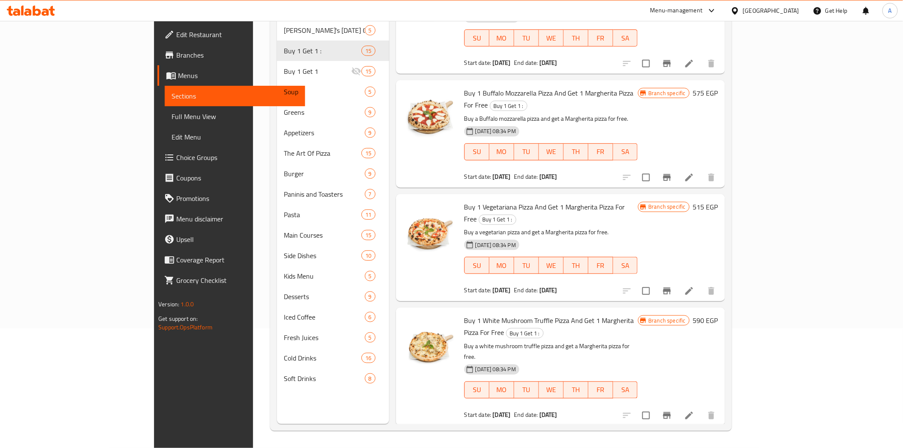
click at [547, 314] on span "Buy 1 White Mushroom Truffle Pizza And Get 1 Margherita Pizza For Free" at bounding box center [549, 326] width 170 height 25
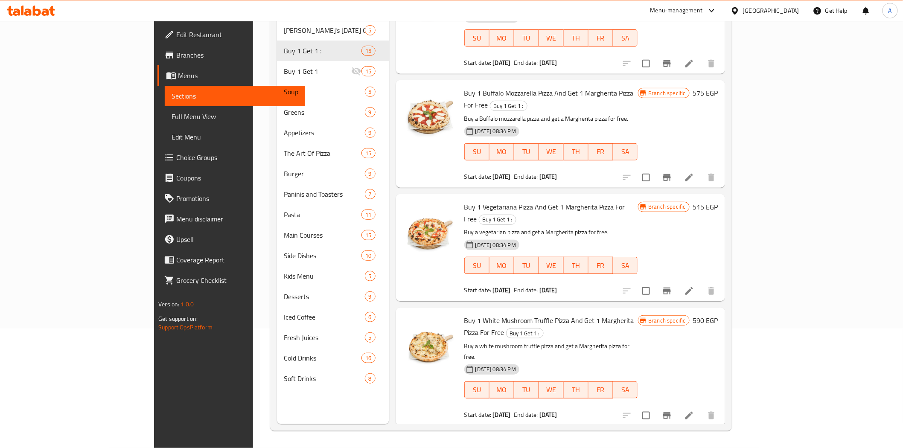
click at [672, 411] on icon "Branch-specific-item" at bounding box center [667, 416] width 10 height 10
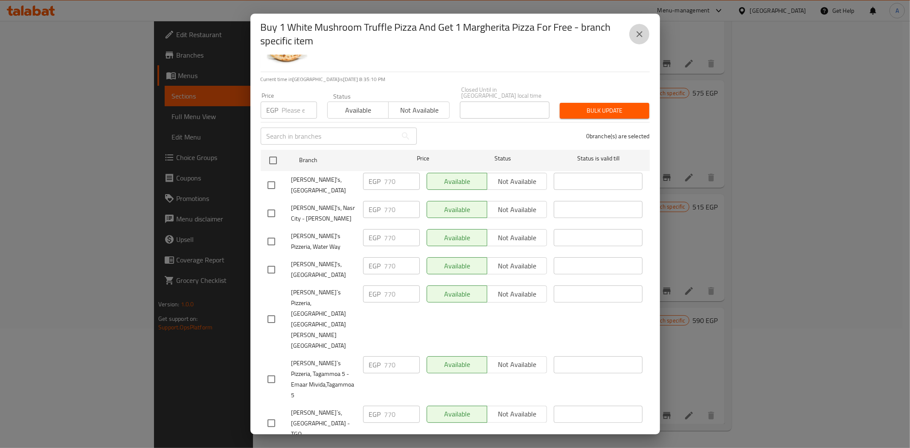
click at [643, 33] on icon "close" at bounding box center [640, 34] width 10 height 10
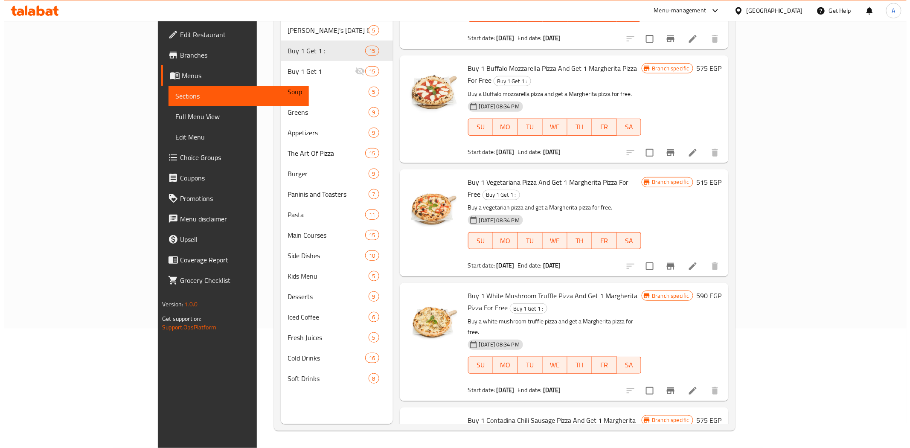
scroll to position [814, 0]
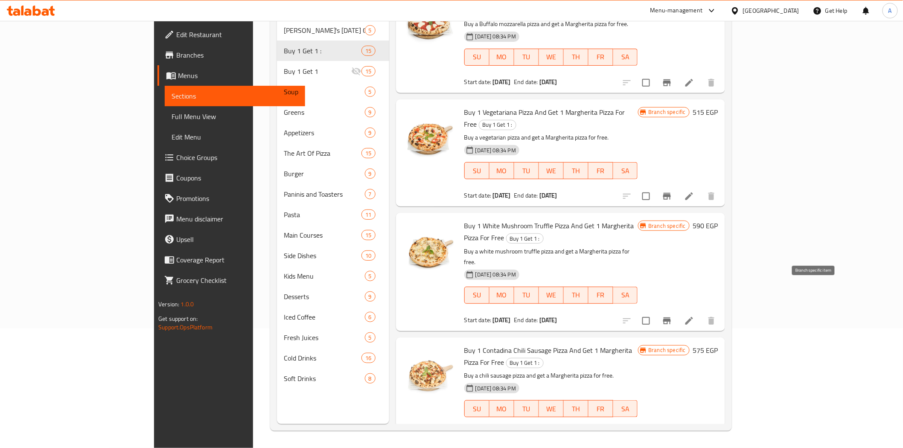
click at [671, 431] on icon "Branch-specific-item" at bounding box center [667, 434] width 8 height 7
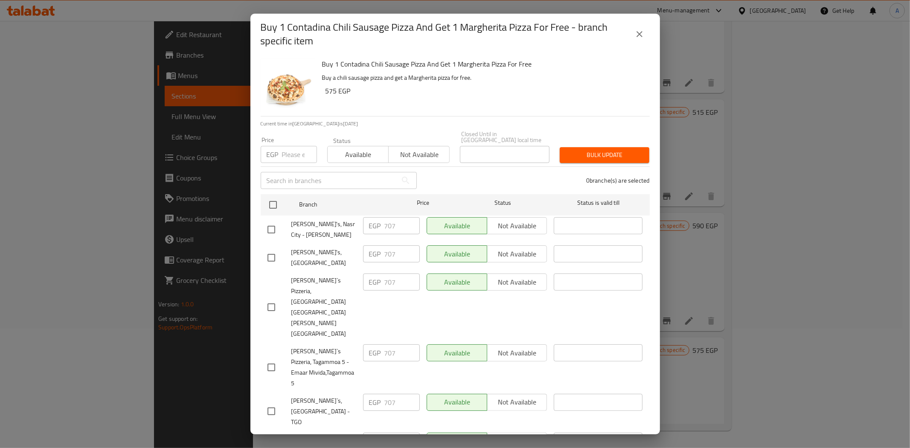
click at [292, 152] on input "number" at bounding box center [299, 154] width 35 height 17
paste input "753"
type input "753"
click at [278, 200] on input "checkbox" at bounding box center [273, 205] width 18 height 18
checkbox input "true"
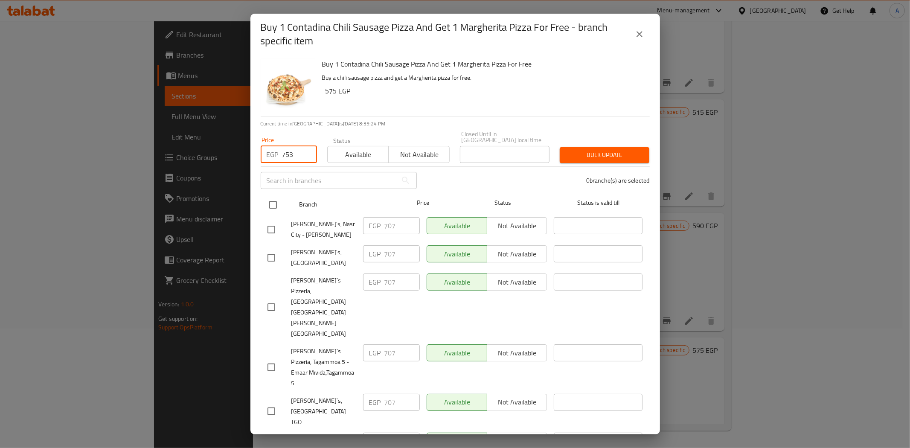
checkbox input "true"
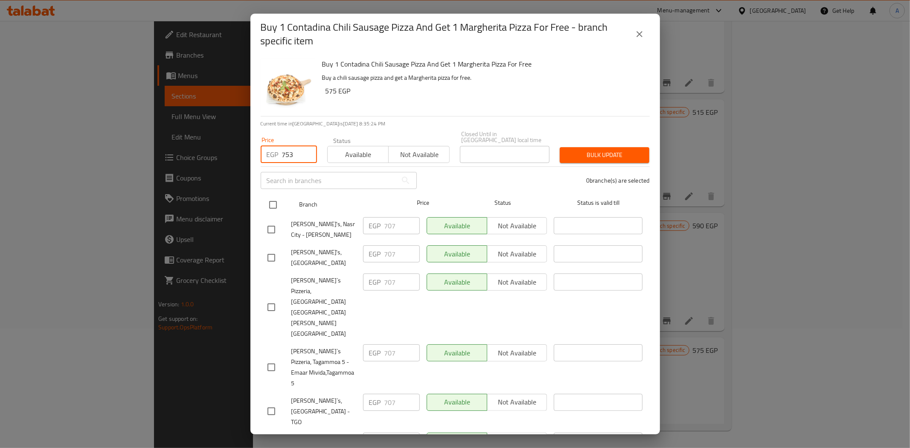
checkbox input "true"
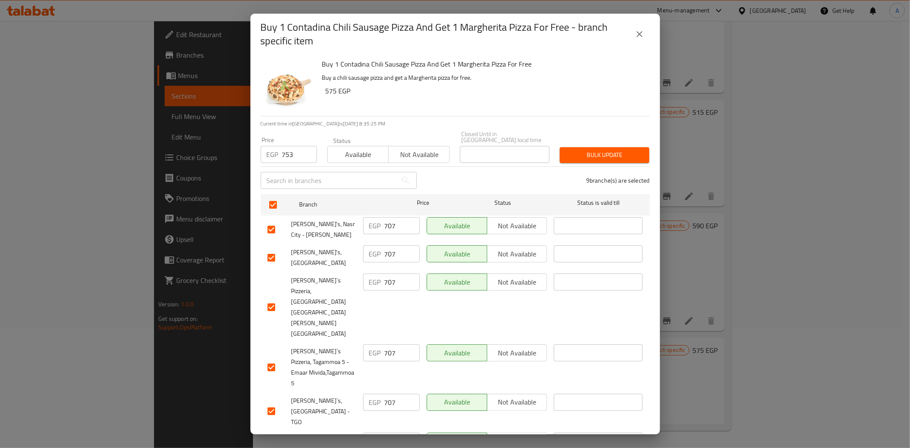
click at [573, 150] on span "Bulk update" at bounding box center [605, 155] width 76 height 11
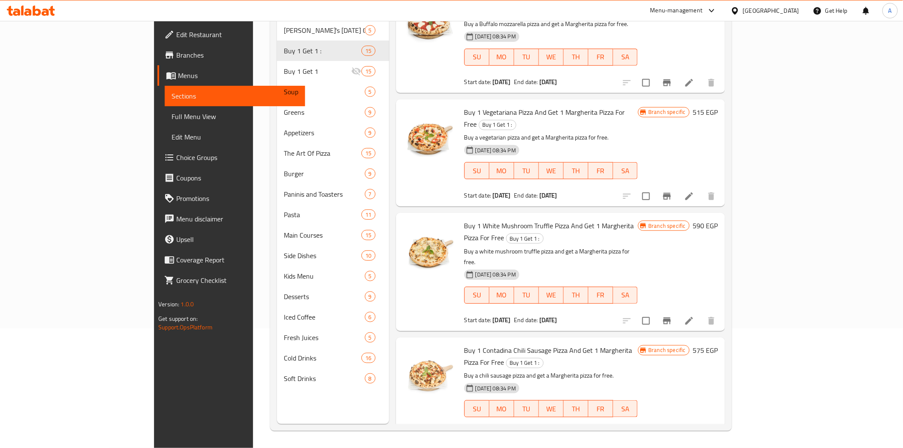
click at [547, 344] on span "Buy 1 Contadina Chili Sausage Pizza And Get 1 Margherita Pizza For Free" at bounding box center [548, 356] width 168 height 25
click at [672, 429] on icon "Branch-specific-item" at bounding box center [667, 434] width 10 height 10
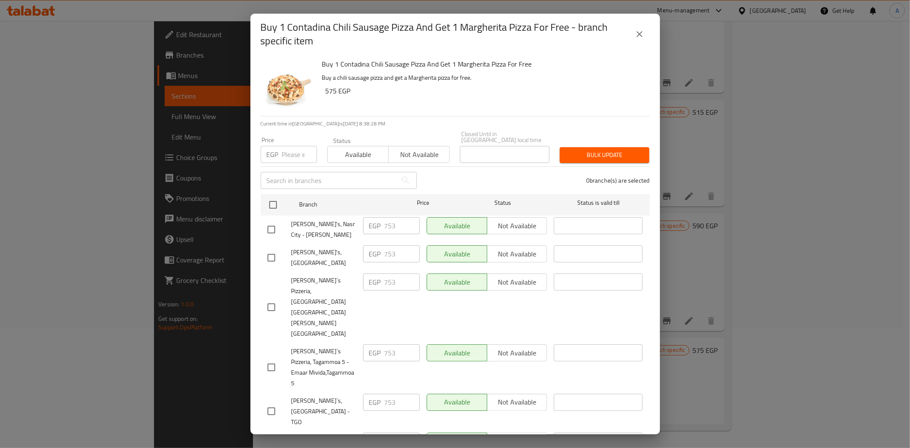
click at [423, 292] on div "Available Not available" at bounding box center [487, 307] width 128 height 74
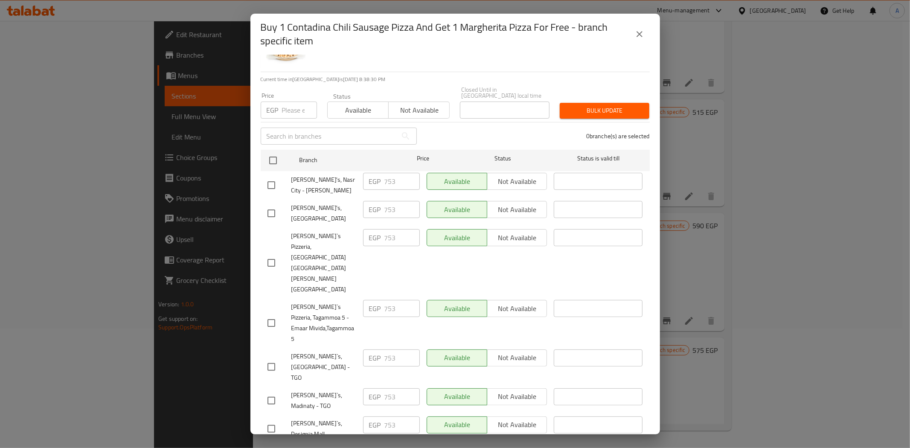
scroll to position [0, 0]
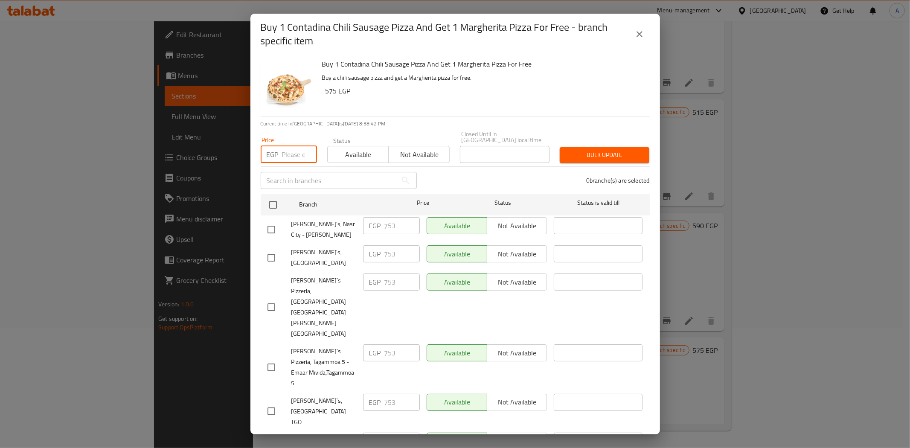
click at [288, 150] on input "number" at bounding box center [299, 154] width 35 height 17
paste input "845"
type input "845"
click at [454, 165] on div "0 branche(s) are selected" at bounding box center [538, 180] width 233 height 31
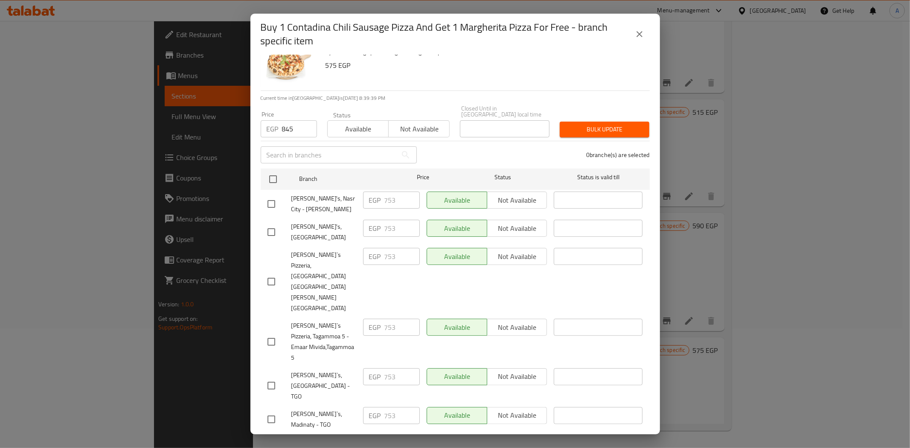
scroll to position [44, 0]
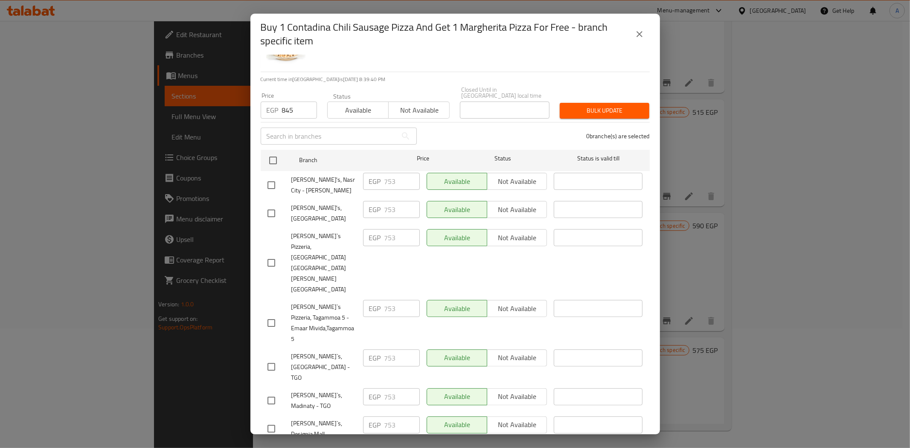
click at [274, 420] on input "checkbox" at bounding box center [271, 429] width 18 height 18
checkbox input "true"
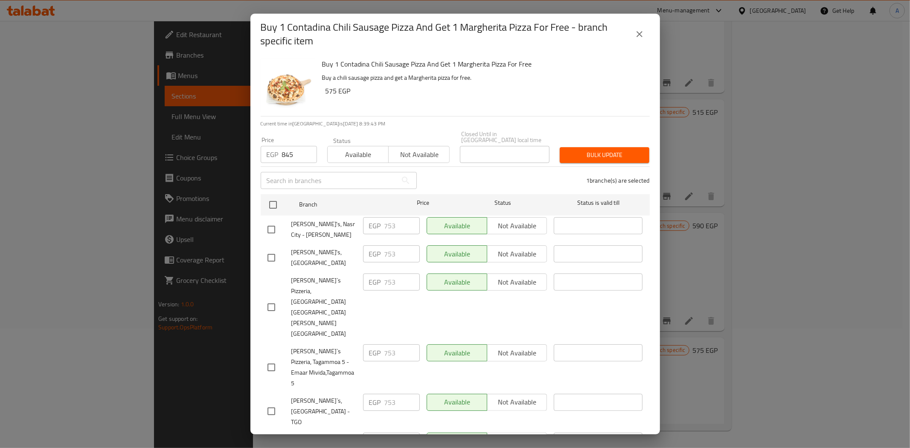
click at [587, 153] on span "Bulk update" at bounding box center [605, 155] width 76 height 11
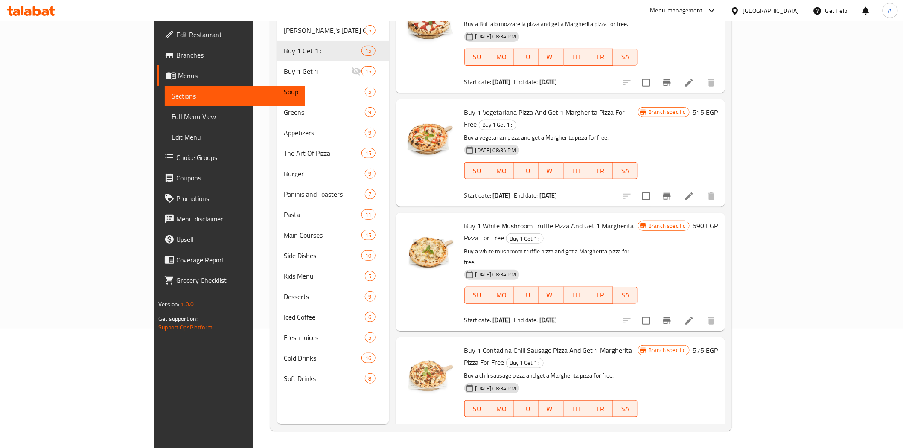
click at [672, 429] on icon "Branch-specific-item" at bounding box center [667, 434] width 10 height 10
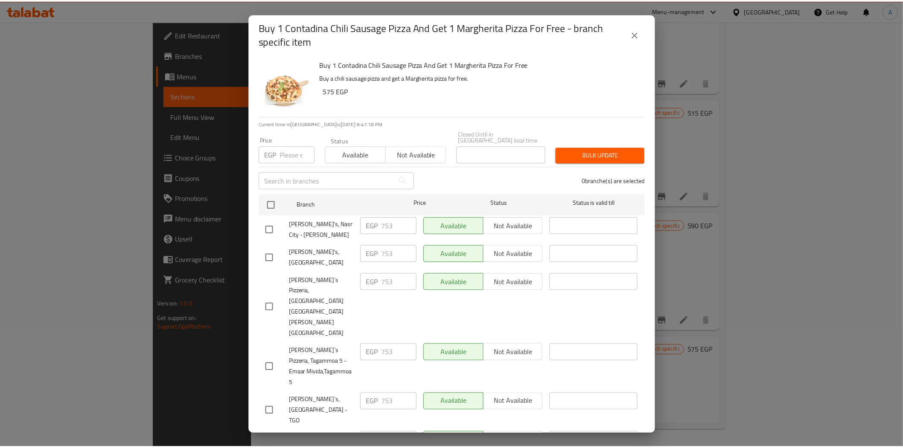
scroll to position [44, 0]
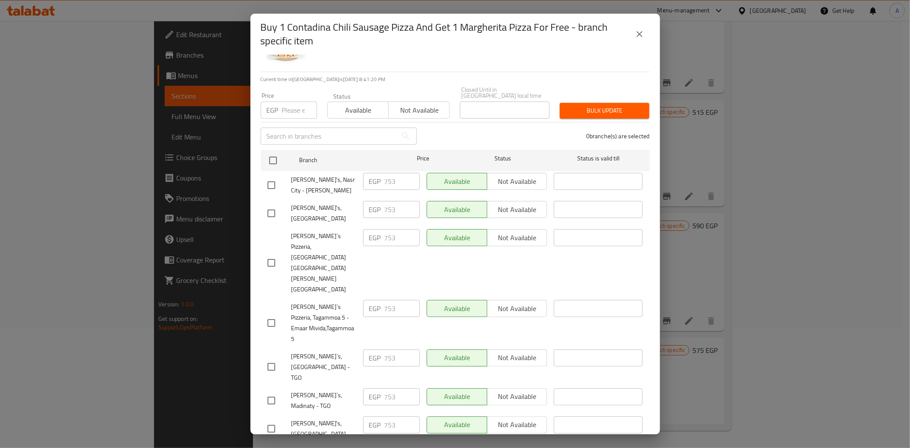
click at [639, 33] on icon "close" at bounding box center [640, 34] width 6 height 6
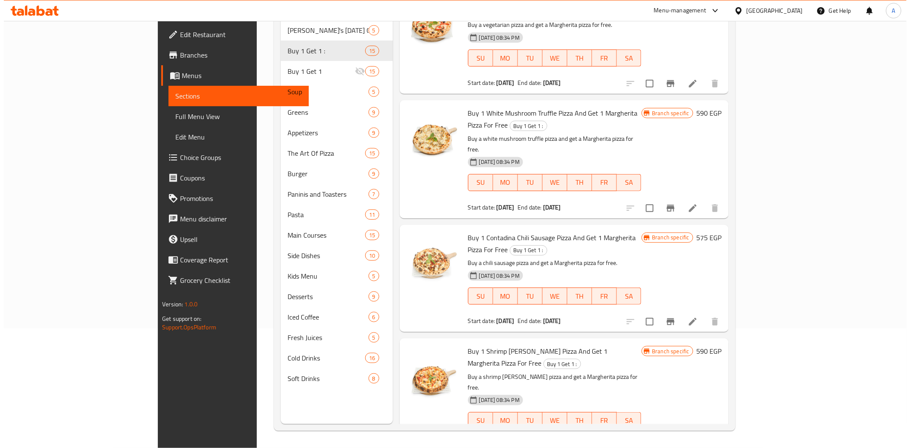
scroll to position [957, 0]
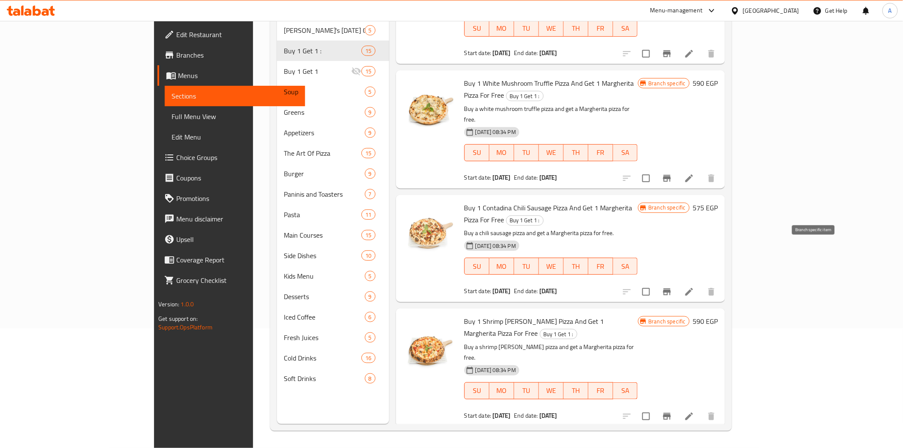
click at [672, 411] on icon "Branch-specific-item" at bounding box center [667, 416] width 10 height 10
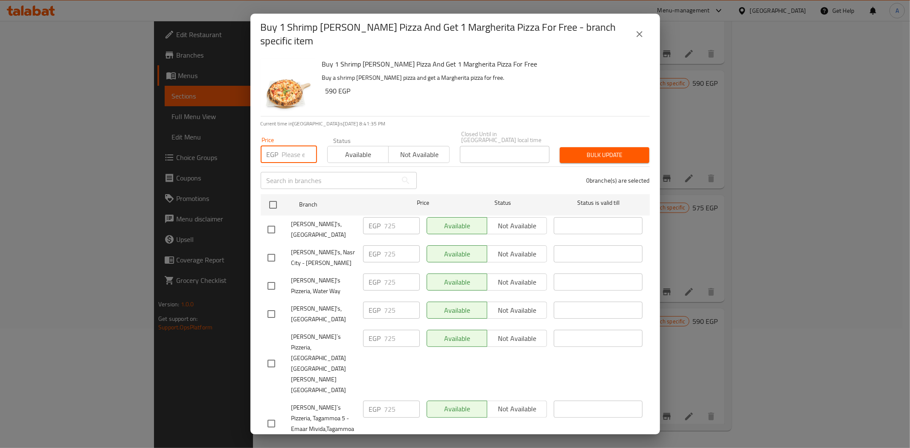
click at [290, 151] on input "number" at bounding box center [299, 154] width 35 height 17
paste input "770"
type input "770"
click at [272, 197] on input "checkbox" at bounding box center [273, 205] width 18 height 18
checkbox input "true"
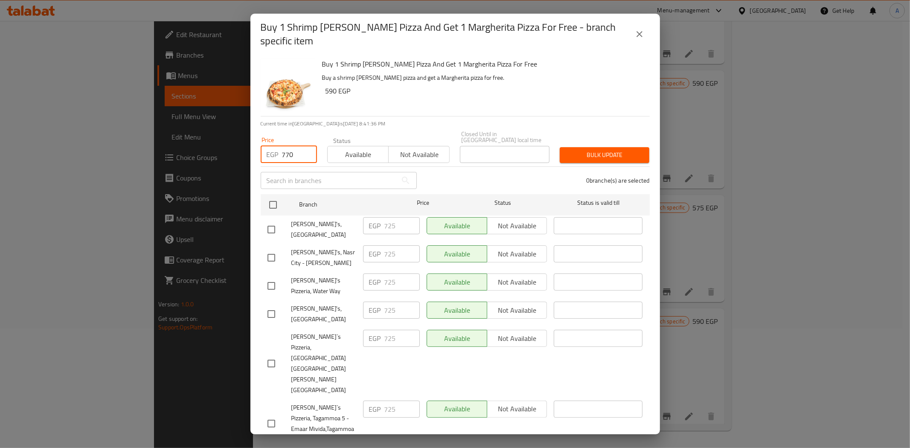
checkbox input "true"
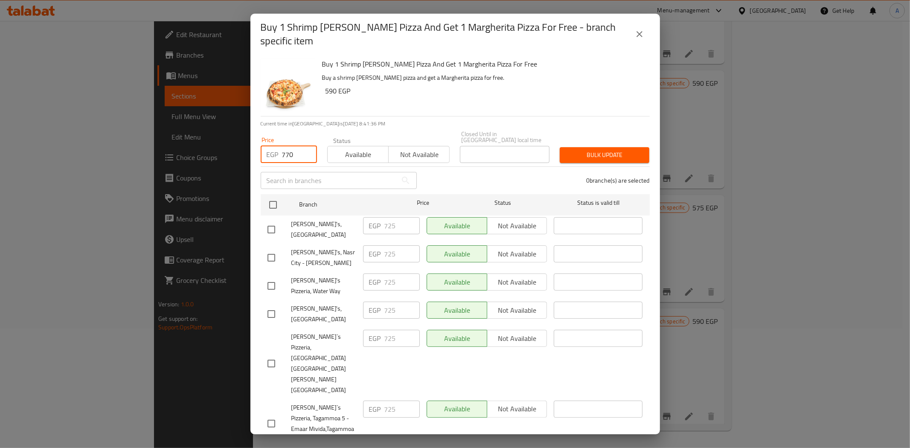
checkbox input "true"
click at [601, 150] on span "Bulk update" at bounding box center [605, 155] width 76 height 11
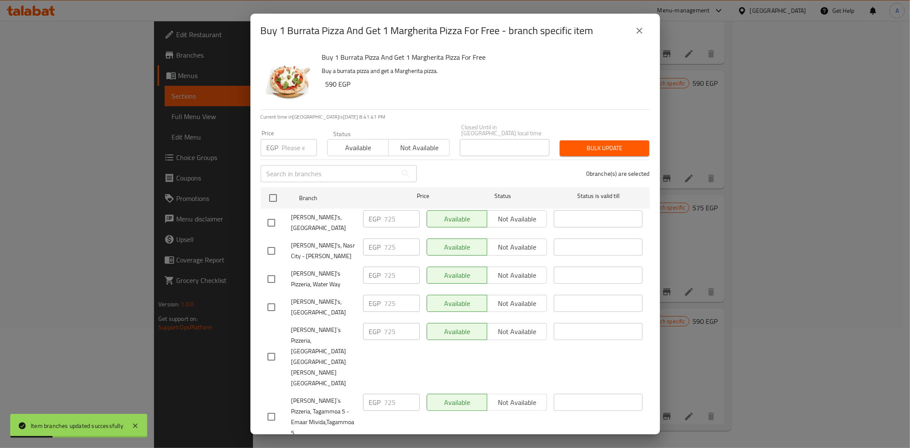
click at [289, 145] on input "number" at bounding box center [299, 147] width 35 height 17
paste input "770"
type input "770"
click at [271, 189] on input "checkbox" at bounding box center [273, 198] width 18 height 18
checkbox input "true"
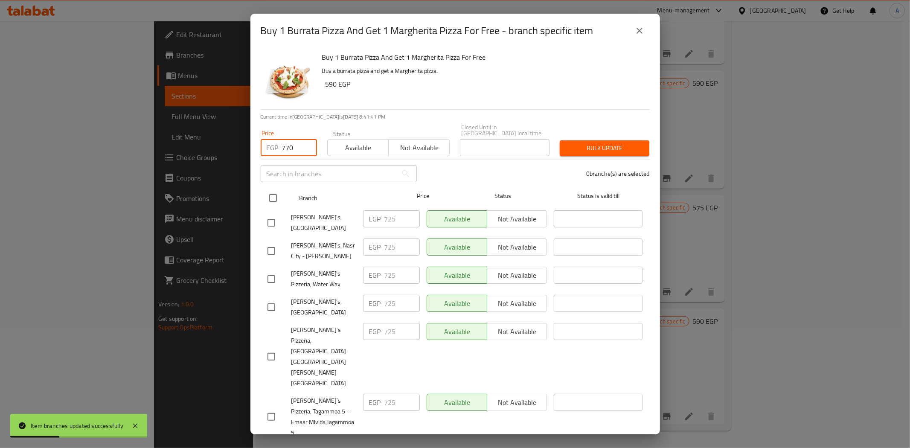
checkbox input "true"
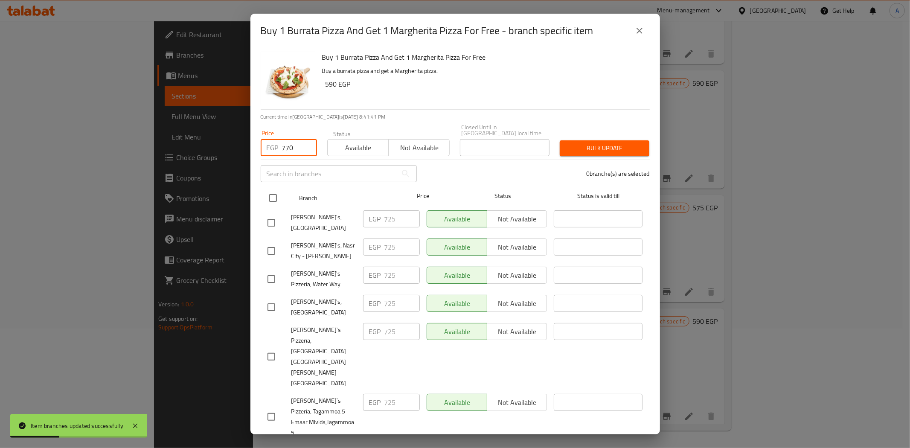
checkbox input "true"
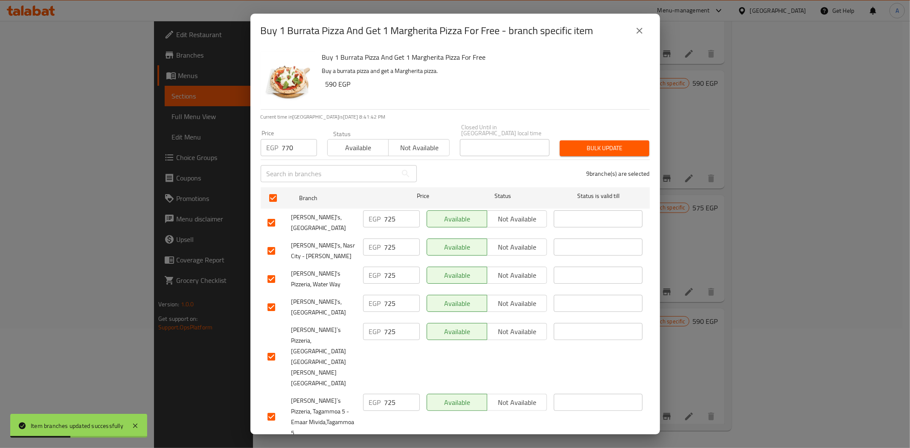
click at [617, 146] on span "Bulk update" at bounding box center [605, 148] width 76 height 11
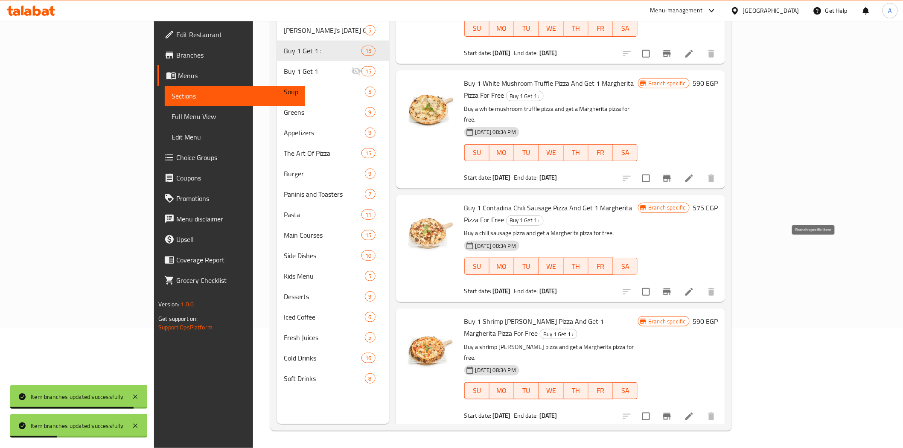
click at [671, 413] on icon "Branch-specific-item" at bounding box center [667, 416] width 8 height 7
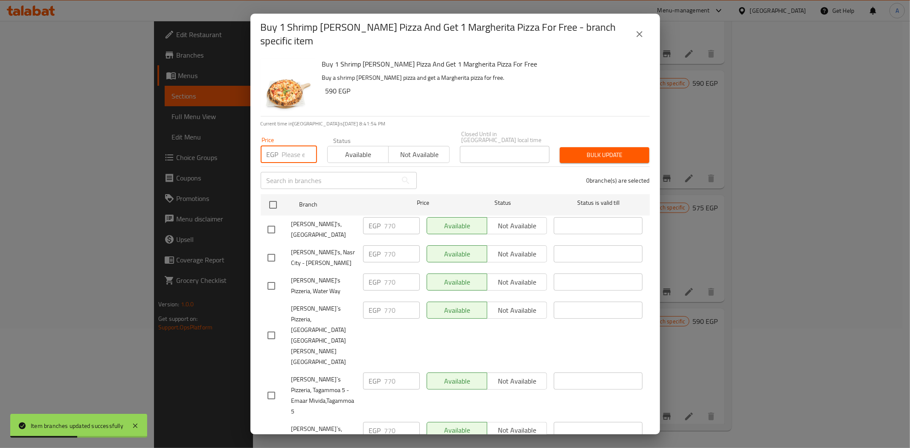
click at [287, 146] on input "number" at bounding box center [299, 154] width 35 height 17
paste input "862"
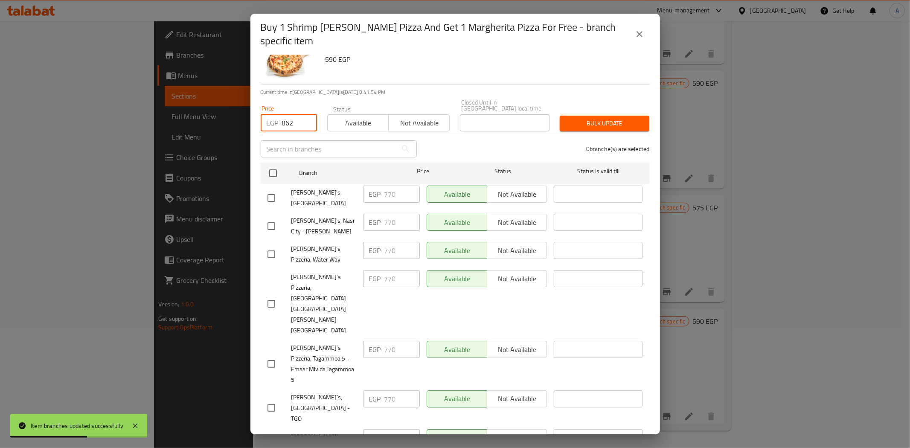
scroll to position [44, 0]
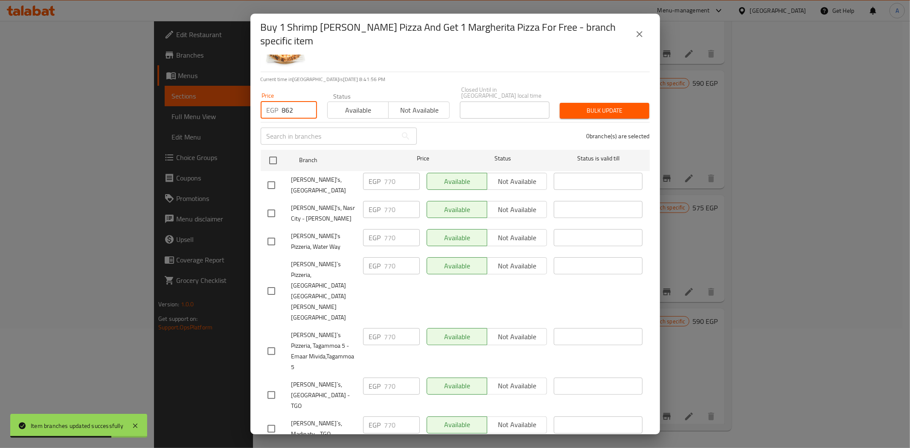
click at [581, 108] on span "Bulk update" at bounding box center [605, 110] width 76 height 11
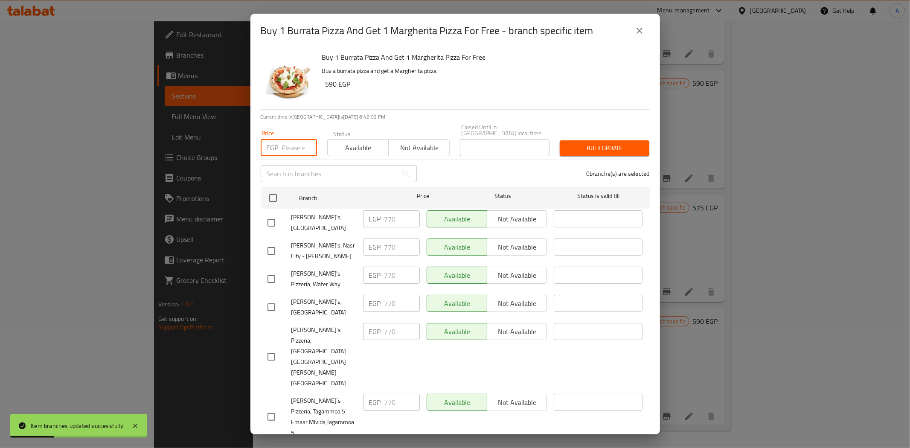
click at [295, 139] on input "number" at bounding box center [299, 147] width 35 height 17
paste input "862"
click at [466, 174] on div "0 branche(s) are selected" at bounding box center [538, 173] width 233 height 31
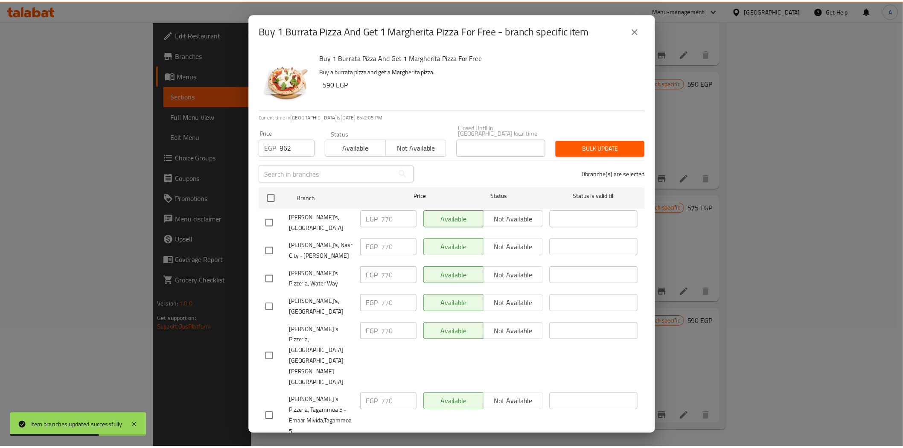
scroll to position [38, 0]
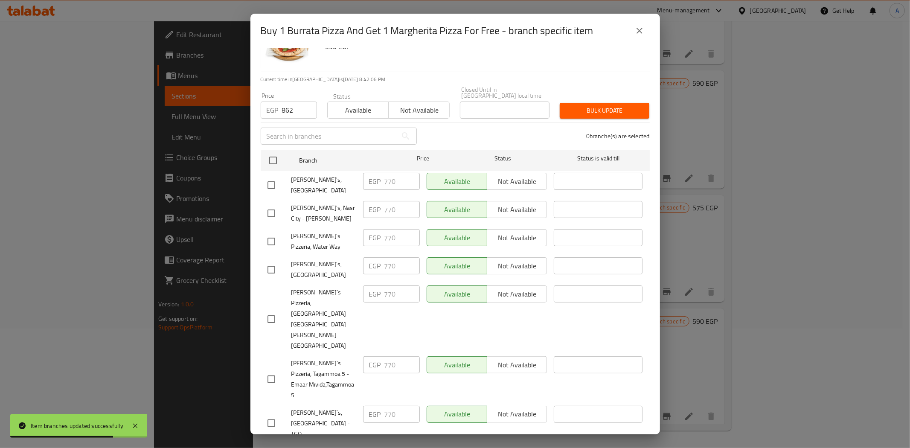
click at [592, 106] on span "Bulk update" at bounding box center [605, 110] width 76 height 11
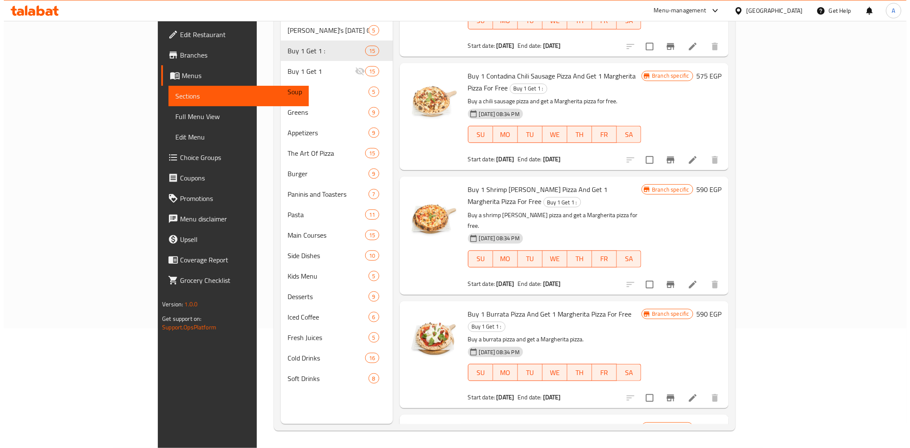
scroll to position [1099, 0]
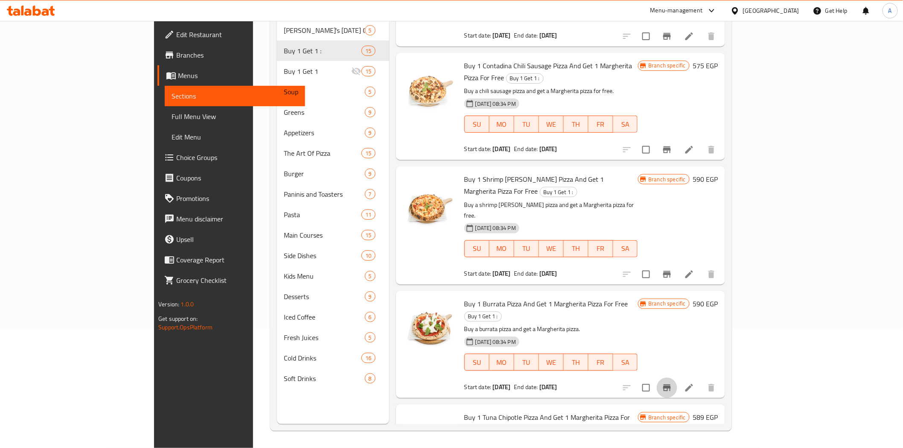
click at [672, 383] on icon "Branch-specific-item" at bounding box center [667, 388] width 10 height 10
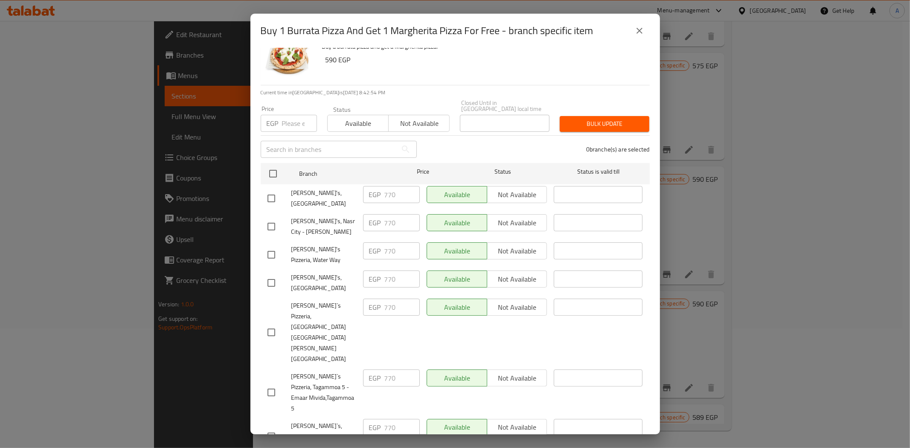
scroll to position [38, 0]
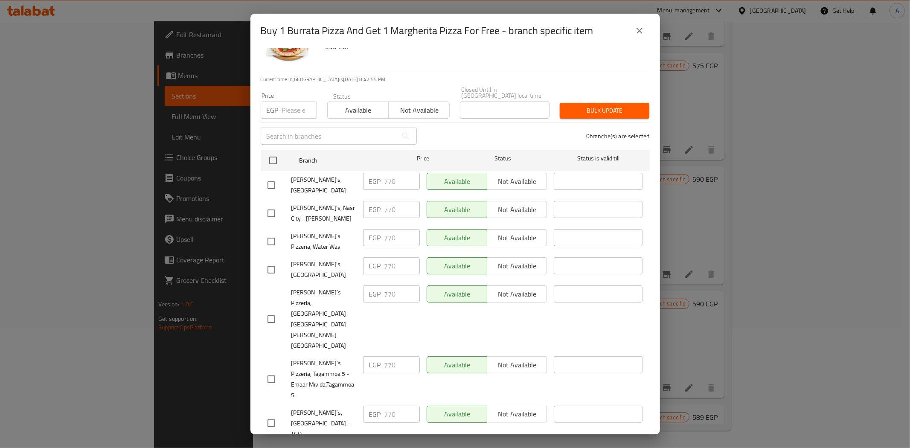
click at [650, 25] on div "Buy 1 Burrata Pizza And Get 1 Margherita Pizza For Free - branch specific item" at bounding box center [456, 31] width 410 height 34
click at [643, 28] on icon "close" at bounding box center [640, 31] width 10 height 10
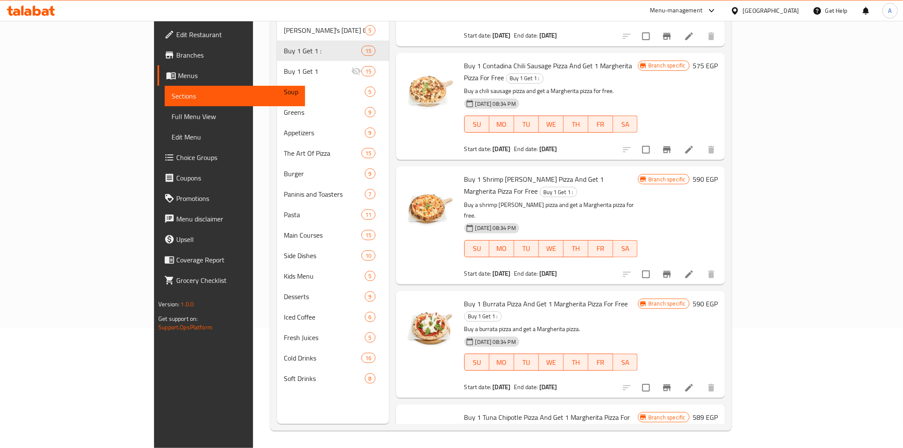
click at [722, 264] on div at bounding box center [669, 274] width 105 height 20
click at [677, 264] on button "Branch-specific-item" at bounding box center [667, 274] width 20 height 20
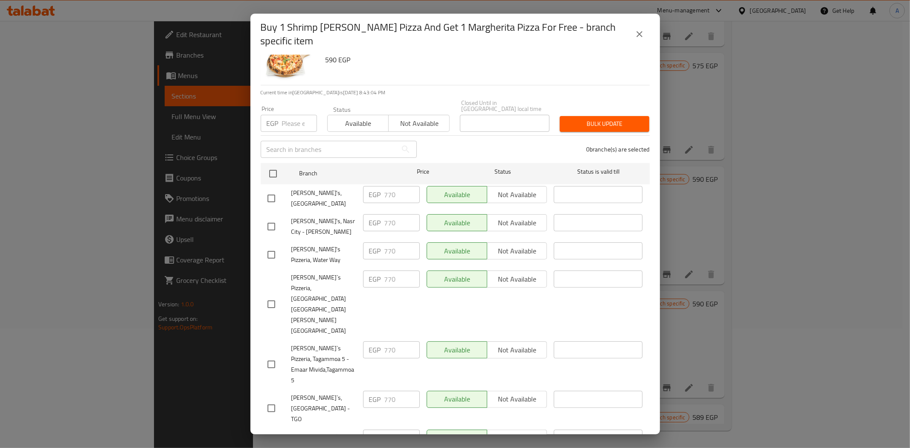
scroll to position [44, 0]
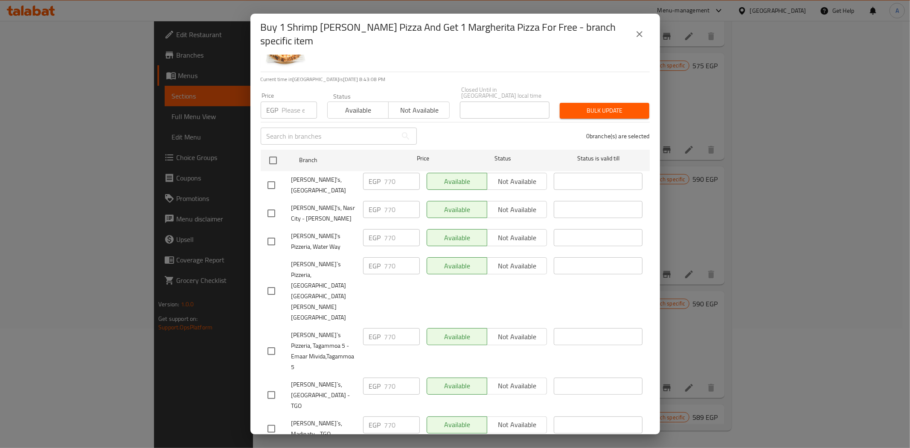
click at [638, 35] on icon "close" at bounding box center [640, 34] width 10 height 10
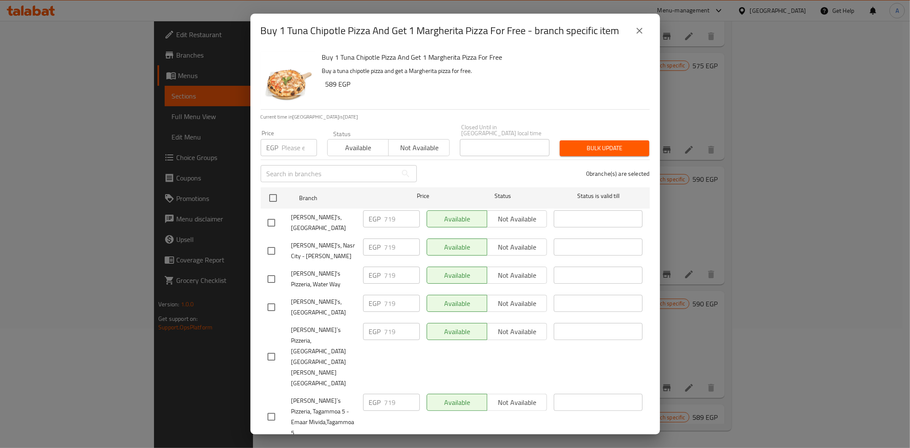
click at [290, 141] on input "number" at bounding box center [299, 147] width 35 height 17
paste input "765"
click at [453, 163] on div "0 branche(s) are selected" at bounding box center [538, 173] width 233 height 31
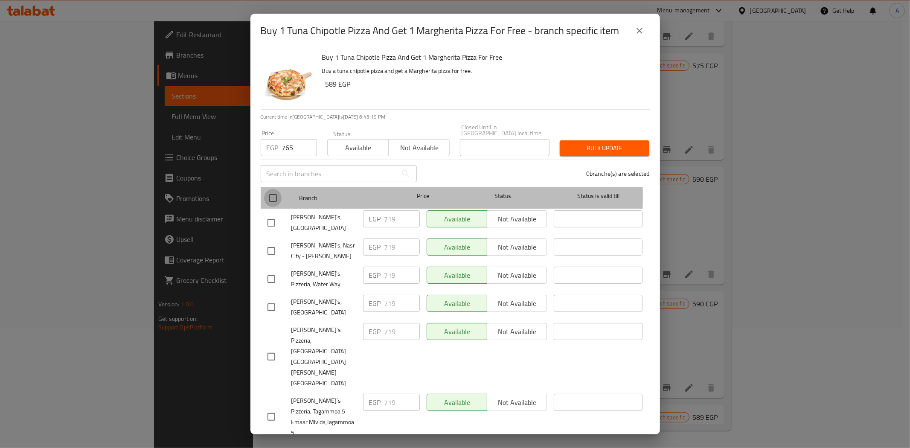
click at [275, 191] on input "checkbox" at bounding box center [273, 198] width 18 height 18
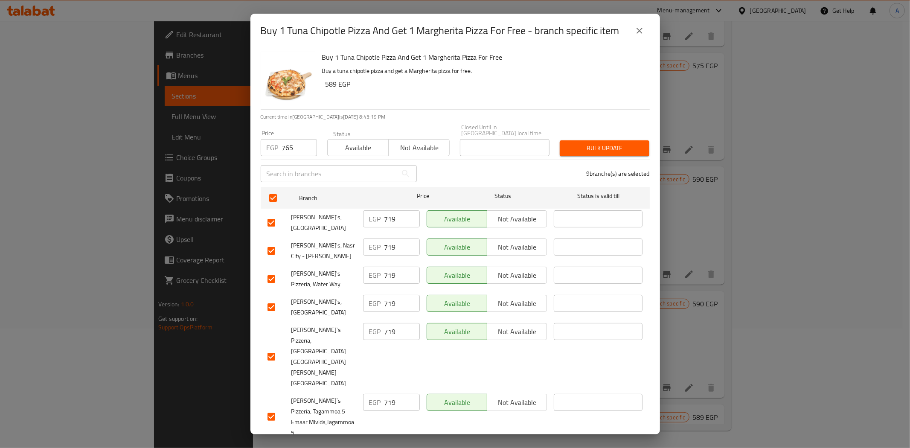
click at [589, 144] on span "Bulk update" at bounding box center [605, 148] width 76 height 11
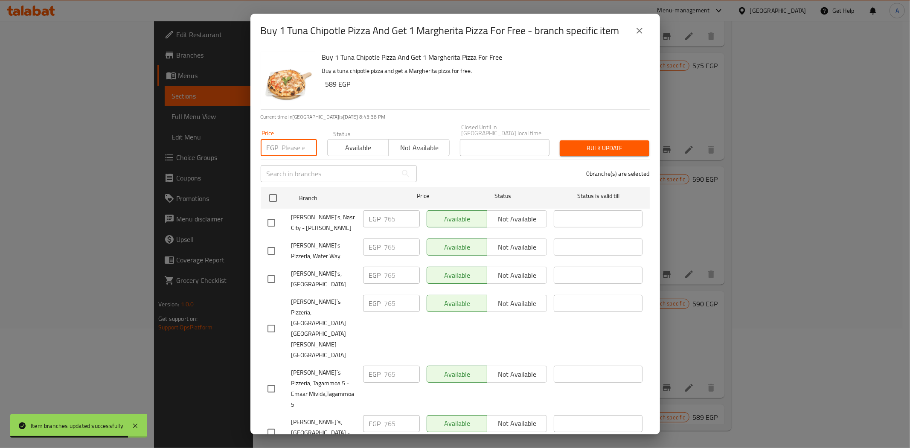
click at [296, 143] on input "number" at bounding box center [299, 147] width 35 height 17
paste input "856"
click at [466, 171] on div "0 branche(s) are selected" at bounding box center [538, 173] width 233 height 31
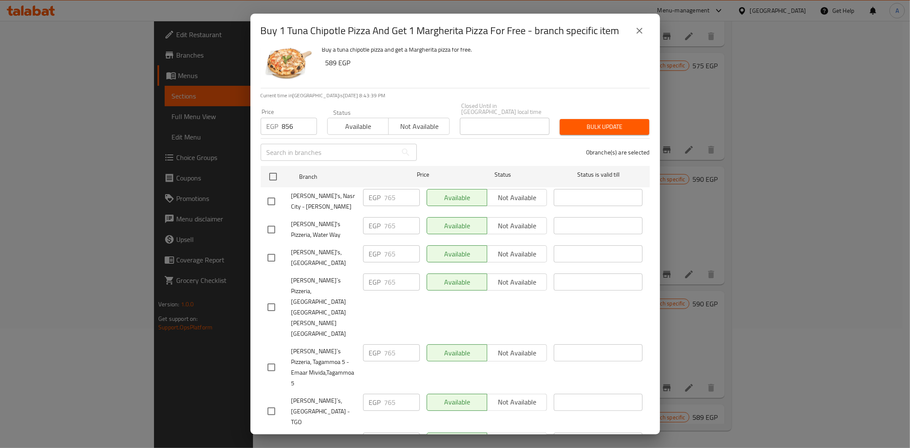
scroll to position [38, 0]
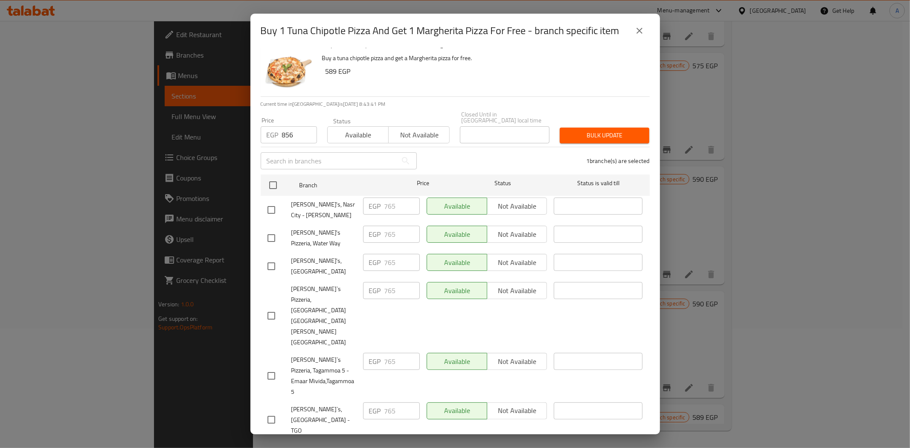
scroll to position [0, 0]
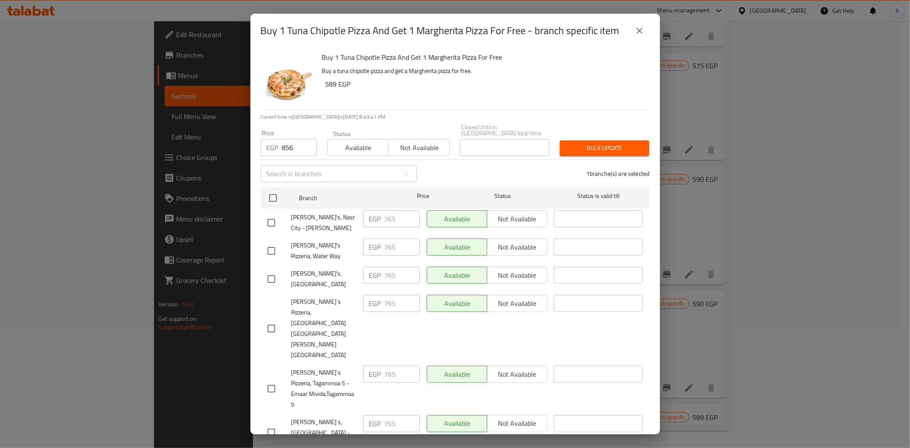
click at [575, 143] on span "Bulk update" at bounding box center [605, 148] width 76 height 11
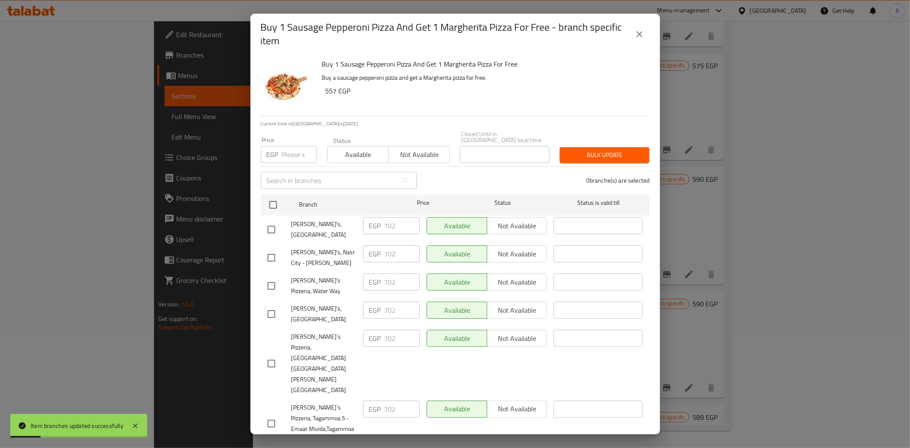
scroll to position [44, 0]
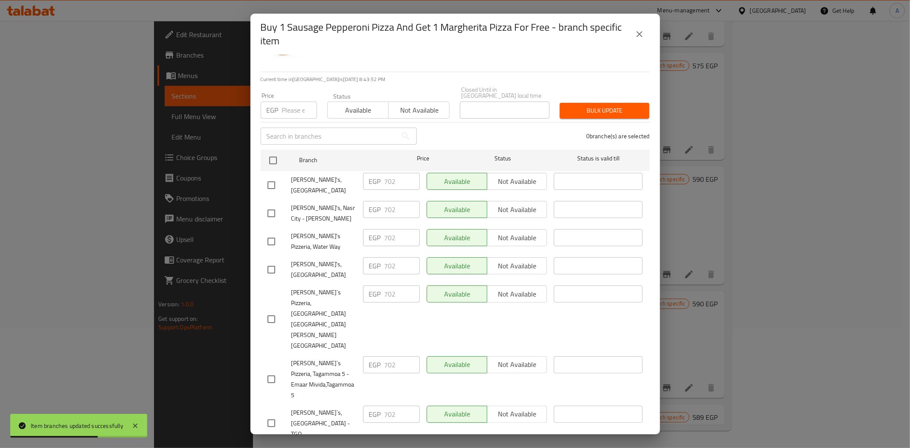
click at [291, 102] on input "number" at bounding box center [299, 110] width 35 height 17
paste input "748"
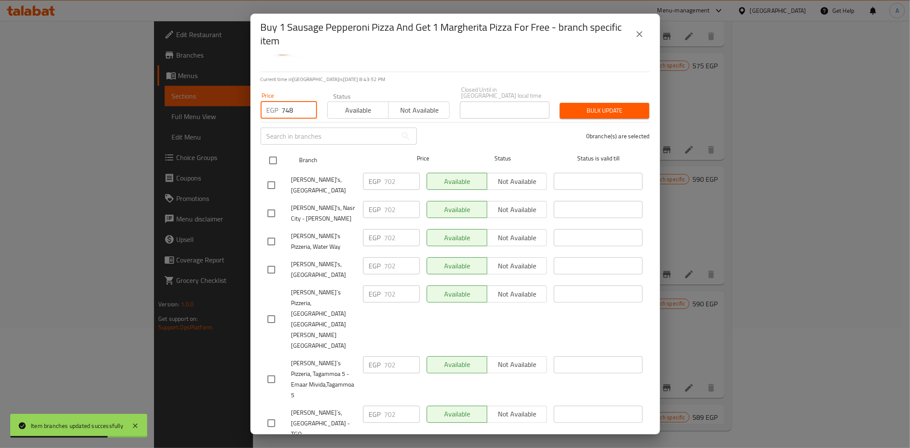
click at [274, 155] on input "checkbox" at bounding box center [273, 160] width 18 height 18
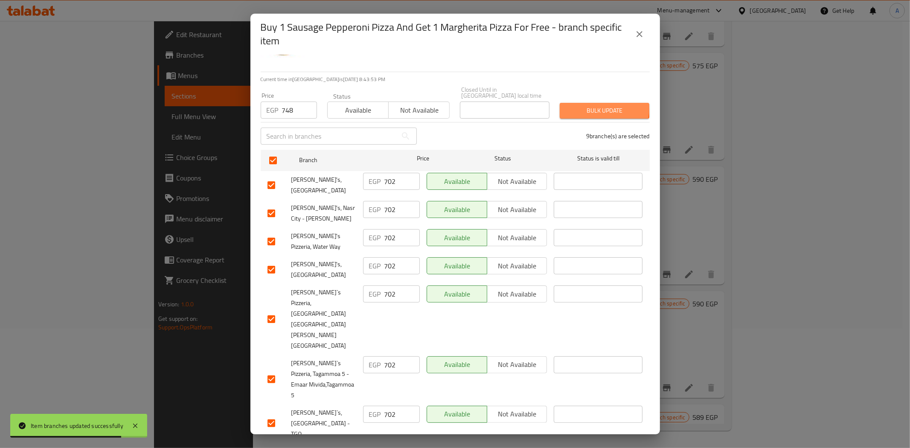
click at [567, 105] on span "Bulk update" at bounding box center [605, 110] width 76 height 11
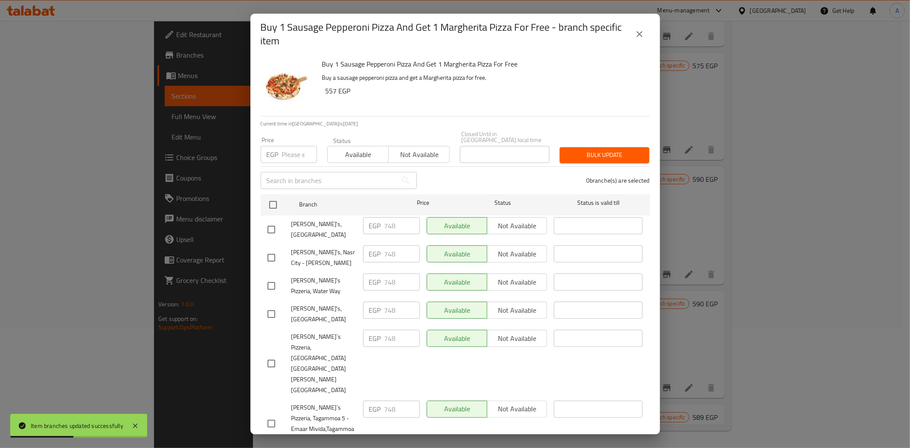
click at [290, 147] on input "number" at bounding box center [299, 154] width 35 height 17
paste input "839"
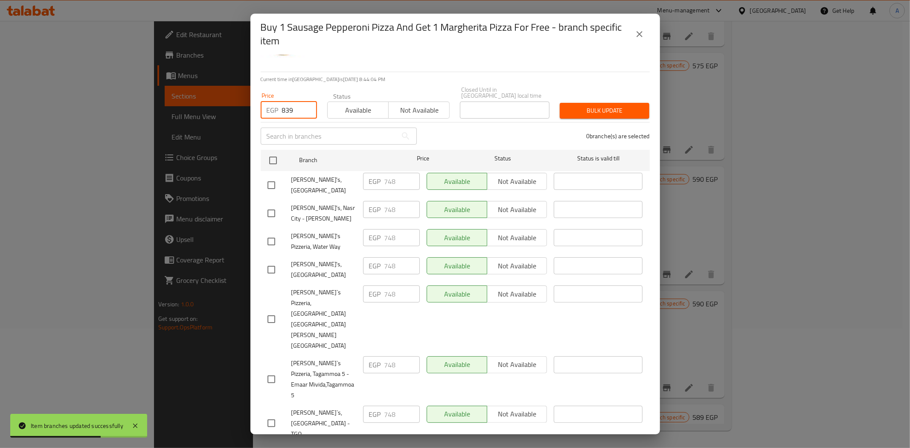
click at [588, 108] on span "Bulk update" at bounding box center [605, 110] width 76 height 11
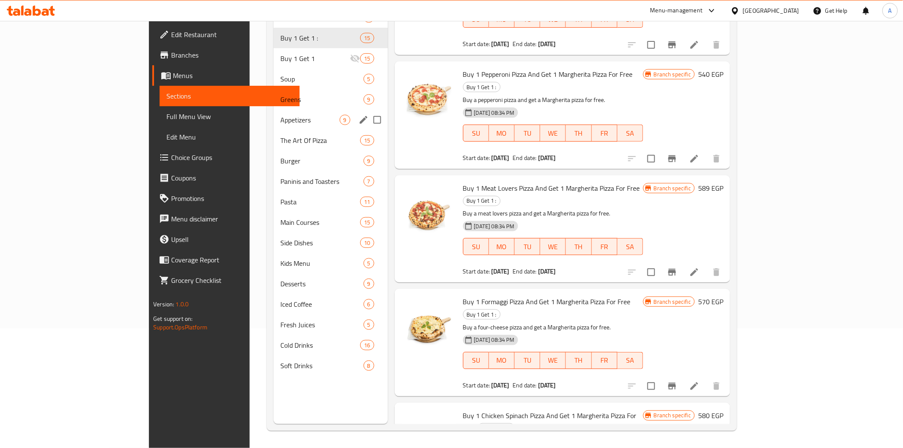
scroll to position [0, 0]
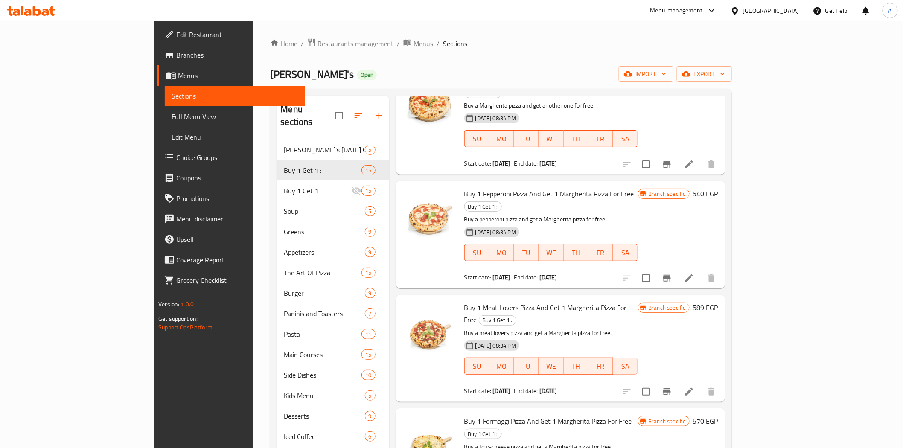
click at [414, 43] on span "Menus" at bounding box center [424, 43] width 20 height 10
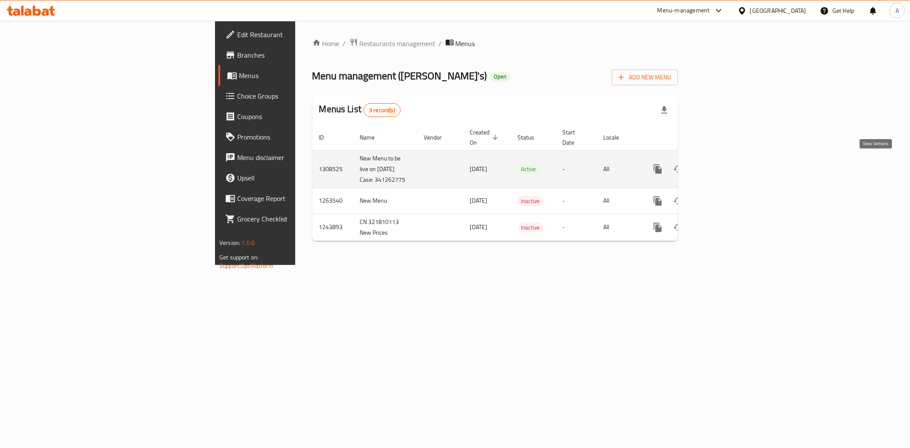
click at [725, 167] on icon "enhanced table" at bounding box center [719, 169] width 10 height 10
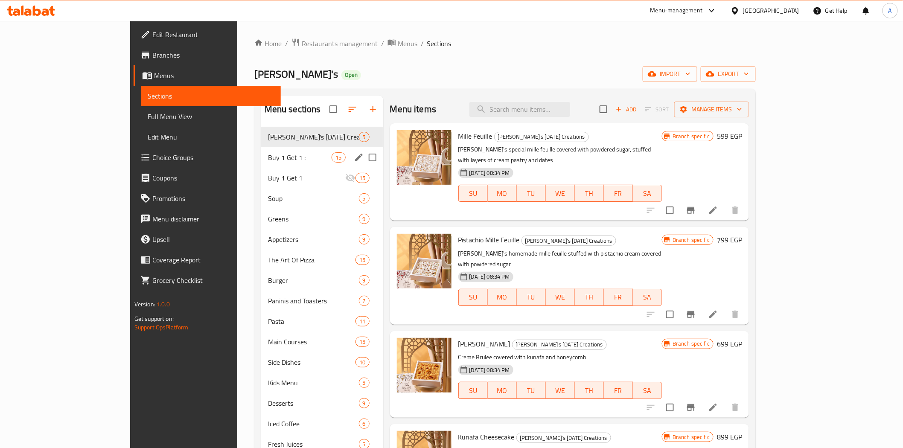
click at [261, 149] on div "Buy 1 Get 1 : 15" at bounding box center [322, 157] width 122 height 20
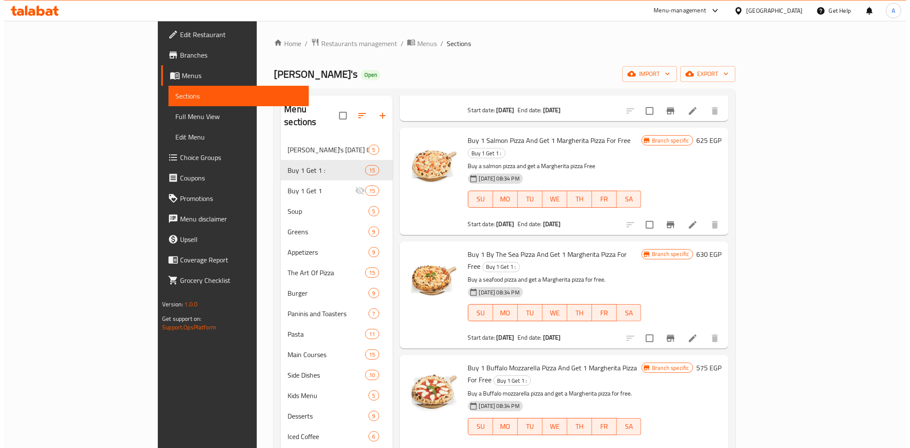
scroll to position [569, 0]
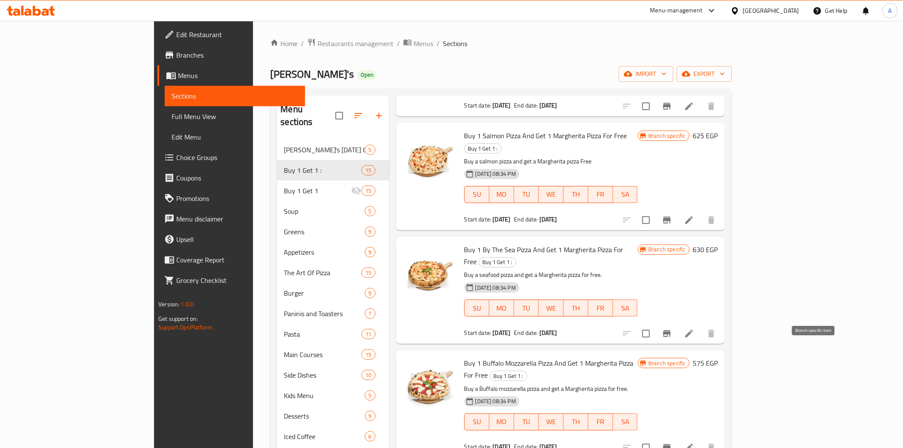
click at [677, 437] on button "Branch-specific-item" at bounding box center [667, 447] width 20 height 20
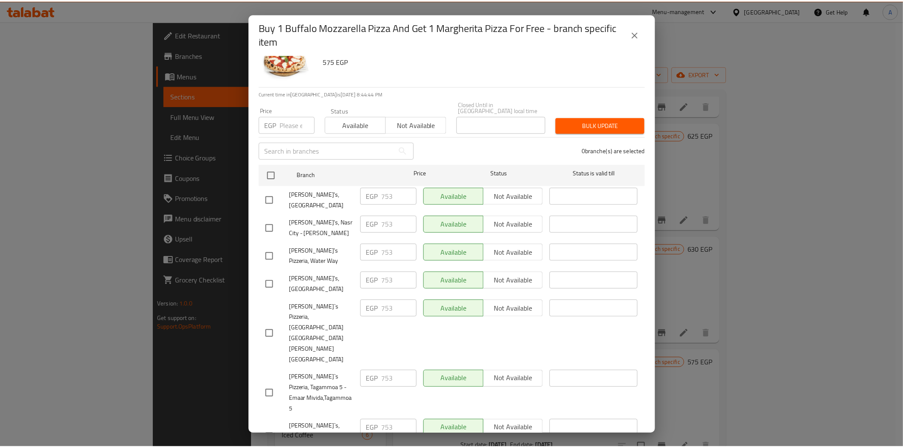
scroll to position [44, 0]
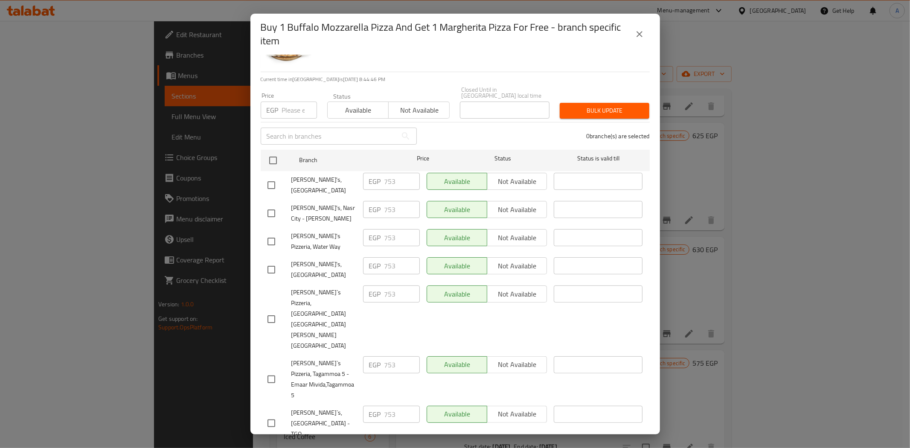
click at [635, 35] on icon "close" at bounding box center [640, 34] width 10 height 10
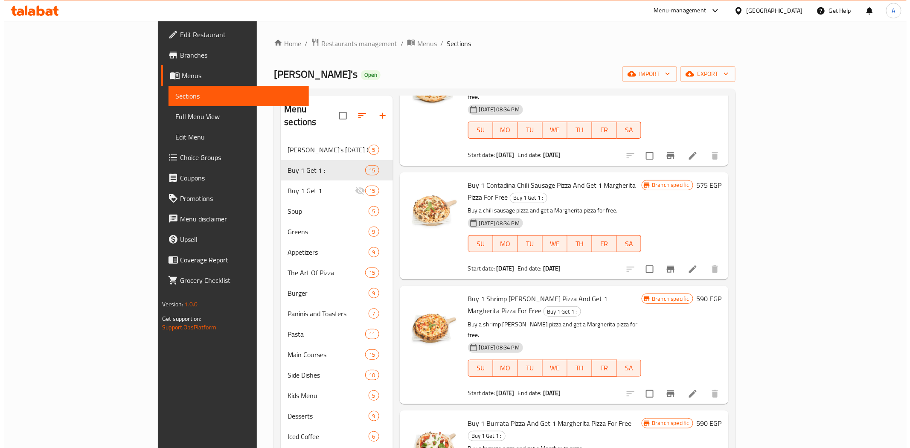
scroll to position [119, 0]
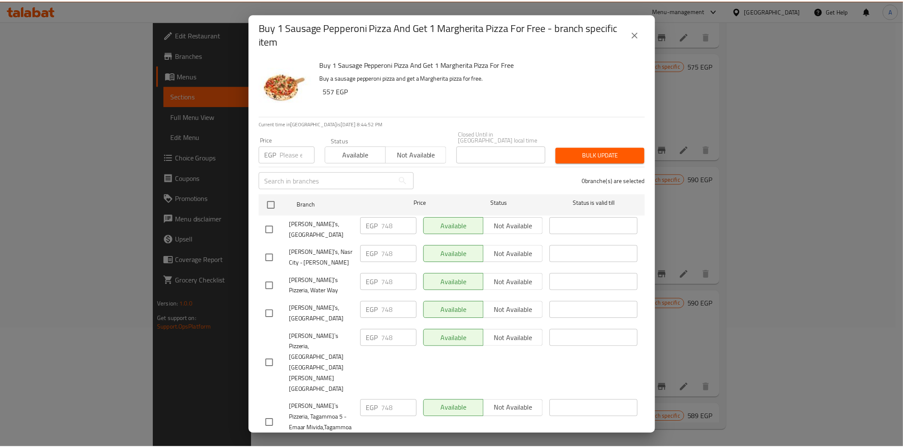
scroll to position [44, 0]
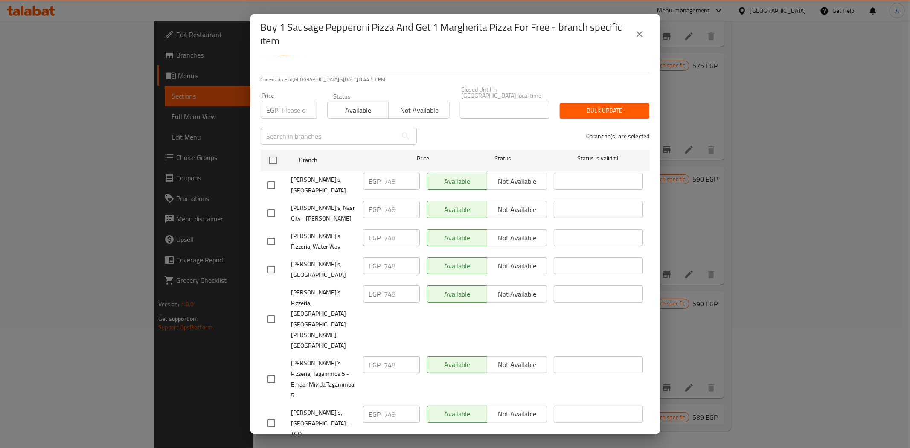
click at [637, 35] on icon "close" at bounding box center [640, 34] width 10 height 10
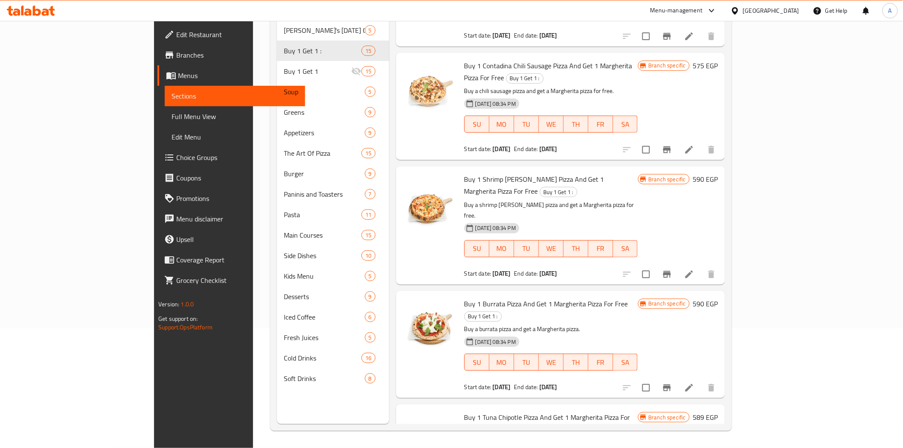
click at [626, 324] on div "Menu items Add Sort Manage items Buy 1 Margherita Pizza And Get 1 Margherita Pi…" at bounding box center [557, 200] width 336 height 448
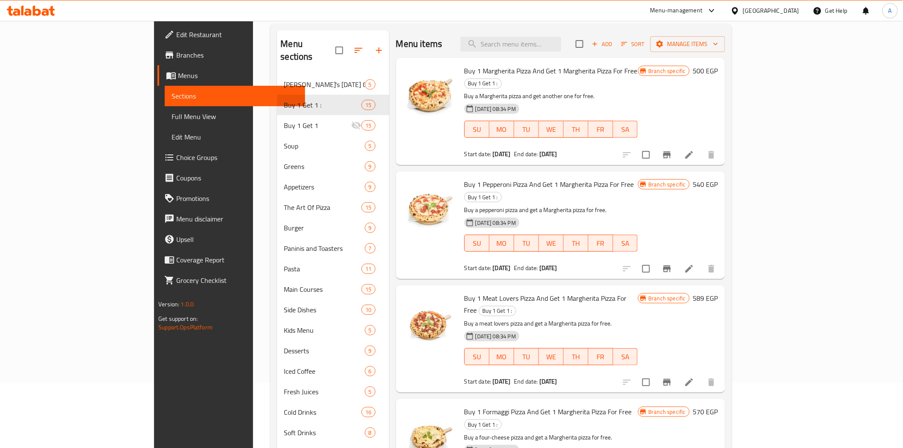
scroll to position [0, 0]
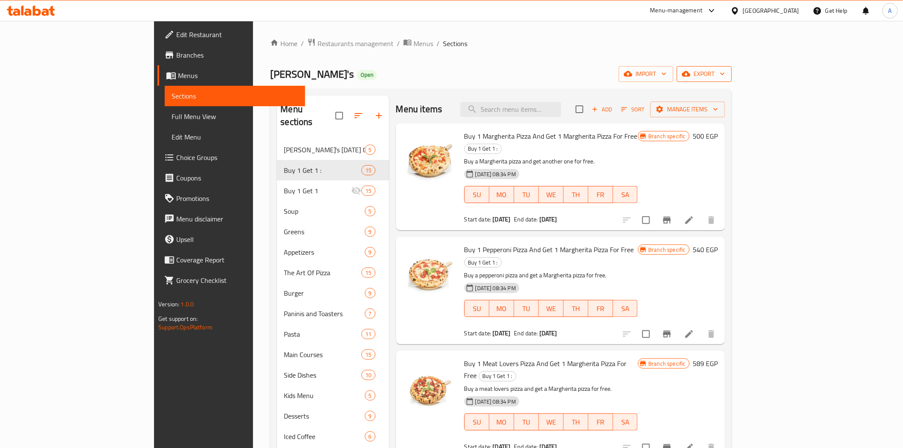
click at [725, 79] on span "export" at bounding box center [704, 74] width 41 height 11
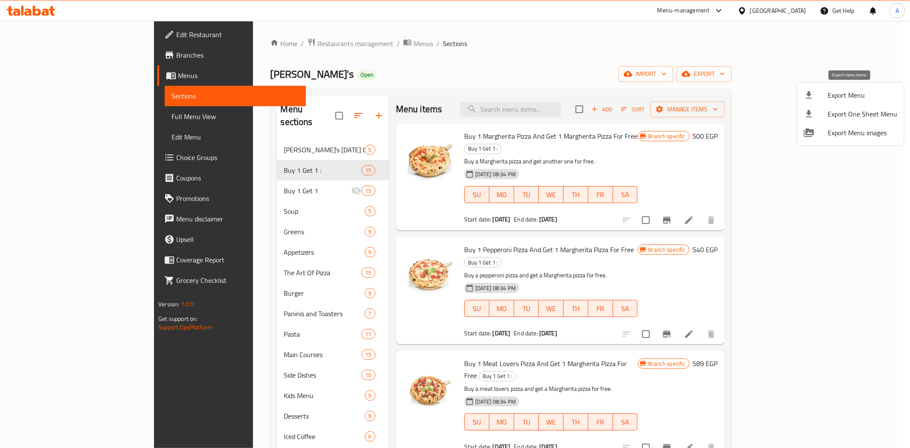
click at [834, 95] on span "Export Menu" at bounding box center [863, 95] width 70 height 10
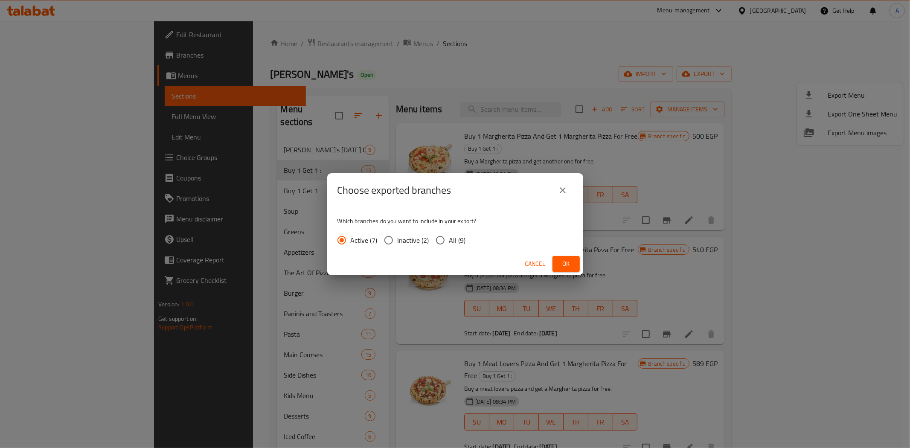
click at [453, 239] on span "All (9)" at bounding box center [457, 240] width 17 height 10
click at [449, 239] on input "All (9)" at bounding box center [440, 240] width 18 height 18
click at [556, 265] on button "Ok" at bounding box center [566, 264] width 27 height 16
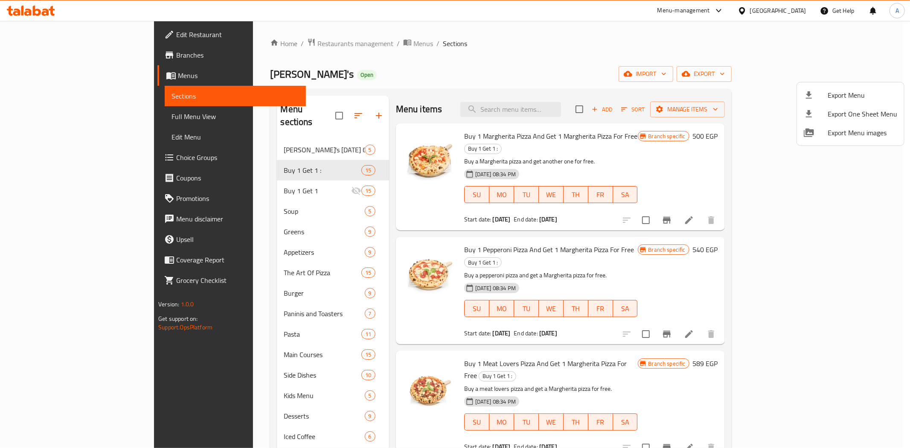
click at [472, 45] on div at bounding box center [455, 224] width 910 height 448
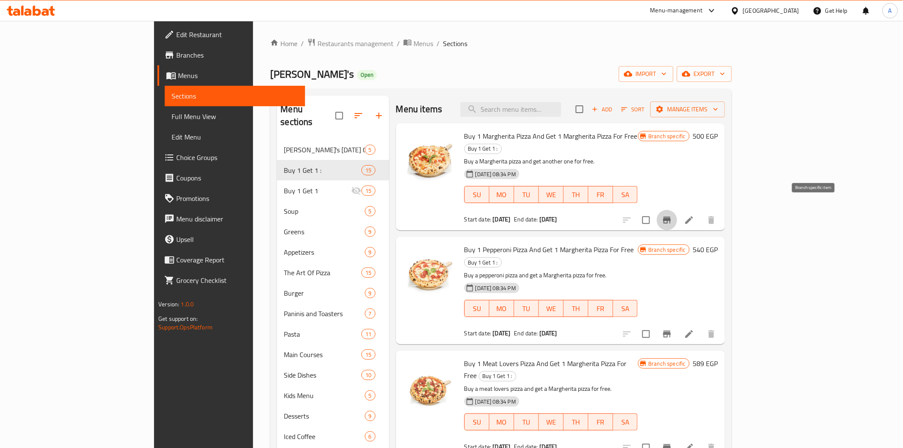
click at [672, 215] on icon "Branch-specific-item" at bounding box center [667, 220] width 10 height 10
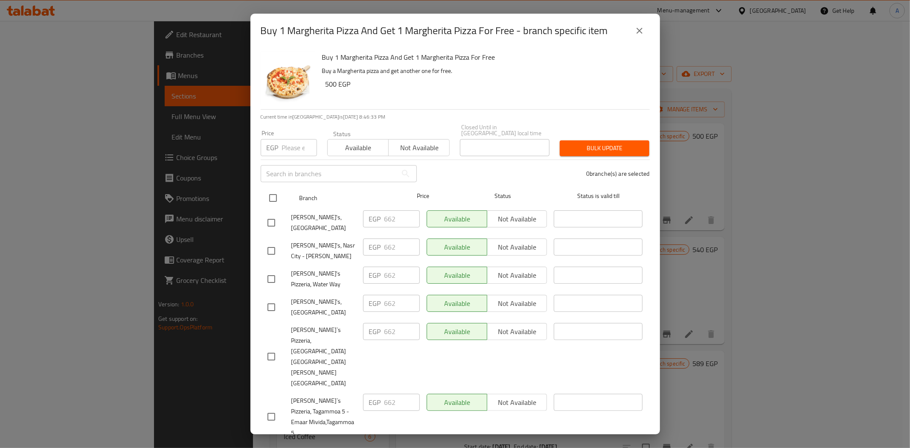
click at [274, 192] on input "checkbox" at bounding box center [273, 198] width 18 height 18
click at [635, 34] on icon "close" at bounding box center [640, 31] width 10 height 10
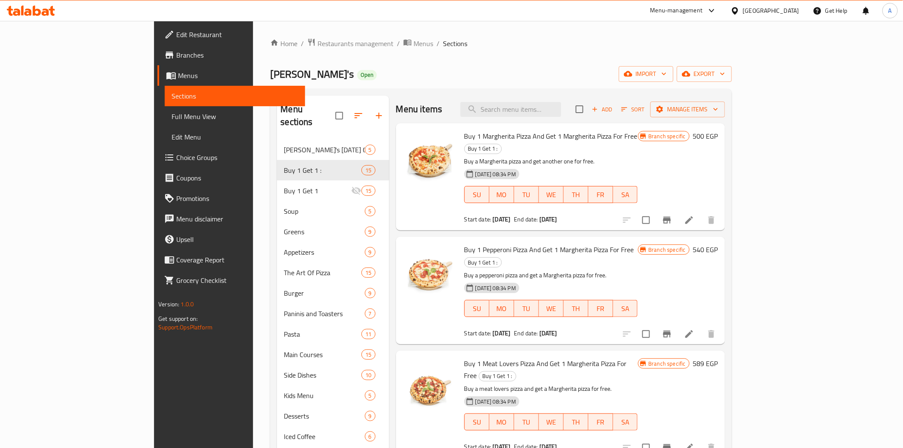
click at [505, 56] on div "Home / Restaurants management / Menus / Sections [PERSON_NAME]'s Open import ex…" at bounding box center [500, 294] width 461 height 513
click at [587, 56] on div "Home / Restaurants management / Menus / Sections [PERSON_NAME]'s Open import ex…" at bounding box center [500, 294] width 461 height 513
click at [694, 215] on icon at bounding box center [689, 220] width 10 height 10
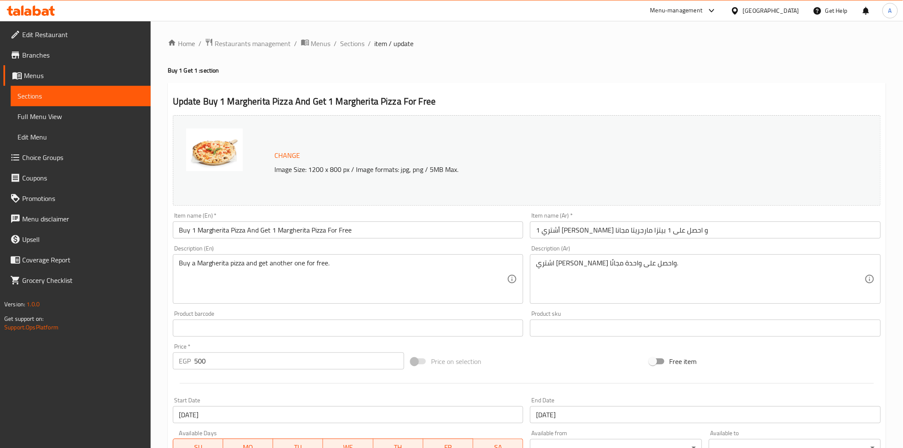
click at [475, 73] on h4 "Buy 1 Get 1 : section" at bounding box center [527, 70] width 718 height 9
click at [459, 82] on div "Home / Restaurants management / Menus / Sections / item / update Buy 1 Get 1 : …" at bounding box center [527, 318] width 718 height 560
click at [349, 43] on span "Sections" at bounding box center [353, 43] width 24 height 10
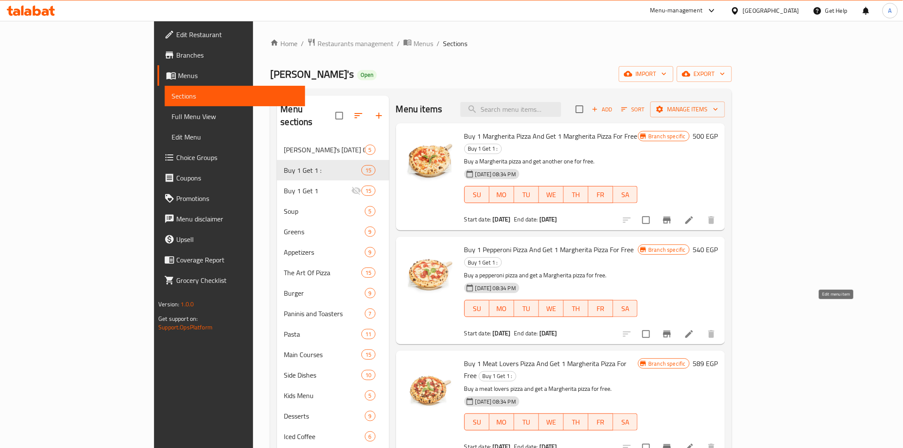
click at [694, 329] on icon at bounding box center [689, 334] width 10 height 10
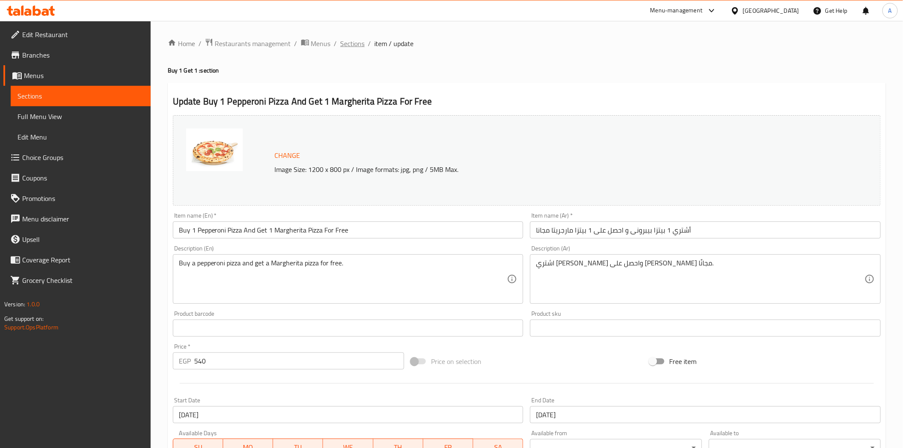
click at [358, 41] on span "Sections" at bounding box center [353, 43] width 24 height 10
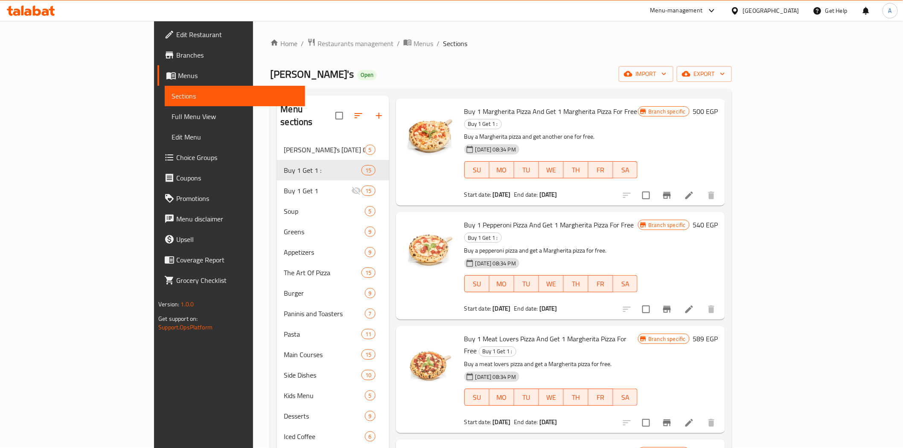
scroll to position [142, 0]
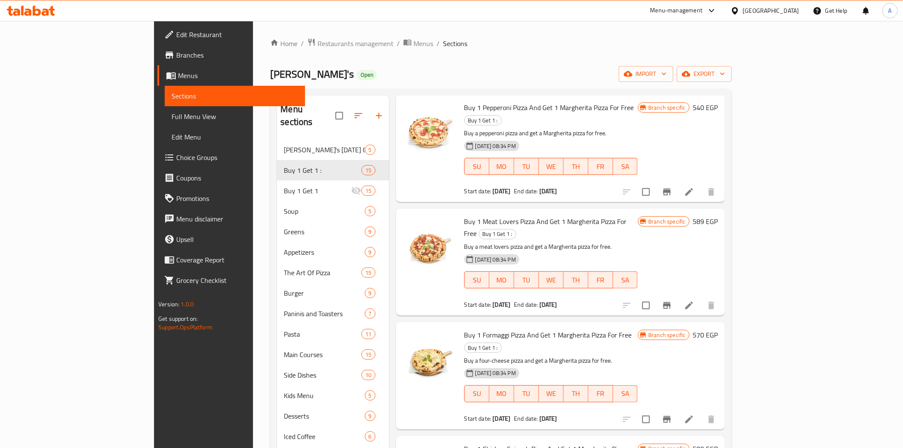
click at [701, 298] on li at bounding box center [689, 305] width 24 height 15
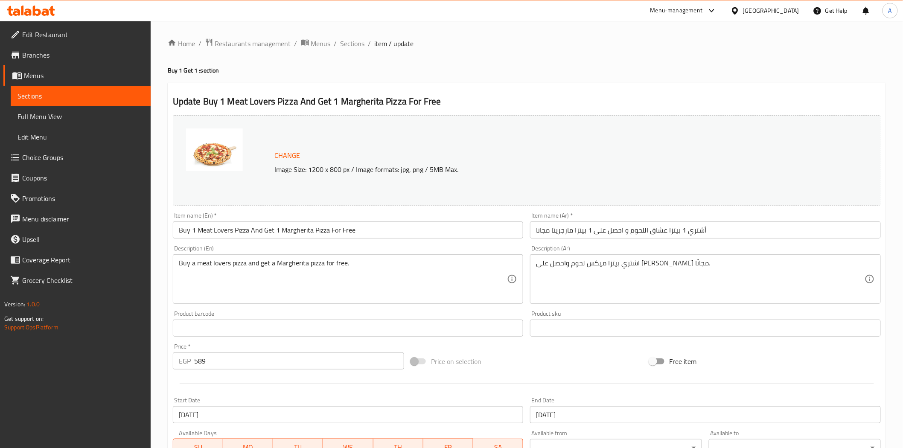
click at [414, 79] on div "Home / Restaurants management / Menus / Sections / item / update Buy 1 Get 1 : …" at bounding box center [527, 318] width 718 height 560
click at [356, 46] on span "Sections" at bounding box center [353, 43] width 24 height 10
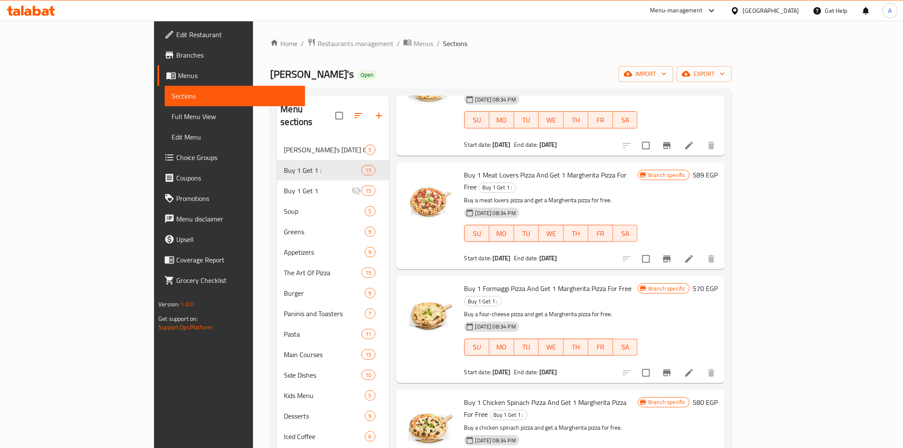
scroll to position [189, 0]
click at [701, 364] on li at bounding box center [689, 371] width 24 height 15
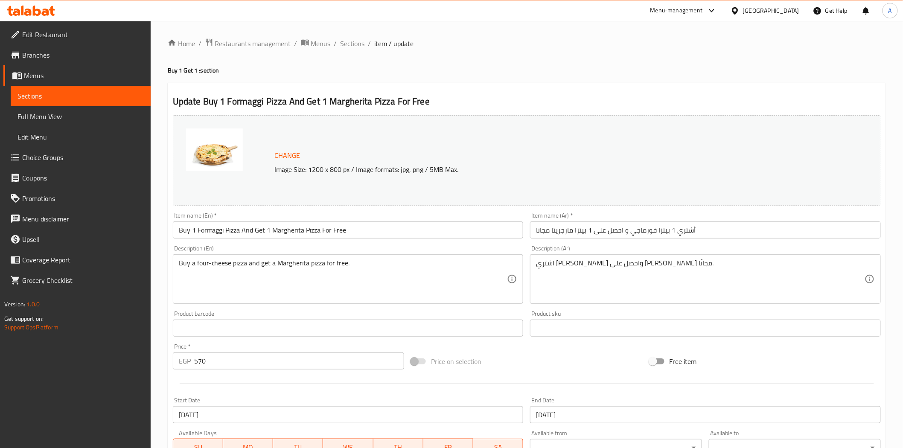
click at [372, 71] on h4 "Buy 1 Get 1 : section" at bounding box center [527, 70] width 718 height 9
click at [352, 44] on span "Sections" at bounding box center [353, 43] width 24 height 10
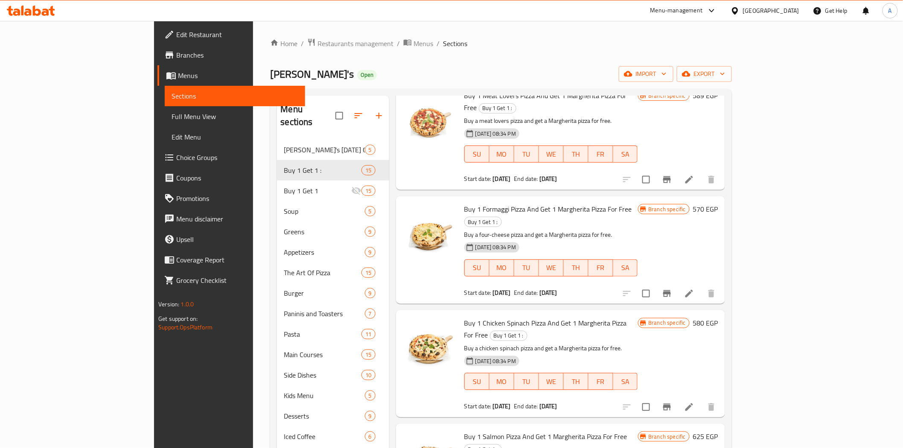
scroll to position [284, 0]
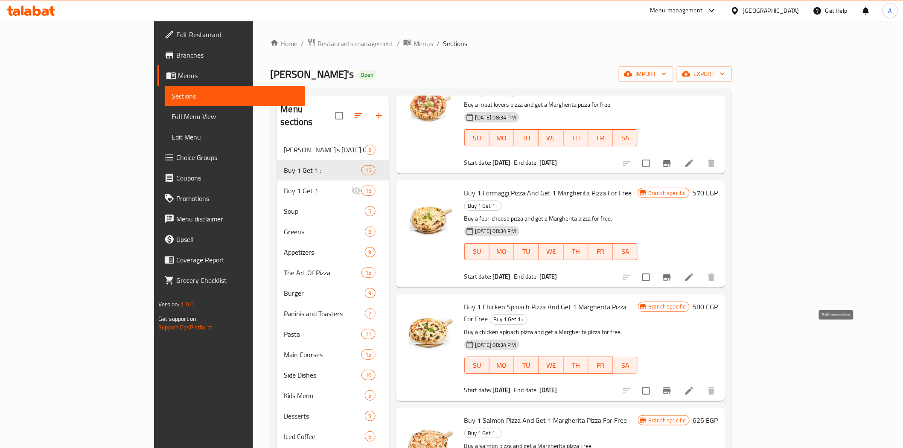
click at [693, 387] on icon at bounding box center [689, 391] width 8 height 8
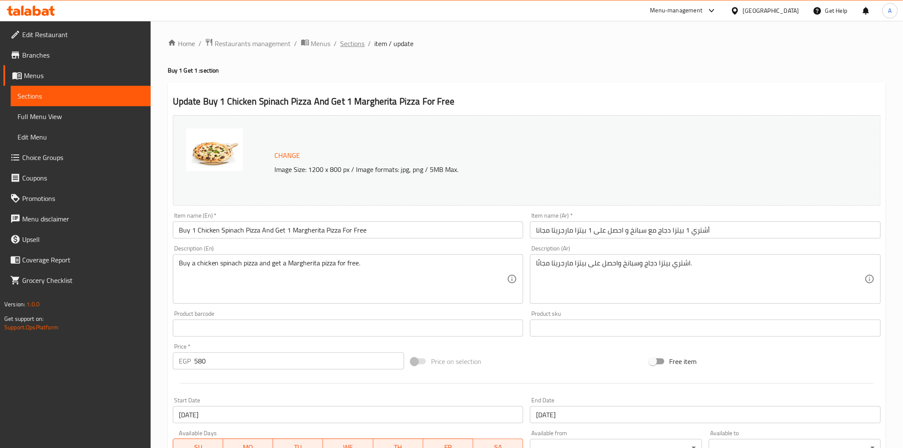
click at [351, 44] on span "Sections" at bounding box center [353, 43] width 24 height 10
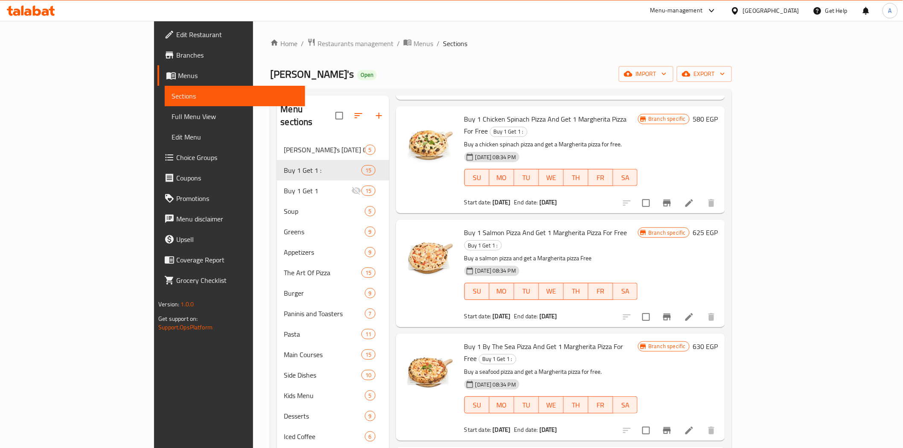
scroll to position [474, 0]
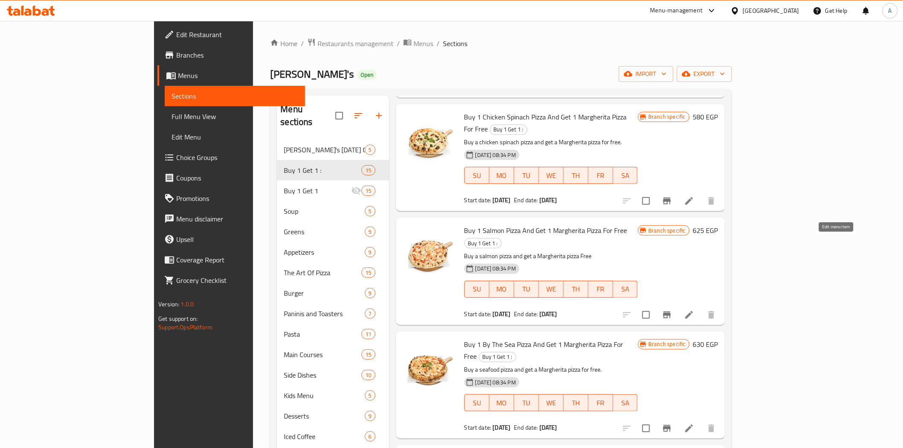
click at [694, 310] on icon at bounding box center [689, 315] width 10 height 10
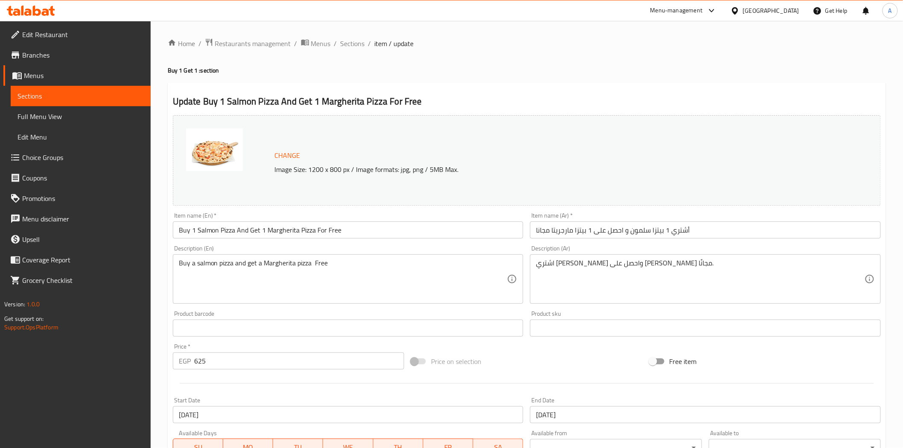
click at [427, 76] on div "Home / Restaurants management / Menus / Sections / item / update Buy 1 Get 1 : …" at bounding box center [527, 318] width 718 height 560
click at [350, 43] on span "Sections" at bounding box center [353, 43] width 24 height 10
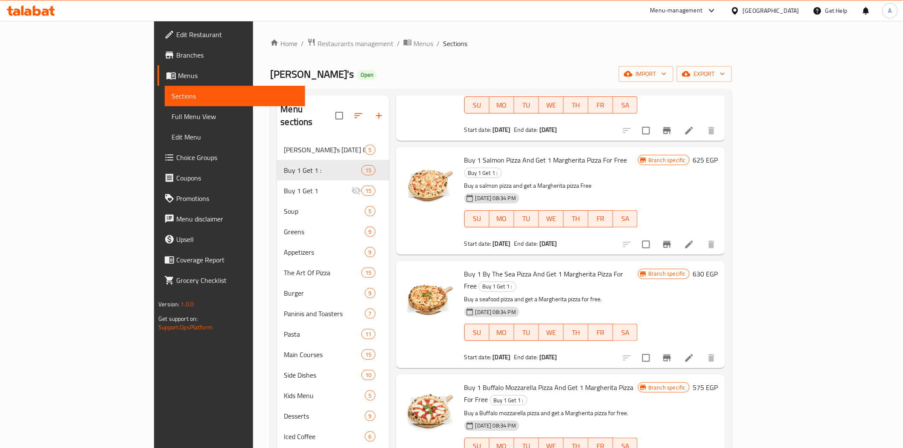
scroll to position [569, 0]
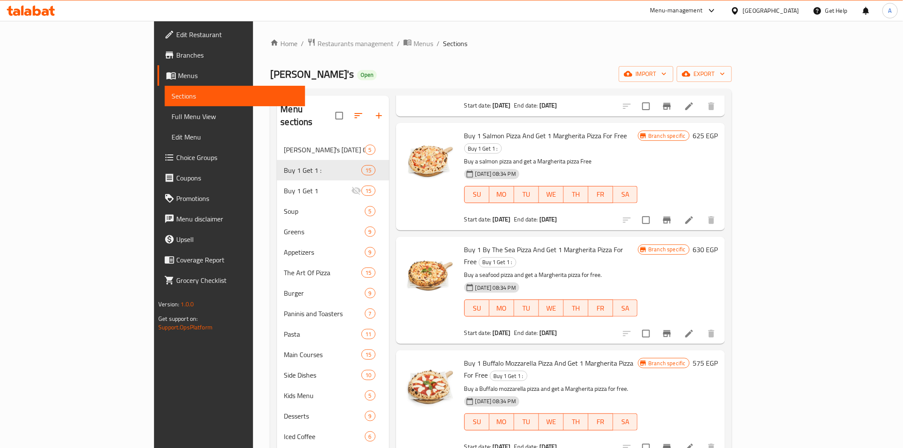
click at [694, 329] on icon at bounding box center [689, 334] width 10 height 10
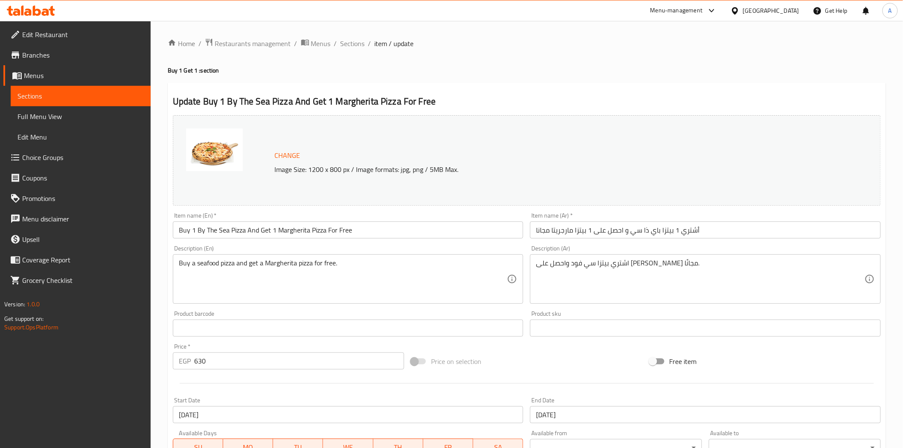
click at [458, 79] on div "Home / Restaurants management / Menus / Sections / item / update Buy 1 Get 1 : …" at bounding box center [527, 318] width 718 height 560
click at [352, 38] on span "Sections" at bounding box center [353, 43] width 24 height 10
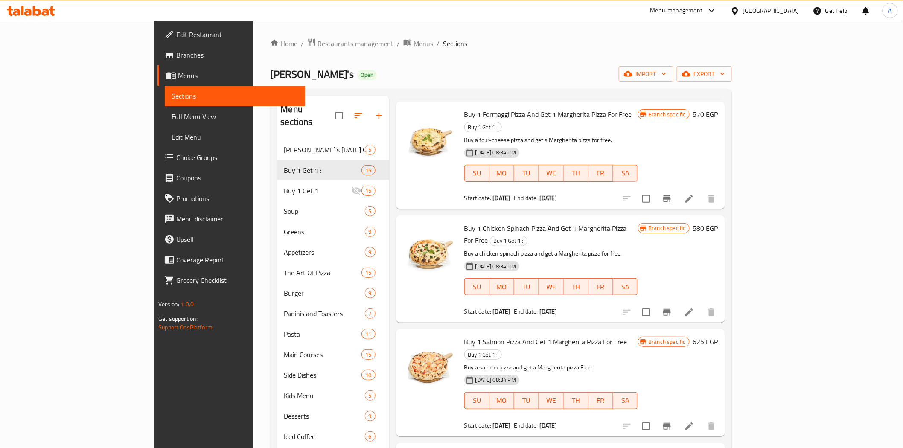
scroll to position [379, 0]
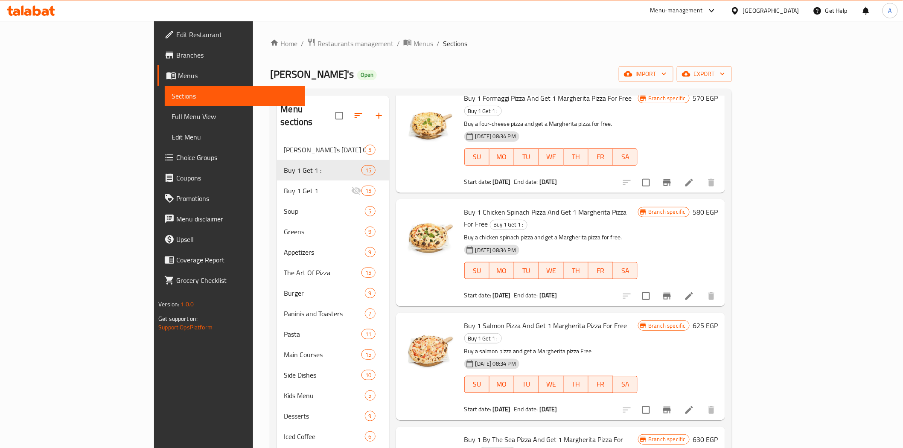
click at [701, 402] on li at bounding box center [689, 409] width 24 height 15
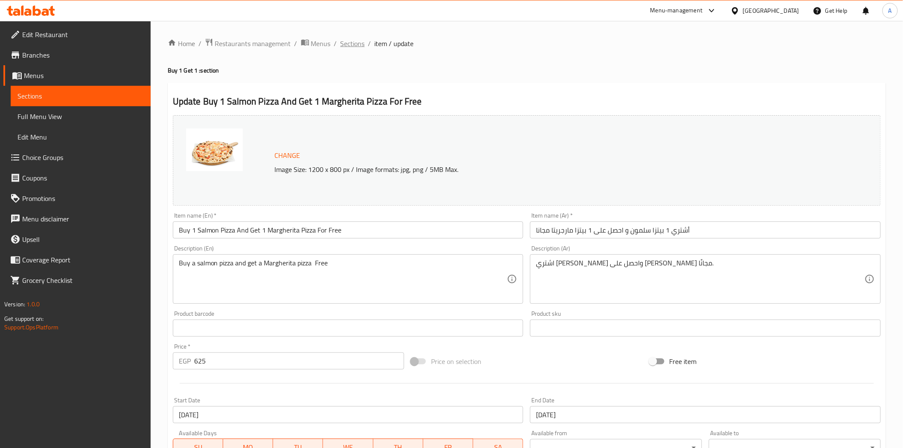
click at [358, 44] on span "Sections" at bounding box center [353, 43] width 24 height 10
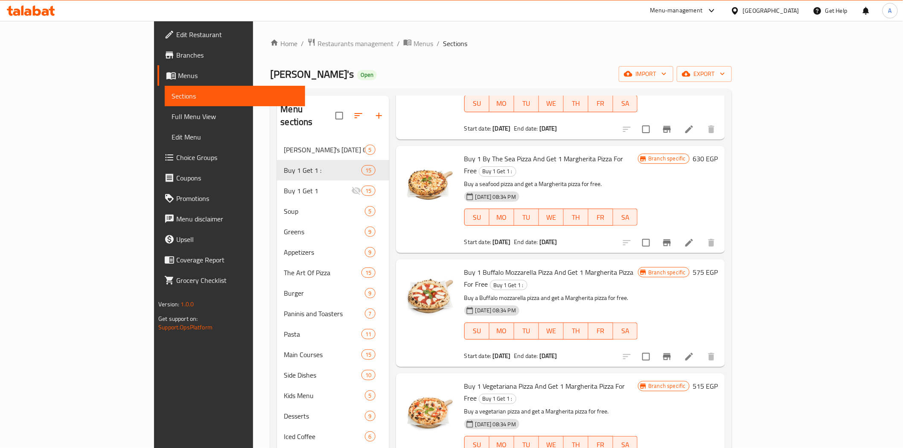
scroll to position [664, 0]
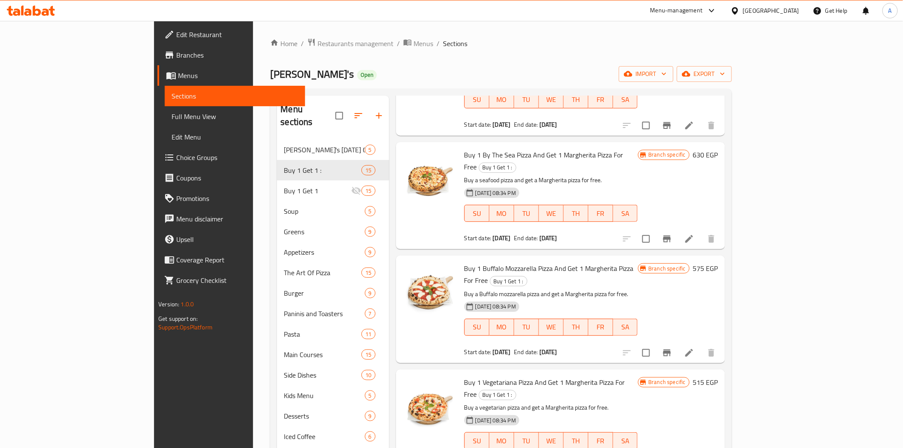
click at [701, 345] on li at bounding box center [689, 352] width 24 height 15
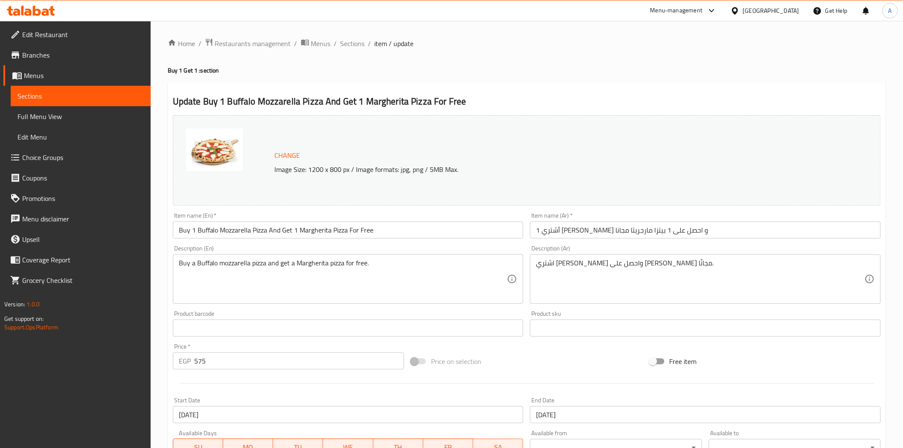
drag, startPoint x: 357, startPoint y: 44, endPoint x: 376, endPoint y: 54, distance: 21.0
click at [357, 44] on span "Sections" at bounding box center [353, 43] width 24 height 10
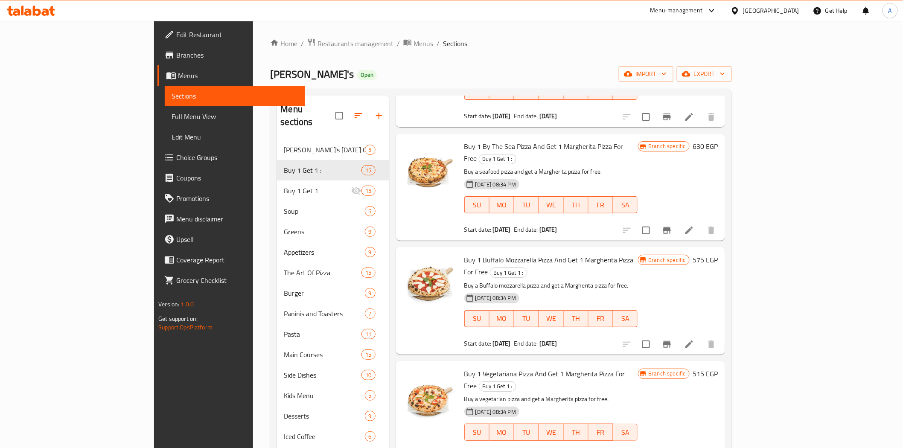
scroll to position [711, 0]
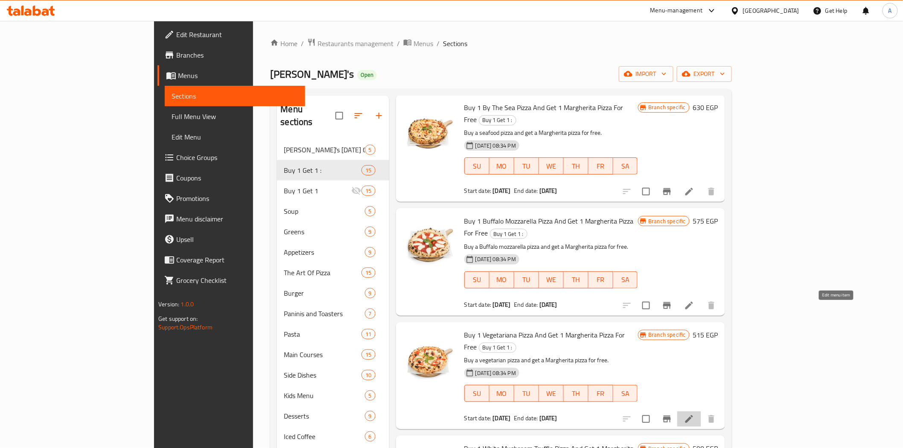
click at [693, 415] on icon at bounding box center [689, 419] width 8 height 8
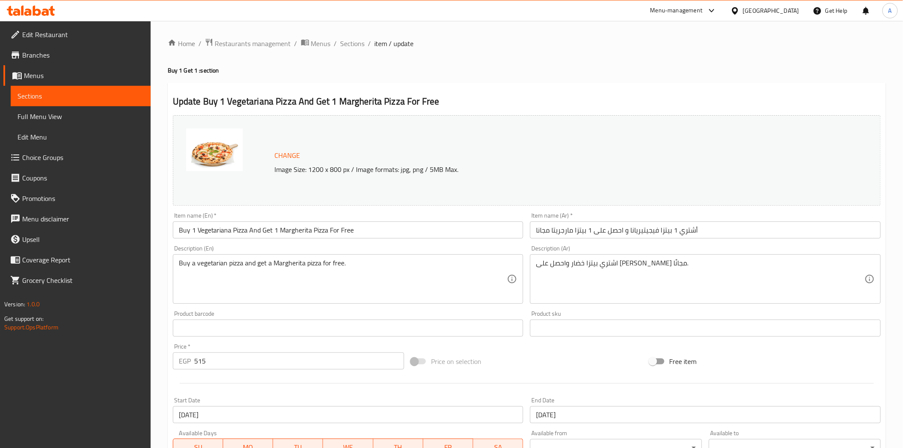
drag, startPoint x: 439, startPoint y: 82, endPoint x: 398, endPoint y: 81, distance: 40.5
click at [439, 82] on div "Home / Restaurants management / Menus / Sections / item / update Buy 1 Get 1 : …" at bounding box center [527, 318] width 718 height 560
click at [355, 43] on span "Sections" at bounding box center [353, 43] width 24 height 10
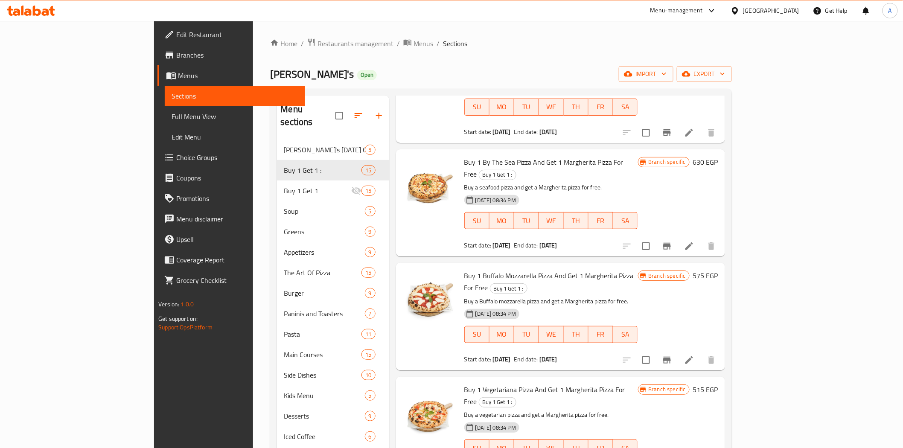
scroll to position [806, 0]
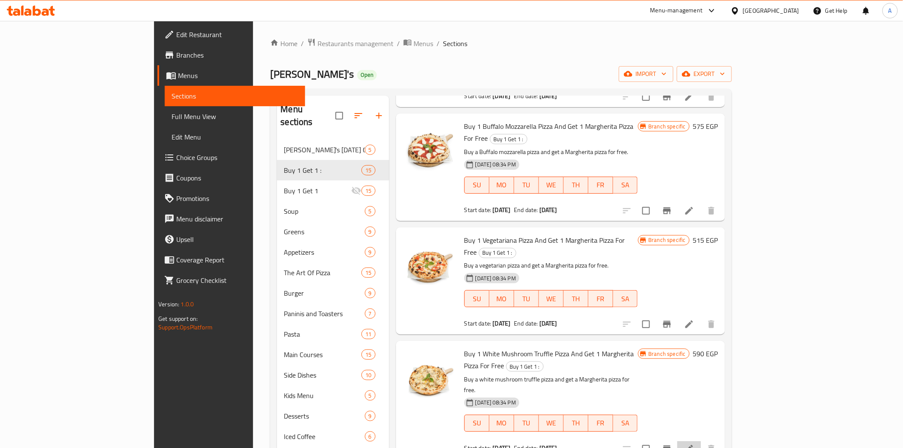
click at [701, 441] on li at bounding box center [689, 448] width 24 height 15
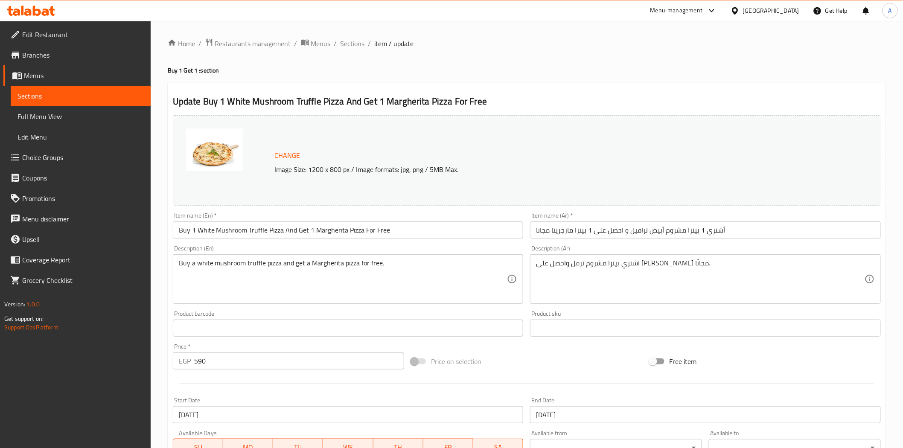
click at [406, 66] on h4 "Buy 1 Get 1 : section" at bounding box center [527, 70] width 718 height 9
click at [362, 45] on span "Sections" at bounding box center [353, 43] width 24 height 10
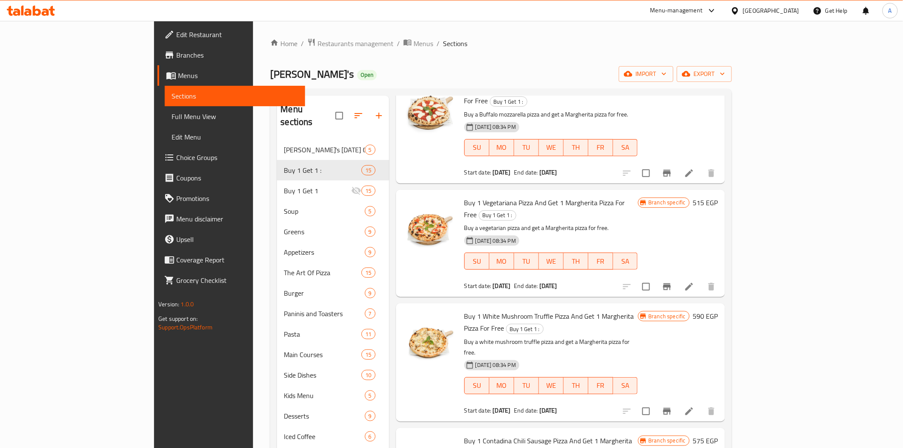
scroll to position [854, 0]
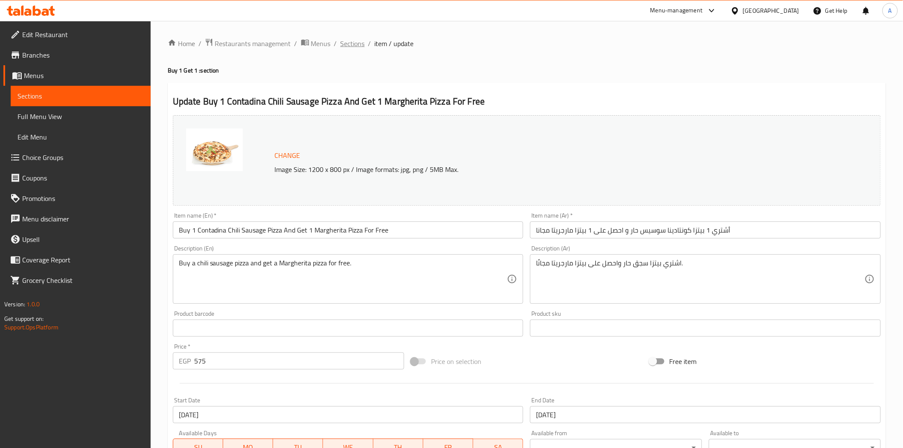
click at [344, 44] on span "Sections" at bounding box center [353, 43] width 24 height 10
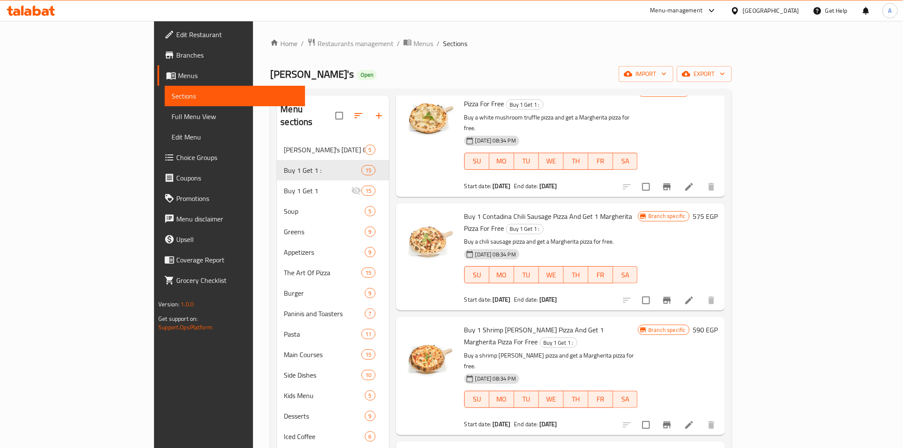
scroll to position [1052, 0]
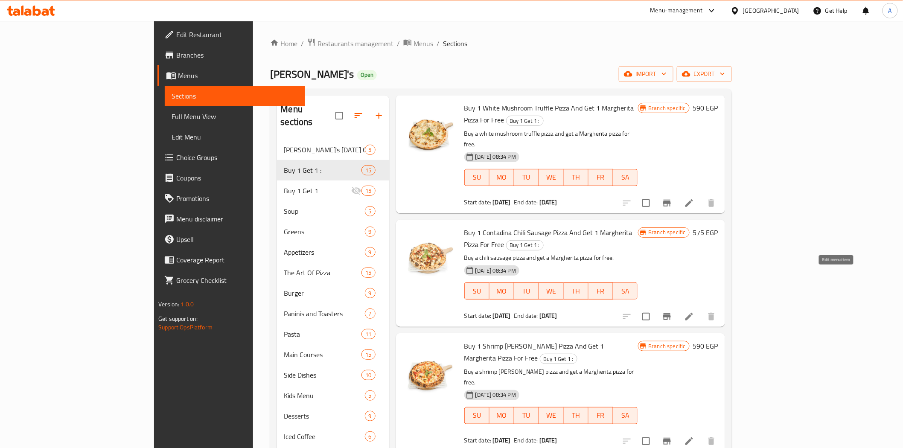
click at [694, 436] on icon at bounding box center [689, 441] width 10 height 10
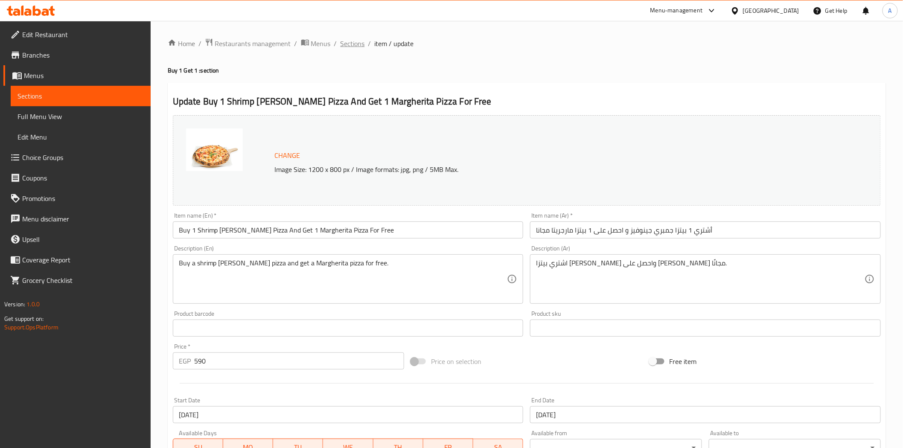
click at [355, 44] on span "Sections" at bounding box center [353, 43] width 24 height 10
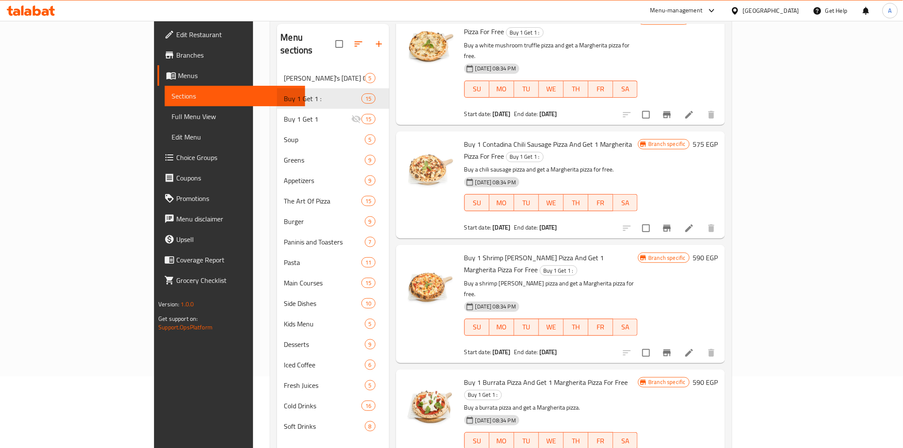
scroll to position [1052, 0]
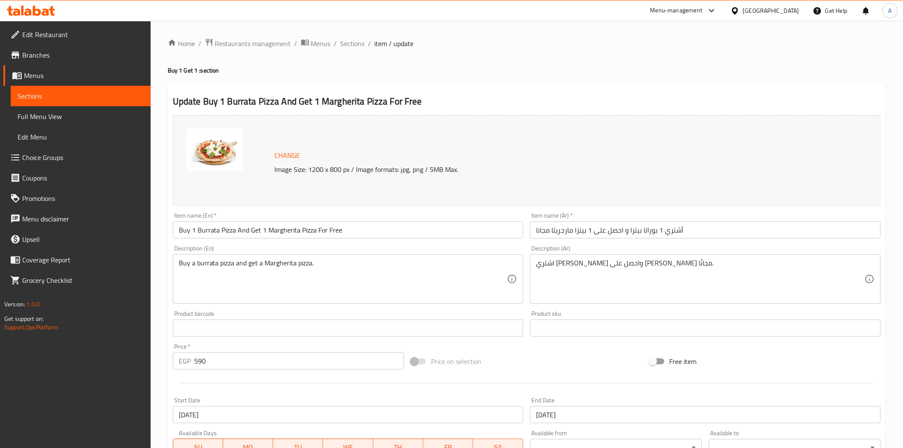
click at [427, 72] on h4 "Buy 1 Get 1 : section" at bounding box center [527, 70] width 718 height 9
click at [347, 43] on span "Sections" at bounding box center [353, 43] width 24 height 10
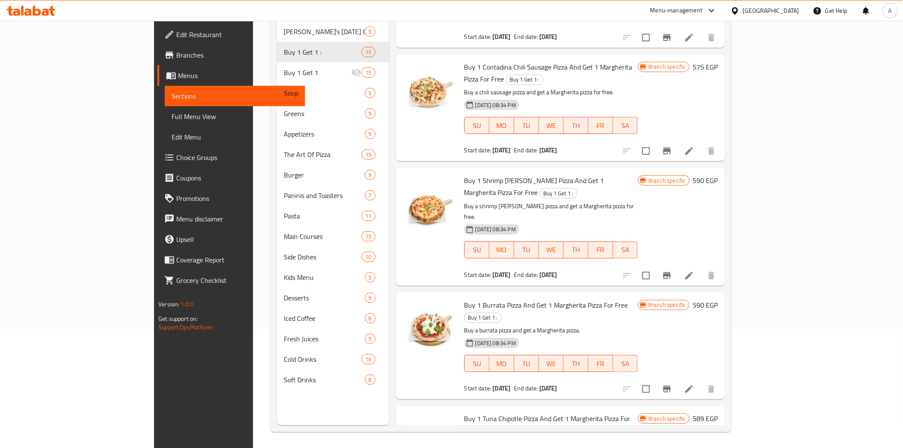
scroll to position [119, 0]
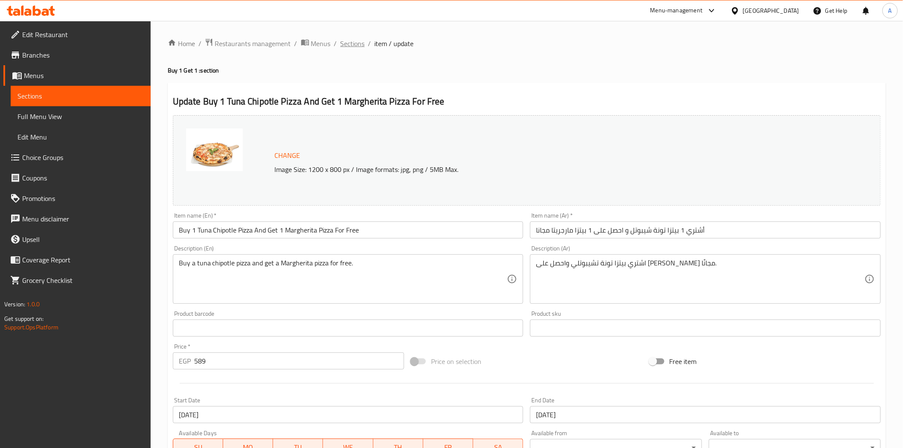
click at [348, 47] on span "Sections" at bounding box center [353, 43] width 24 height 10
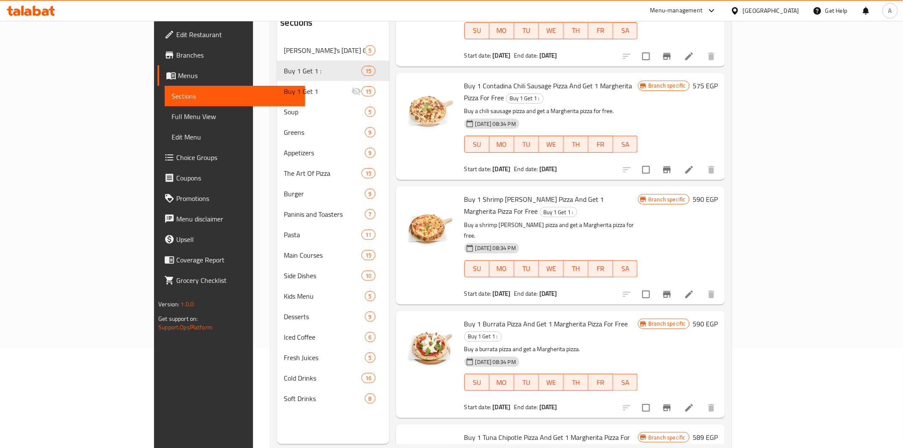
scroll to position [119, 0]
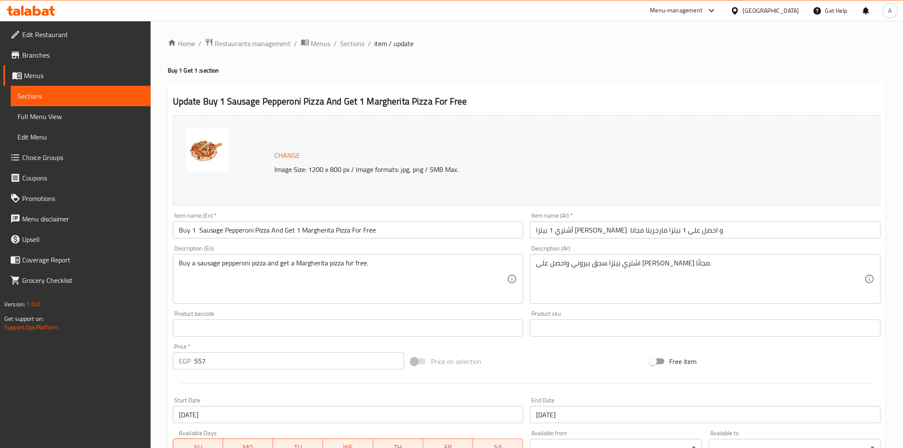
click at [475, 73] on h4 "Buy 1 Get 1 : section" at bounding box center [527, 70] width 718 height 9
click at [348, 45] on span "Sections" at bounding box center [353, 43] width 24 height 10
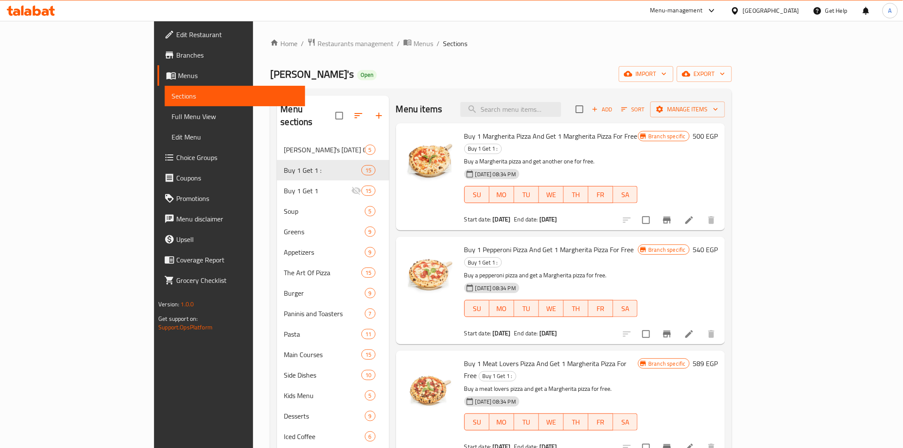
click at [549, 65] on div "Home / Restaurants management / Menus / Sections [PERSON_NAME]'s Open import ex…" at bounding box center [500, 294] width 461 height 513
